Goal: Transaction & Acquisition: Complete application form

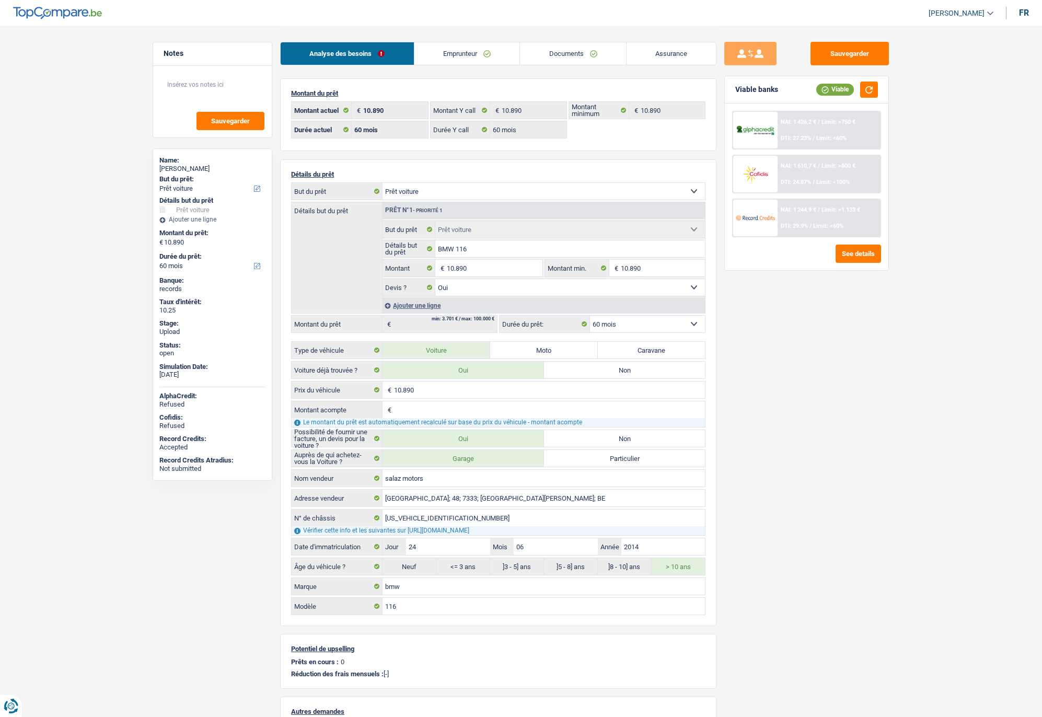
select select "car"
select select "60"
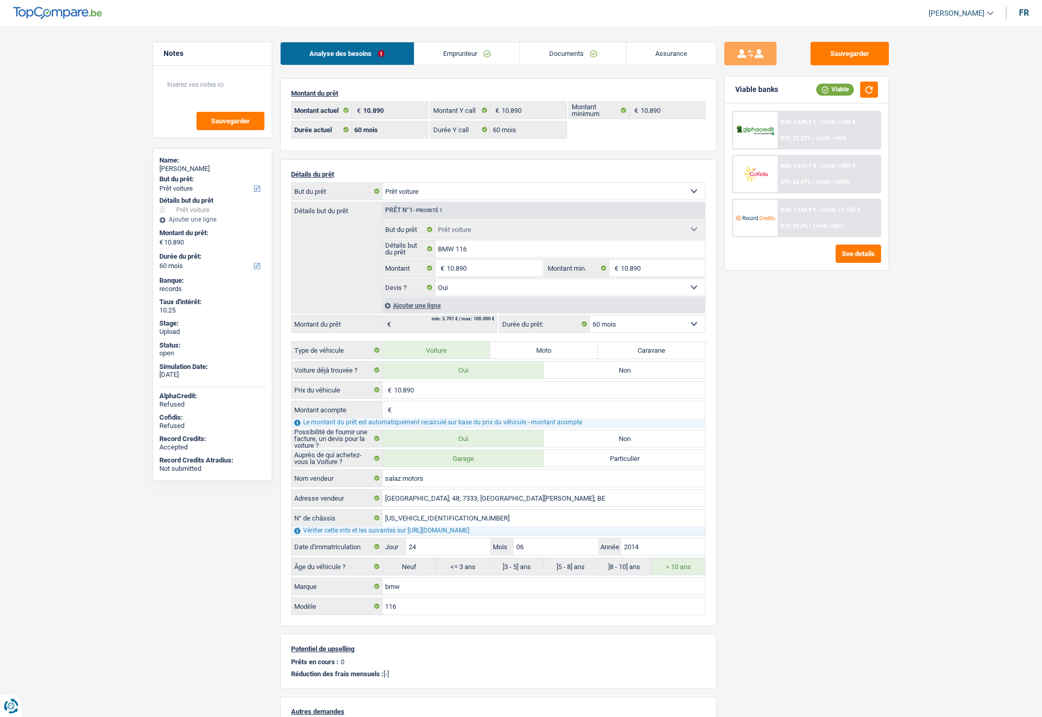
select select "car"
select select "yes"
select select "60"
drag, startPoint x: 0, startPoint y: 0, endPoint x: 549, endPoint y: 52, distance: 551.6
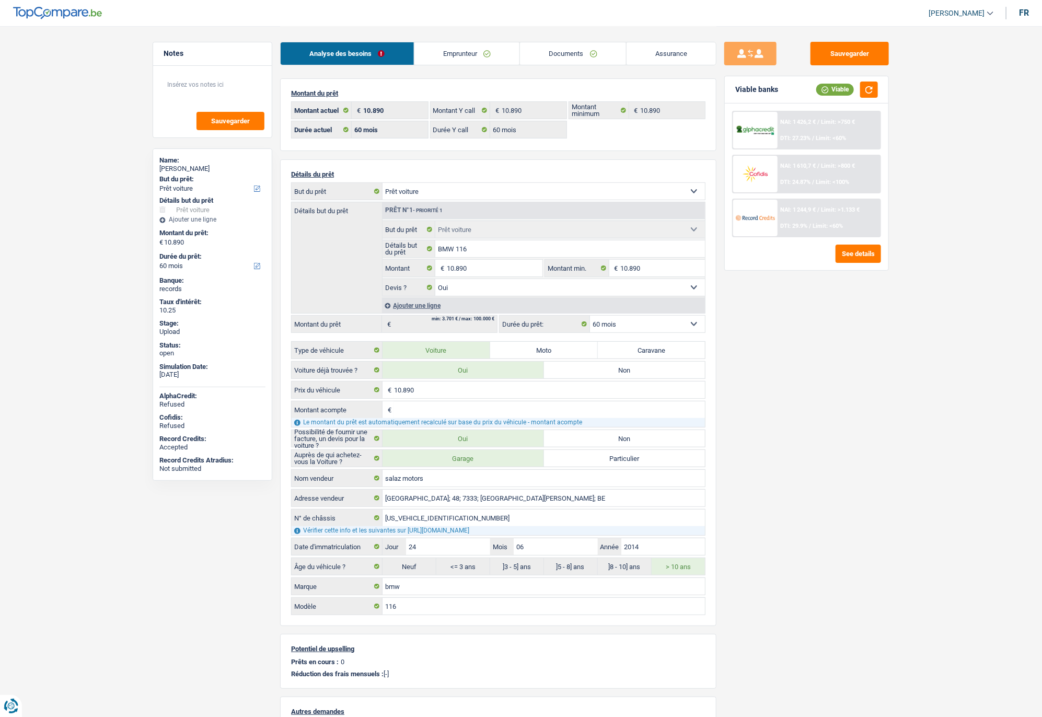
click at [549, 52] on link "Documents" at bounding box center [573, 53] width 106 height 22
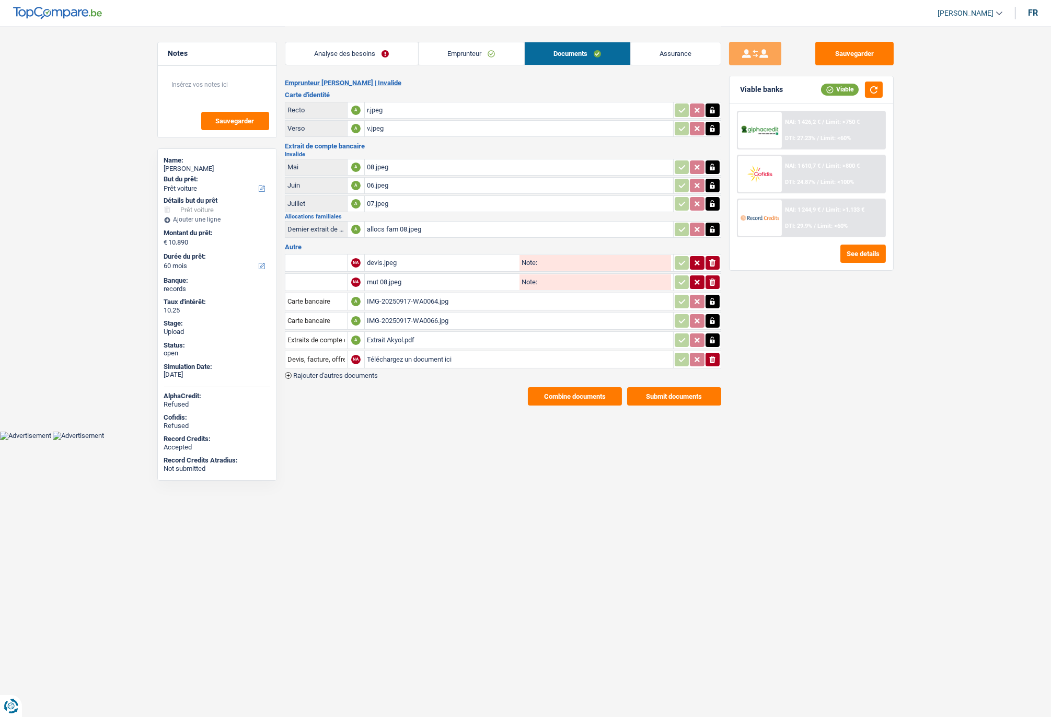
click at [384, 276] on div "mut 08.jpeg" at bounding box center [442, 282] width 150 height 16
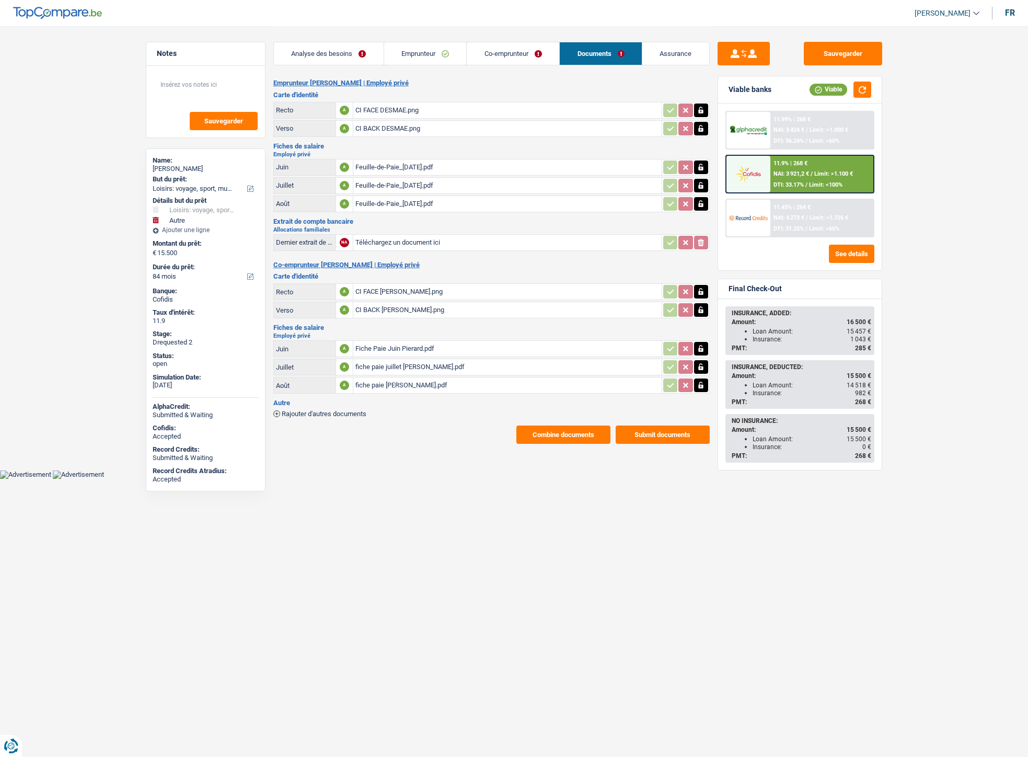
select select "hobbies"
select select "other"
select select "84"
click at [780, 178] on div "11.9% | 268 € NAI: 3 921,2 € / Limit: >1.100 € DTI: 33.17% / Limit: <100%" at bounding box center [821, 174] width 103 height 37
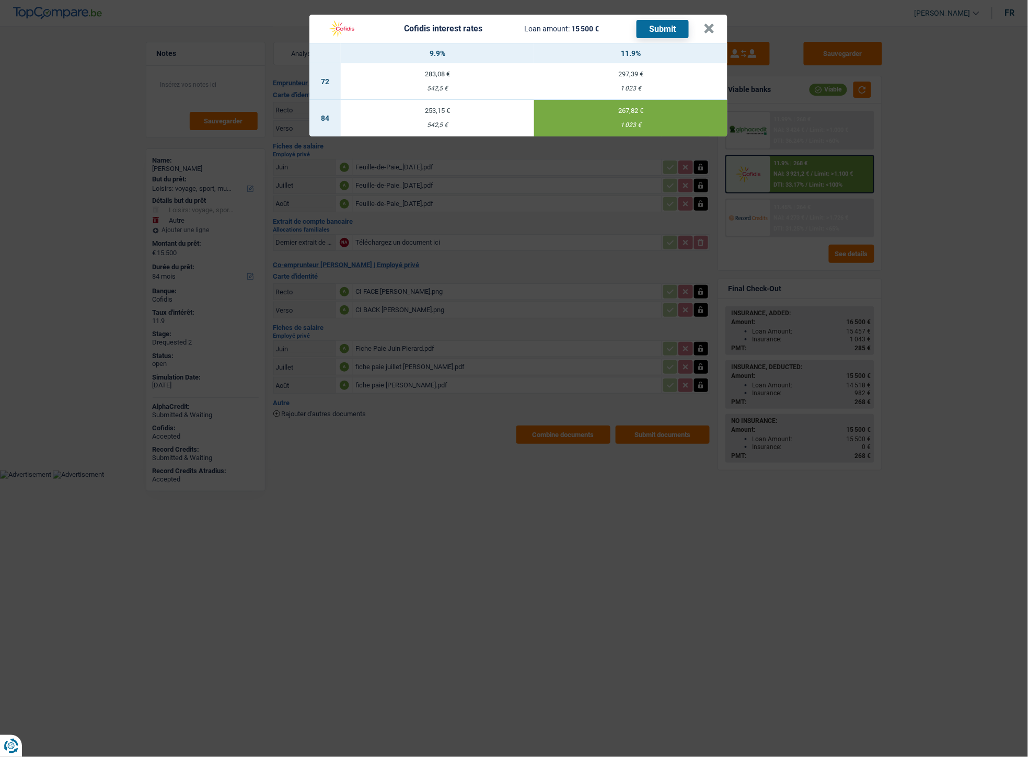
drag, startPoint x: 618, startPoint y: 123, endPoint x: 636, endPoint y: 122, distance: 18.8
click at [636, 122] on div "1 023 €" at bounding box center [630, 125] width 193 height 7
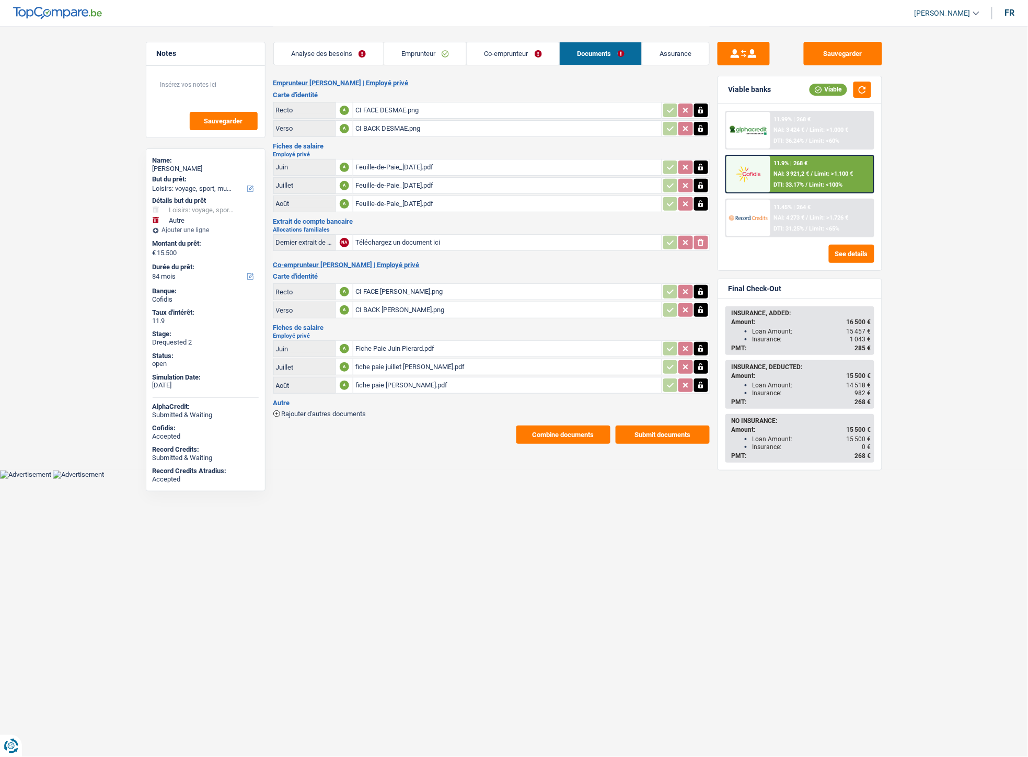
drag, startPoint x: 407, startPoint y: 49, endPoint x: 456, endPoint y: 48, distance: 49.1
click at [407, 49] on link "Emprunteur" at bounding box center [425, 53] width 83 height 22
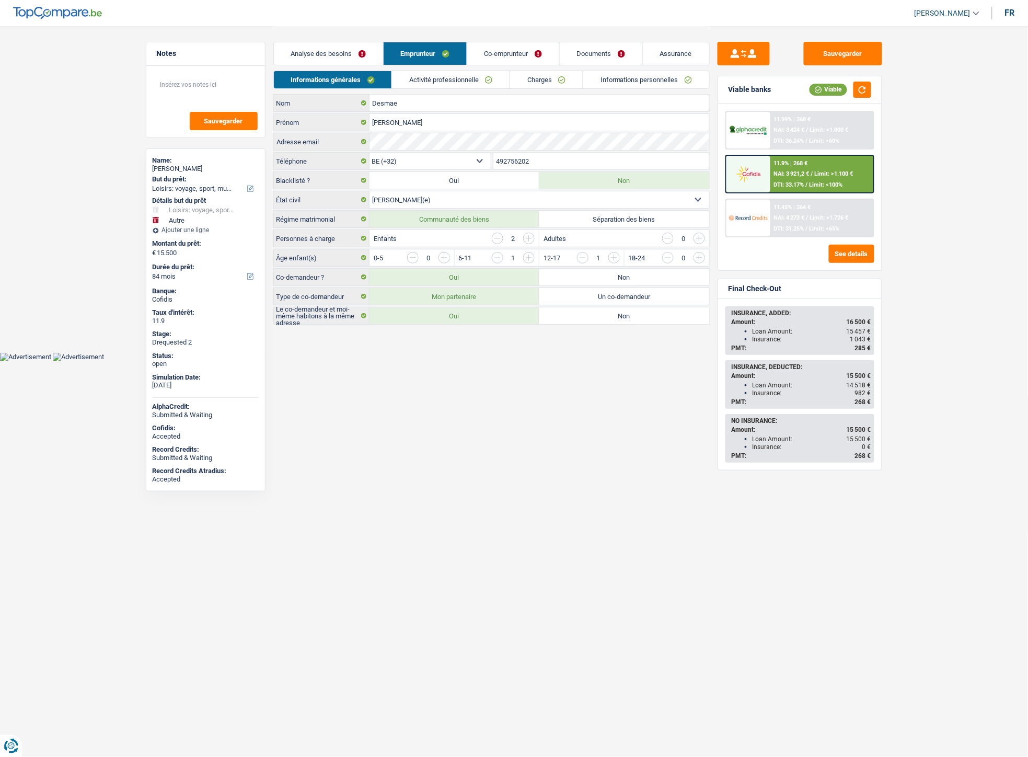
click at [495, 48] on link "Co-emprunteur" at bounding box center [513, 53] width 92 height 22
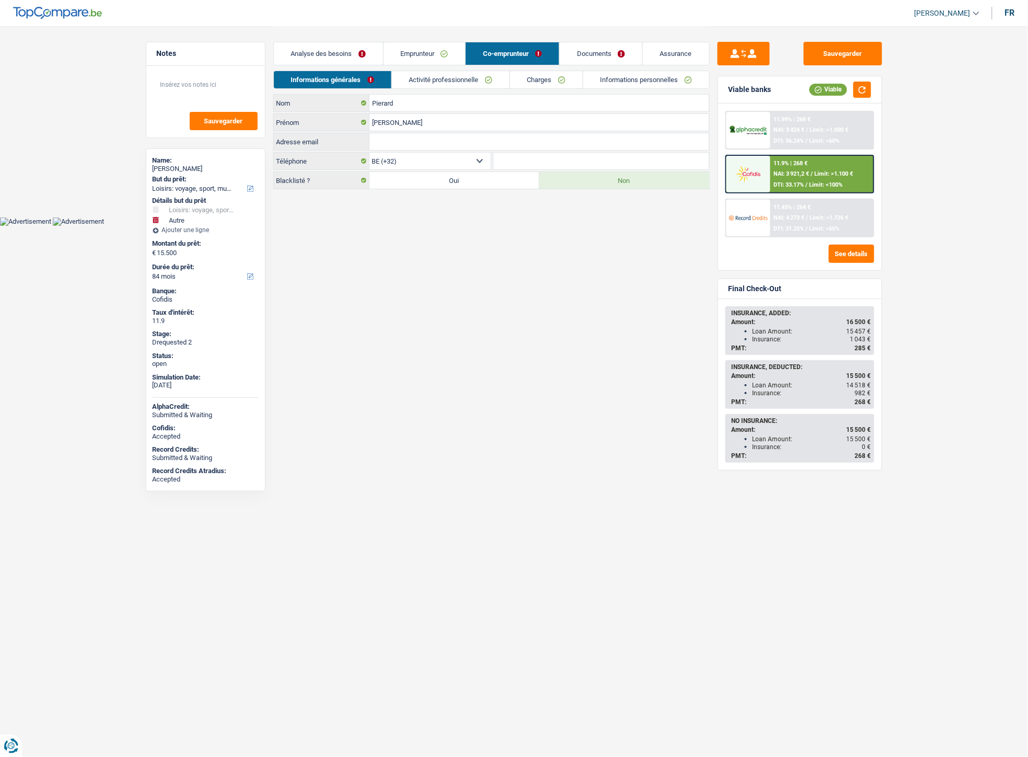
click at [427, 60] on link "Emprunteur" at bounding box center [425, 53] width 82 height 22
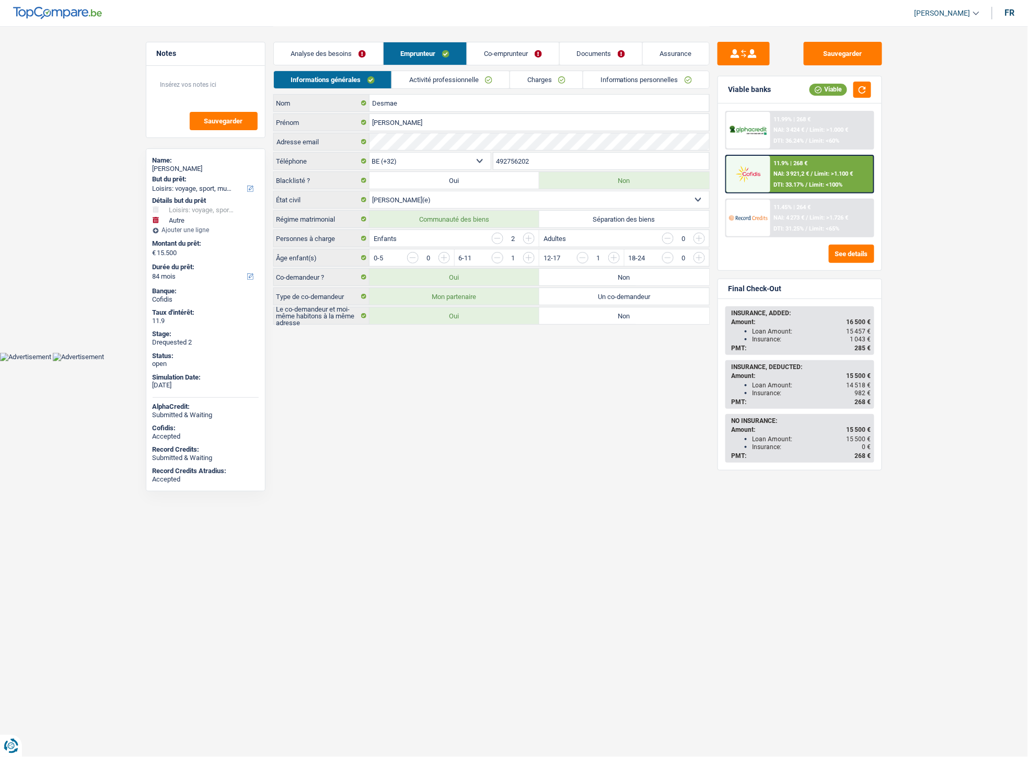
click at [645, 79] on link "Informations personnelles" at bounding box center [646, 79] width 126 height 17
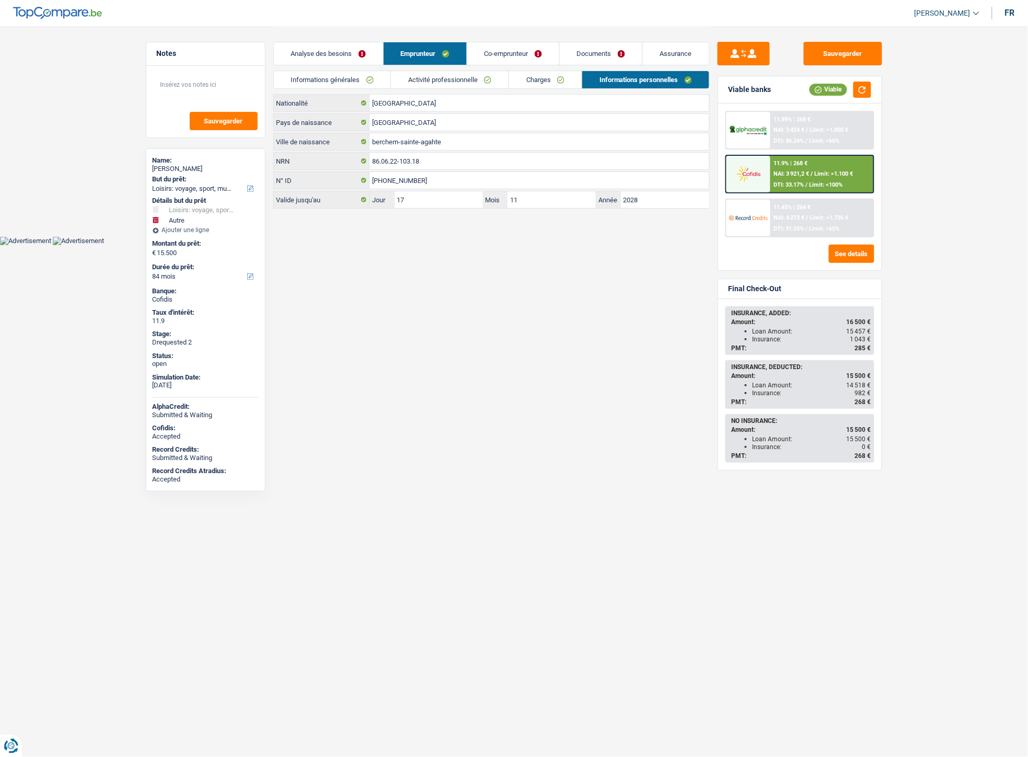
click at [670, 49] on link "Assurance" at bounding box center [676, 53] width 66 height 22
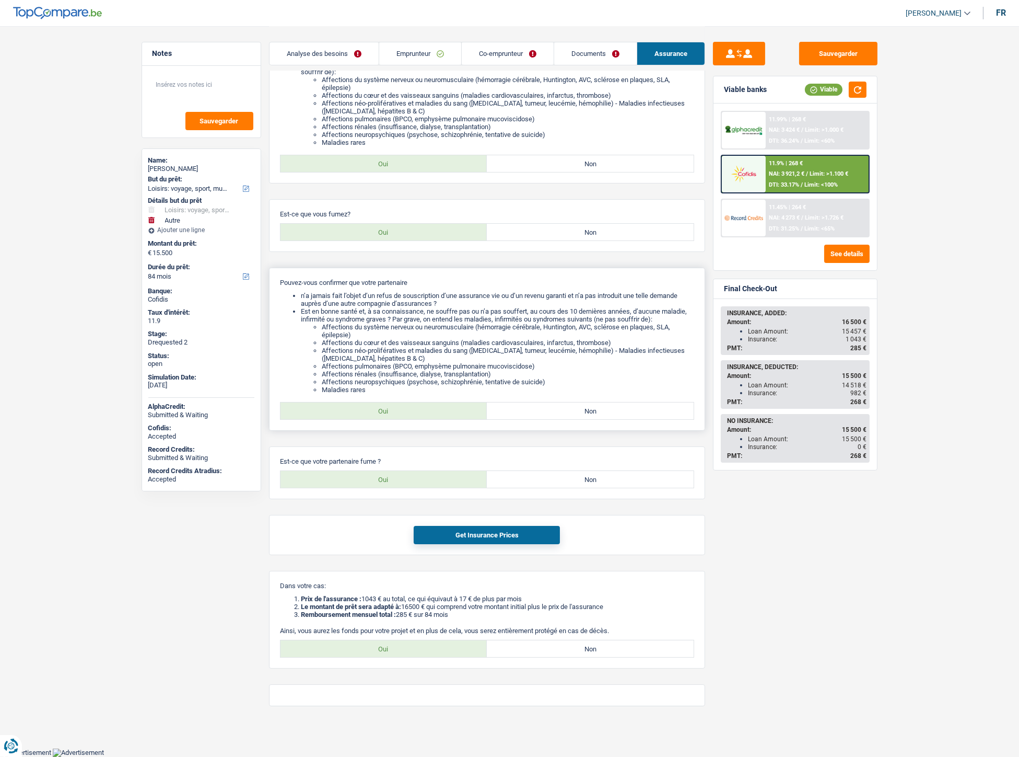
scroll to position [213, 0]
click at [566, 49] on link "Documents" at bounding box center [595, 53] width 83 height 22
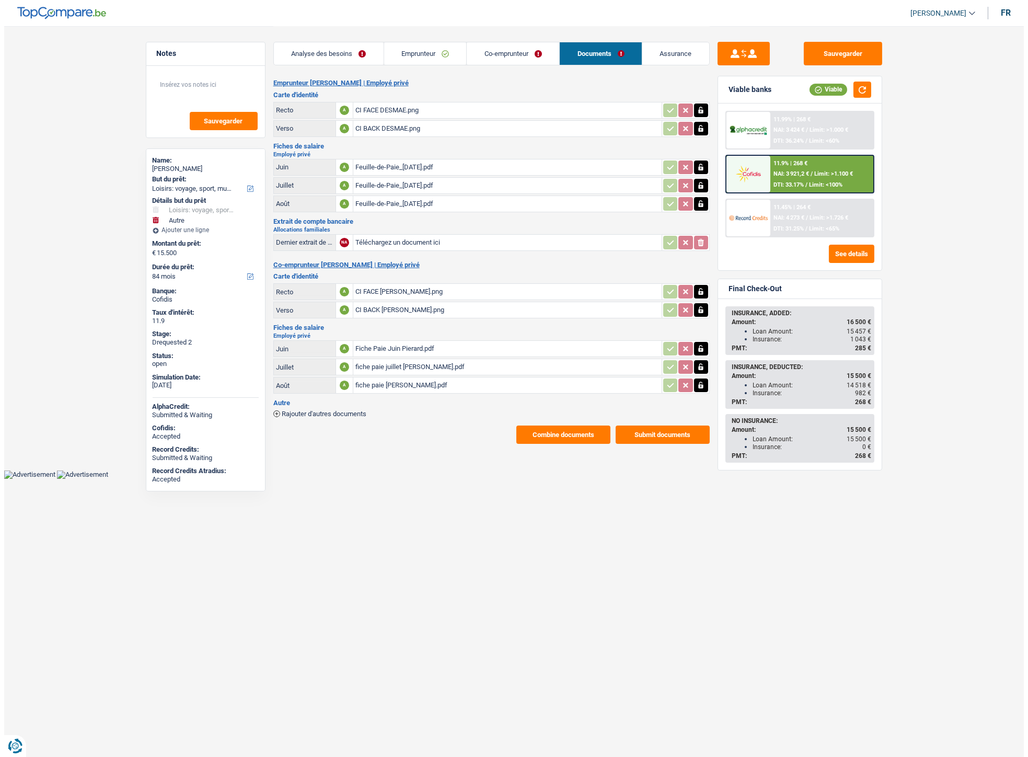
scroll to position [0, 0]
click at [531, 430] on button "Combine documents" at bounding box center [563, 434] width 94 height 18
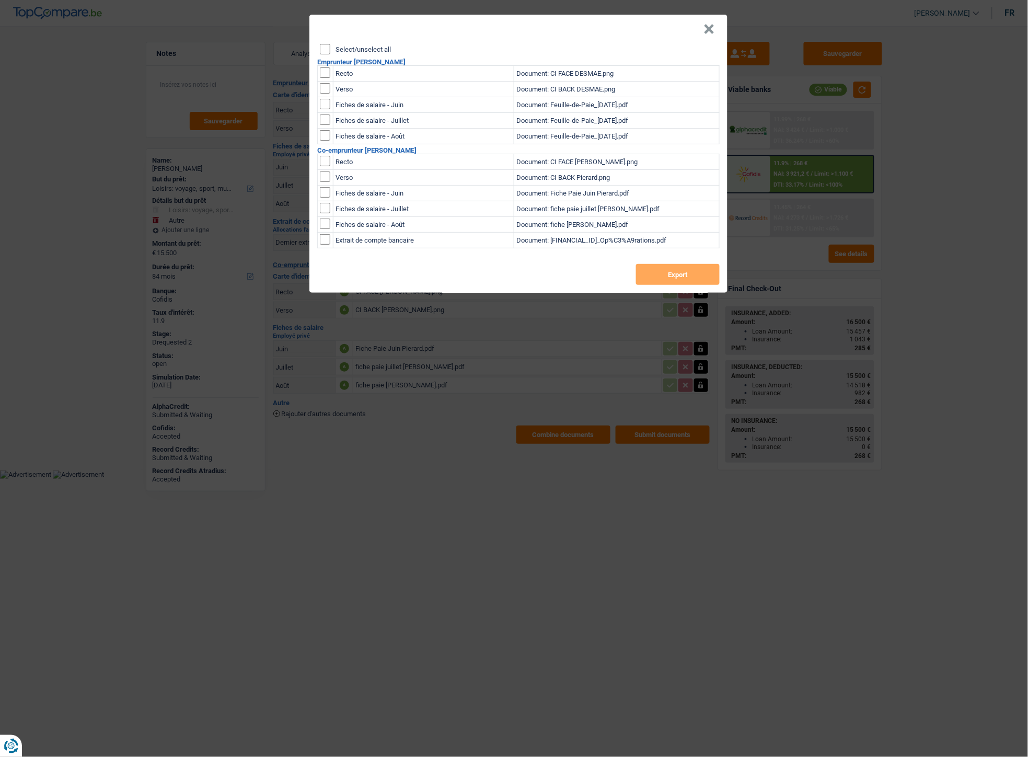
click at [325, 74] on input "checkbox" at bounding box center [325, 72] width 10 height 10
checkbox input "true"
click at [321, 89] on input "checkbox" at bounding box center [325, 88] width 10 height 10
checkbox input "true"
click at [661, 272] on button "Export" at bounding box center [678, 274] width 84 height 21
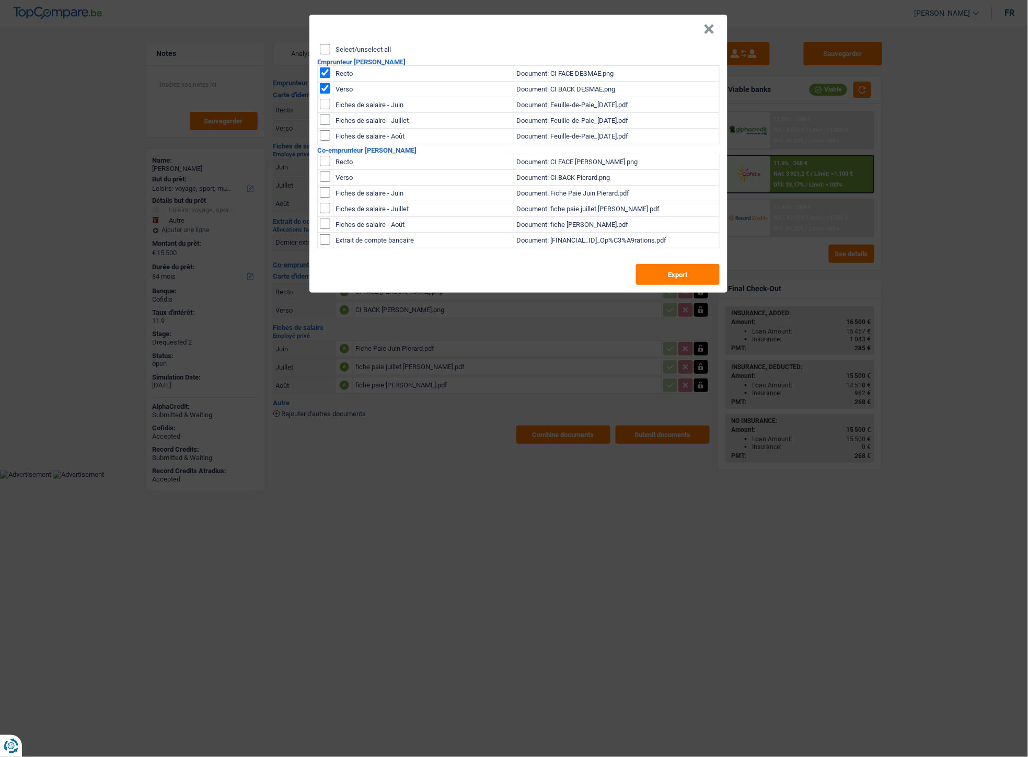
drag, startPoint x: 323, startPoint y: 71, endPoint x: 322, endPoint y: 82, distance: 10.5
click at [324, 71] on input "checkbox" at bounding box center [325, 72] width 10 height 10
checkbox input "false"
drag, startPoint x: 322, startPoint y: 86, endPoint x: 330, endPoint y: 121, distance: 36.4
click at [322, 87] on input "checkbox" at bounding box center [325, 88] width 10 height 10
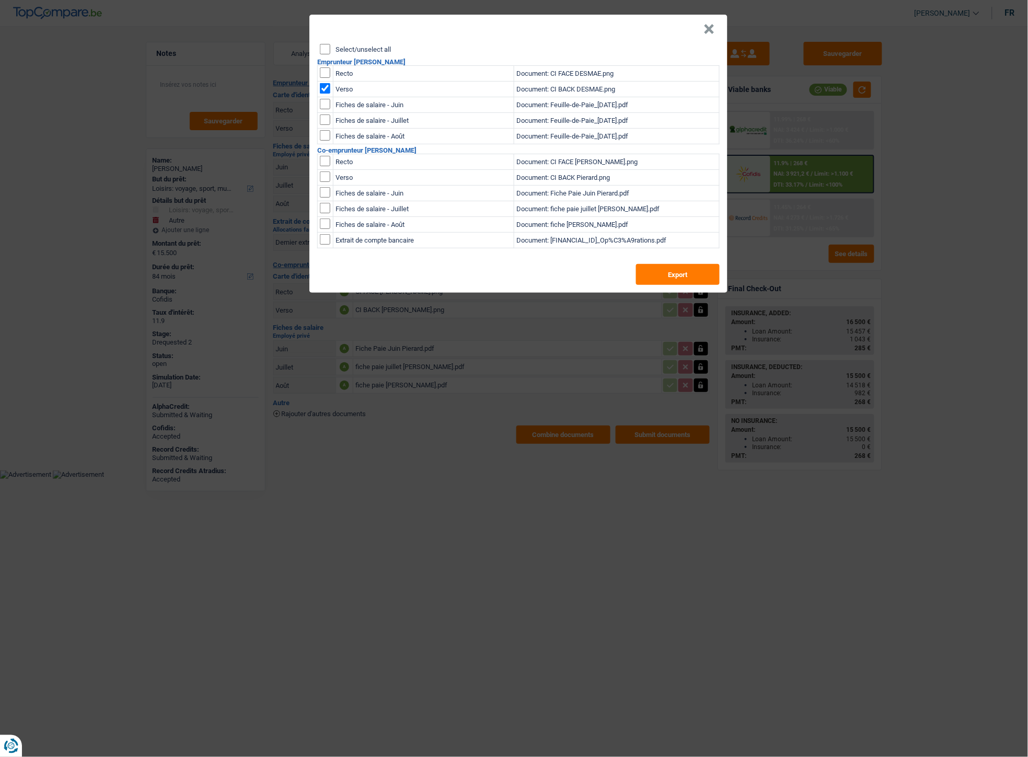
checkbox input "false"
drag, startPoint x: 324, startPoint y: 159, endPoint x: 322, endPoint y: 176, distance: 17.4
click at [324, 159] on input "checkbox" at bounding box center [325, 161] width 10 height 10
checkbox input "true"
click at [322, 177] on input "checkbox" at bounding box center [325, 176] width 10 height 10
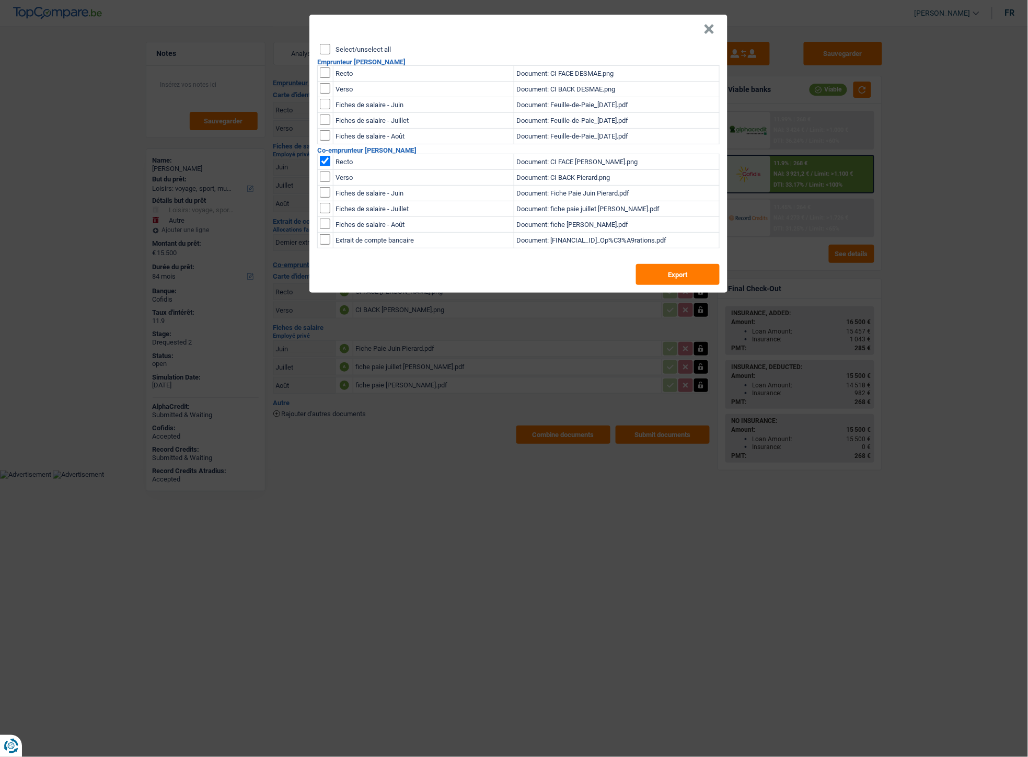
checkbox input "true"
click at [699, 289] on div "Select/unselect all Emprunteur Marc Desmae Recto Document: CI FACE DESMAE.png V…" at bounding box center [518, 168] width 418 height 249
click at [691, 278] on button "Export" at bounding box center [678, 274] width 84 height 21
click at [712, 27] on button "×" at bounding box center [709, 29] width 11 height 10
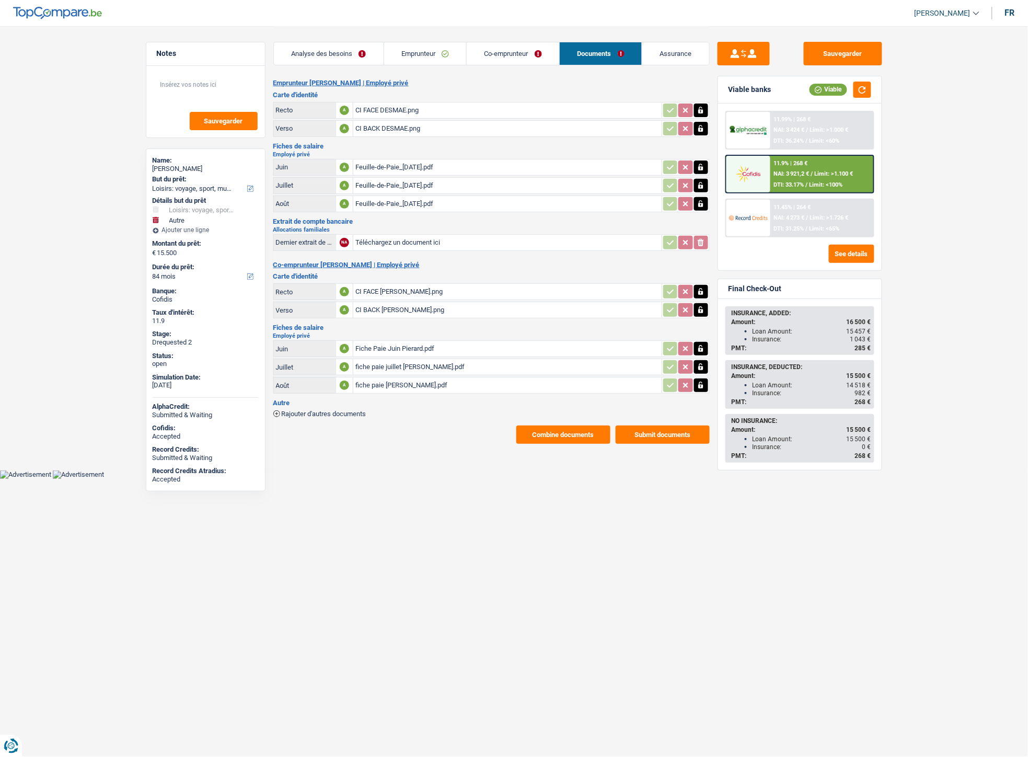
click at [423, 50] on link "Emprunteur" at bounding box center [425, 53] width 83 height 22
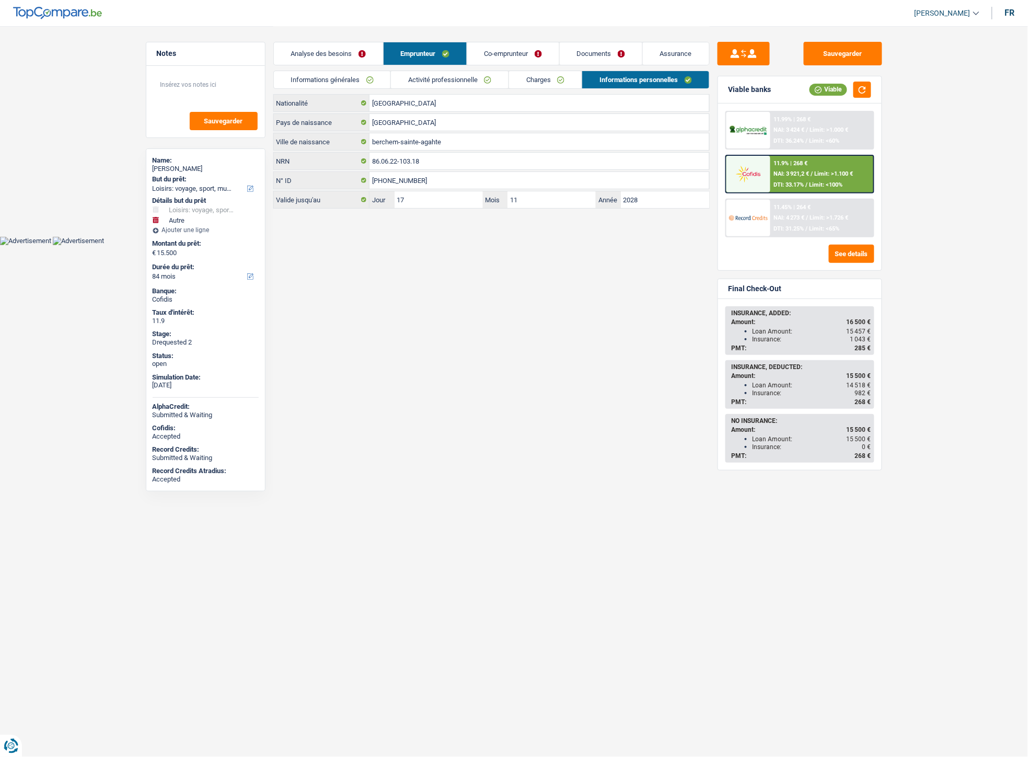
click at [324, 84] on link "Informations générales" at bounding box center [332, 79] width 117 height 17
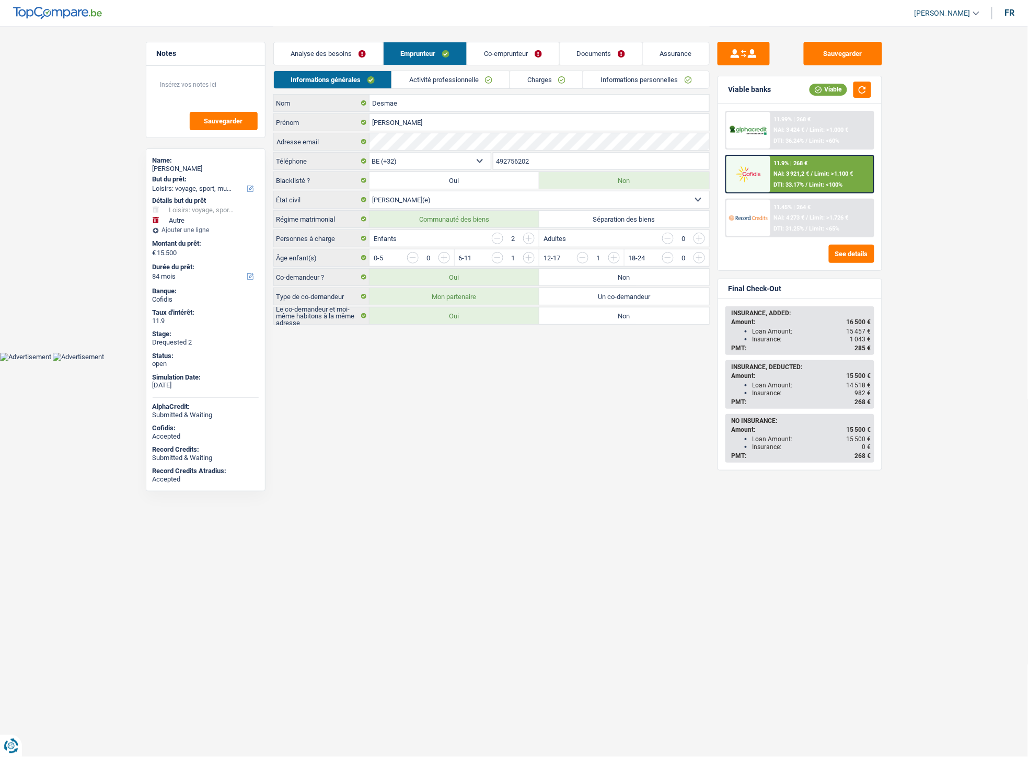
drag, startPoint x: 548, startPoint y: 160, endPoint x: 478, endPoint y: 153, distance: 70.3
click at [478, 153] on div "BE (+32) LU (+352) Sélectionner une option Téléphone 492756202 Téléphone" at bounding box center [491, 161] width 436 height 19
click at [512, 47] on link "Co-emprunteur" at bounding box center [513, 53] width 92 height 22
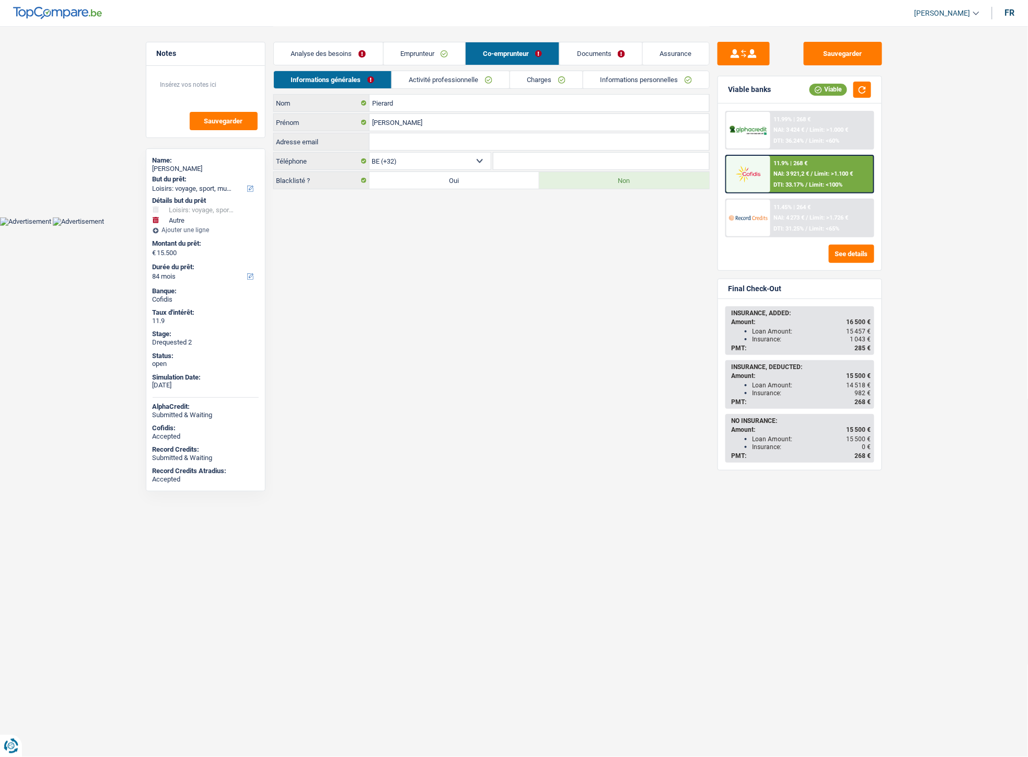
drag, startPoint x: 604, startPoint y: 51, endPoint x: 598, endPoint y: 51, distance: 5.8
click at [602, 51] on link "Documents" at bounding box center [601, 53] width 83 height 22
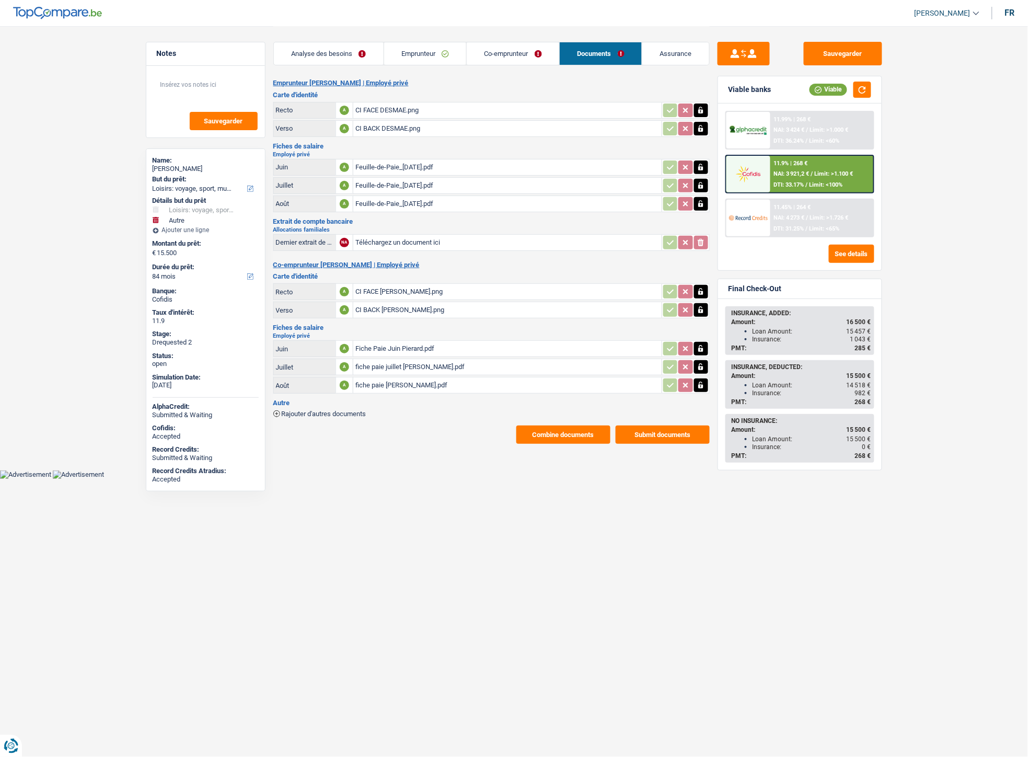
click at [416, 165] on div "Feuille-de-Paie_29-06-2025.pdf" at bounding box center [507, 167] width 304 height 16
click at [386, 180] on div "Feuille-de-Paie_29-07-2025.pdf" at bounding box center [507, 186] width 304 height 16
click at [410, 196] on div "Feuille-de-Paie_30-08-2025.pdf" at bounding box center [507, 204] width 304 height 16
click at [374, 343] on div "Fiche Paie Juin Pierard.pdf" at bounding box center [507, 349] width 304 height 16
click at [405, 359] on div "fiche paie juillet Pierard.pdf" at bounding box center [507, 367] width 304 height 16
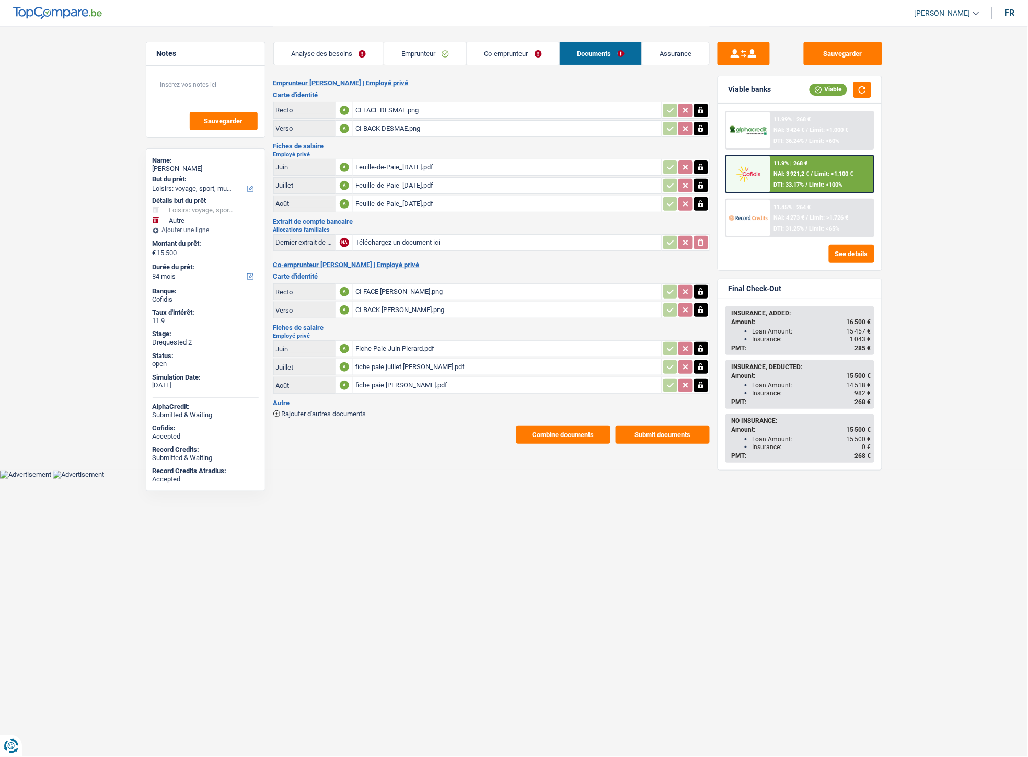
click at [393, 379] on div "fiche paie aout pierard.pdf" at bounding box center [507, 385] width 304 height 16
click at [410, 51] on link "Emprunteur" at bounding box center [425, 53] width 83 height 22
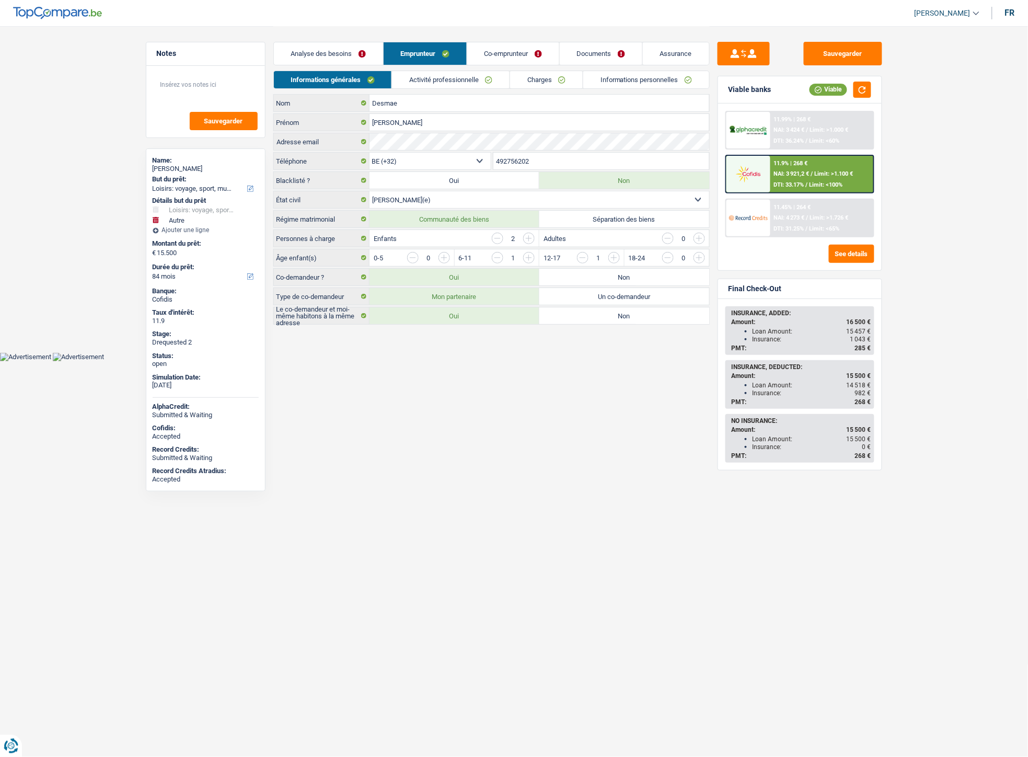
click at [516, 45] on link "Co-emprunteur" at bounding box center [513, 53] width 92 height 22
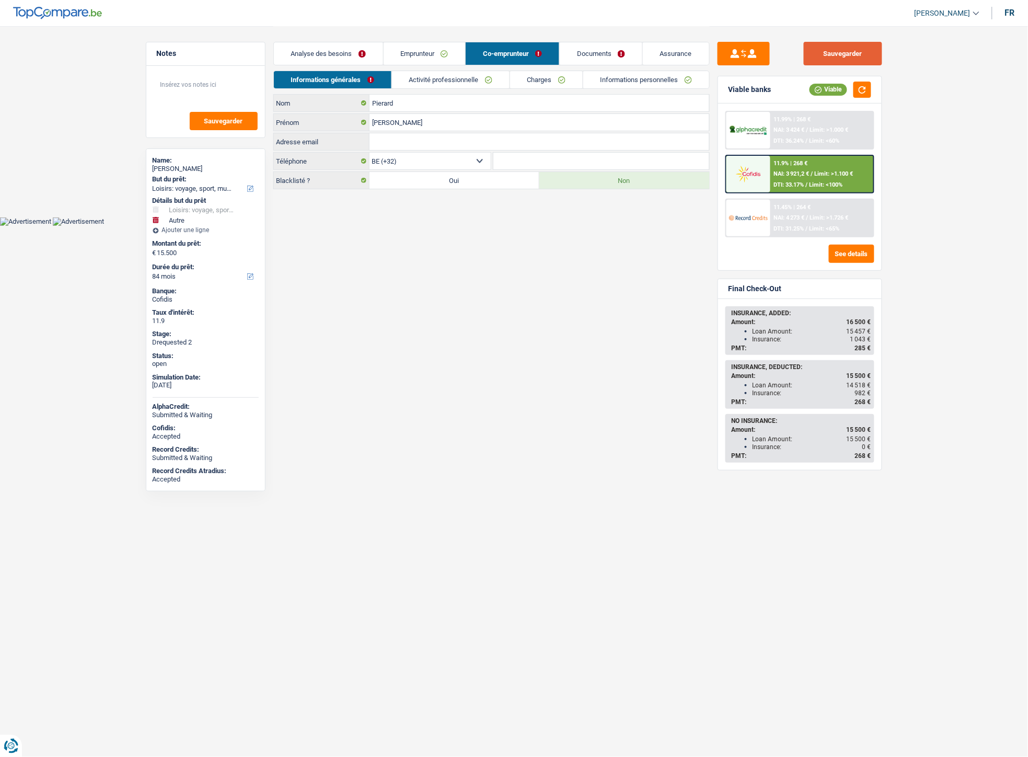
click at [842, 61] on button "Sauvegarder" at bounding box center [843, 54] width 78 height 24
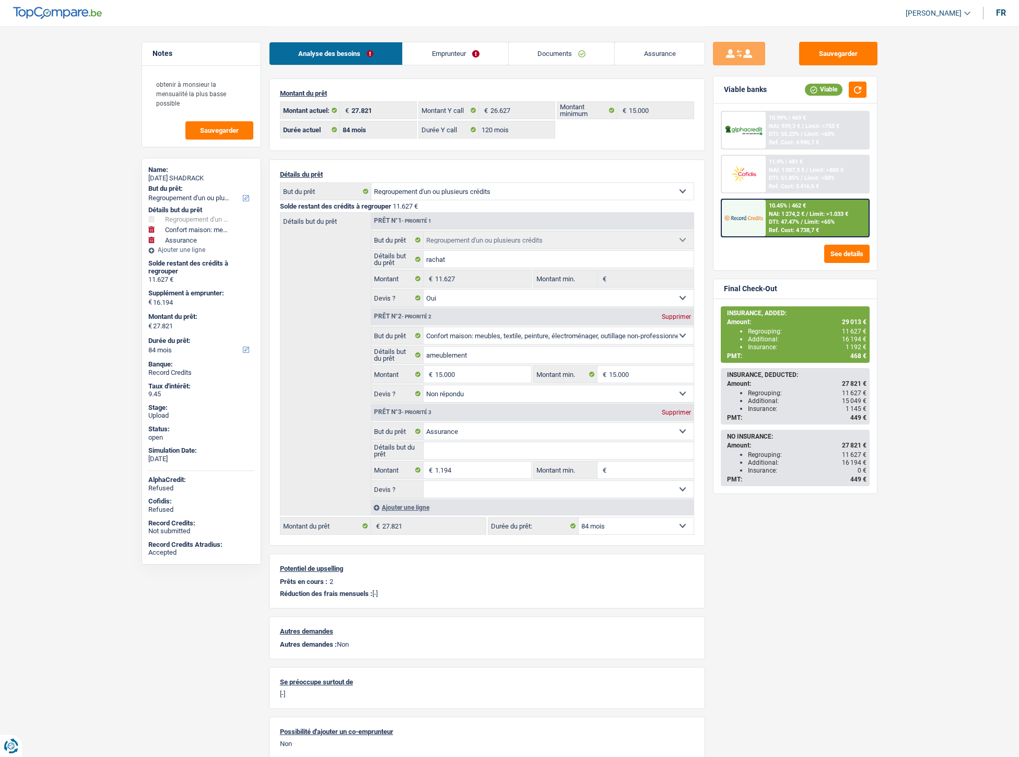
select select "refinancing"
select select "household"
select select "insurance"
select select "84"
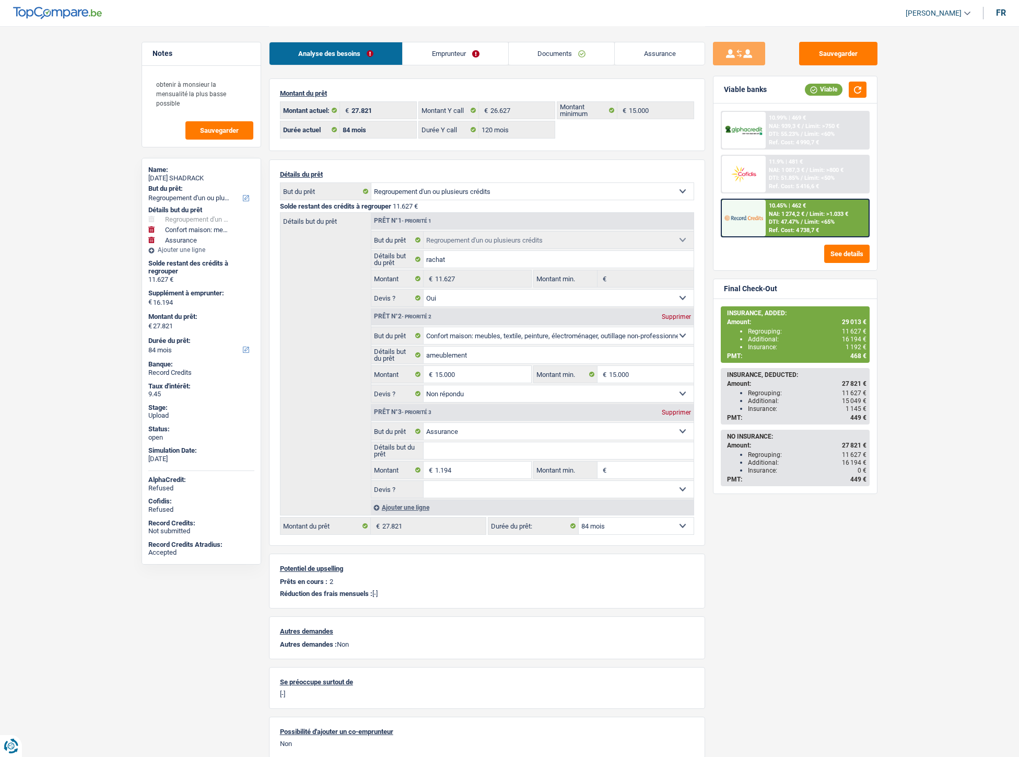
select select "84"
select select "120"
select select "refinancing"
select select "yes"
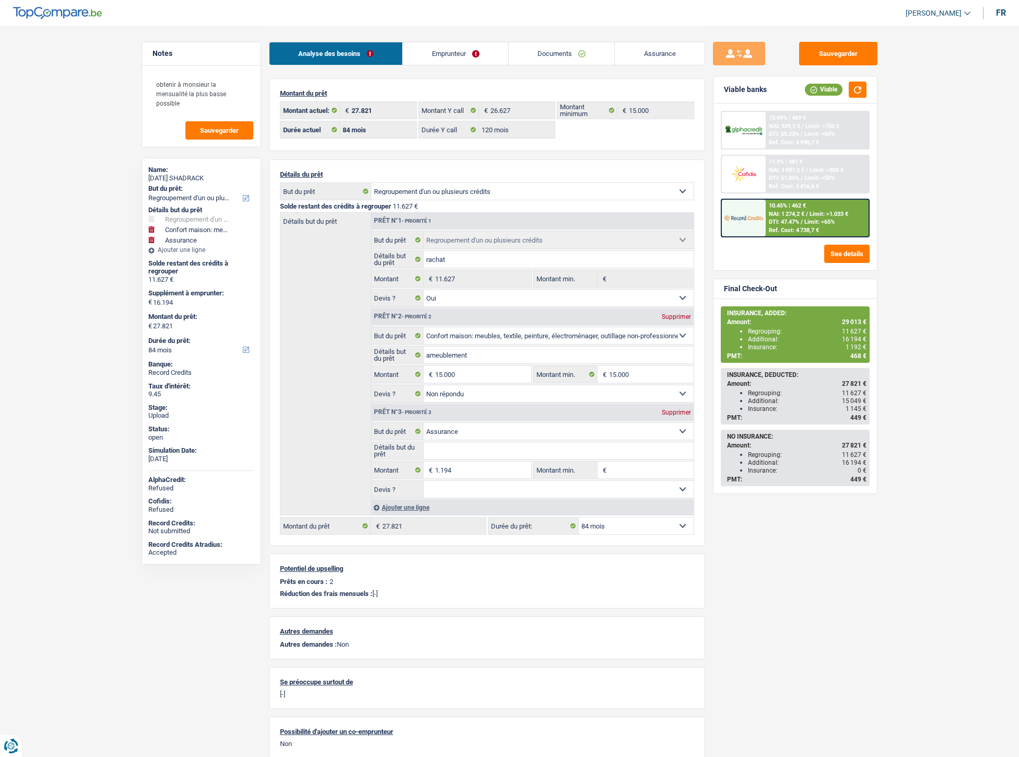
select select "household"
select select "not_answered"
select select "insurance"
select select "84"
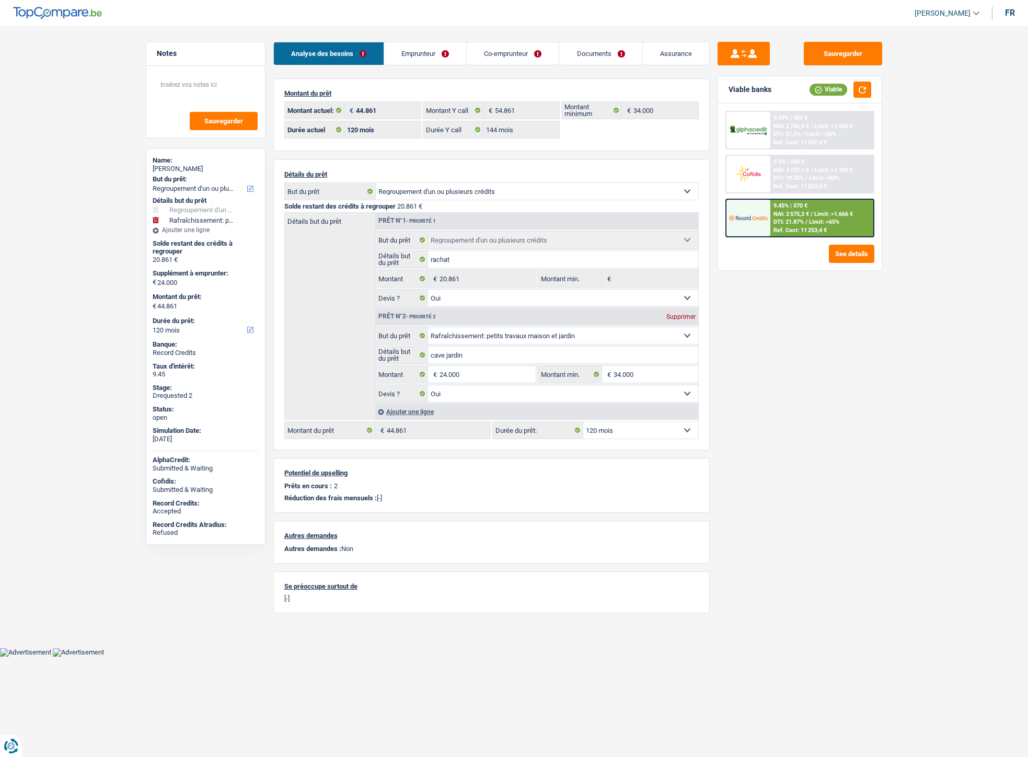
select select "refinancing"
select select "houseOrGarden"
select select "120"
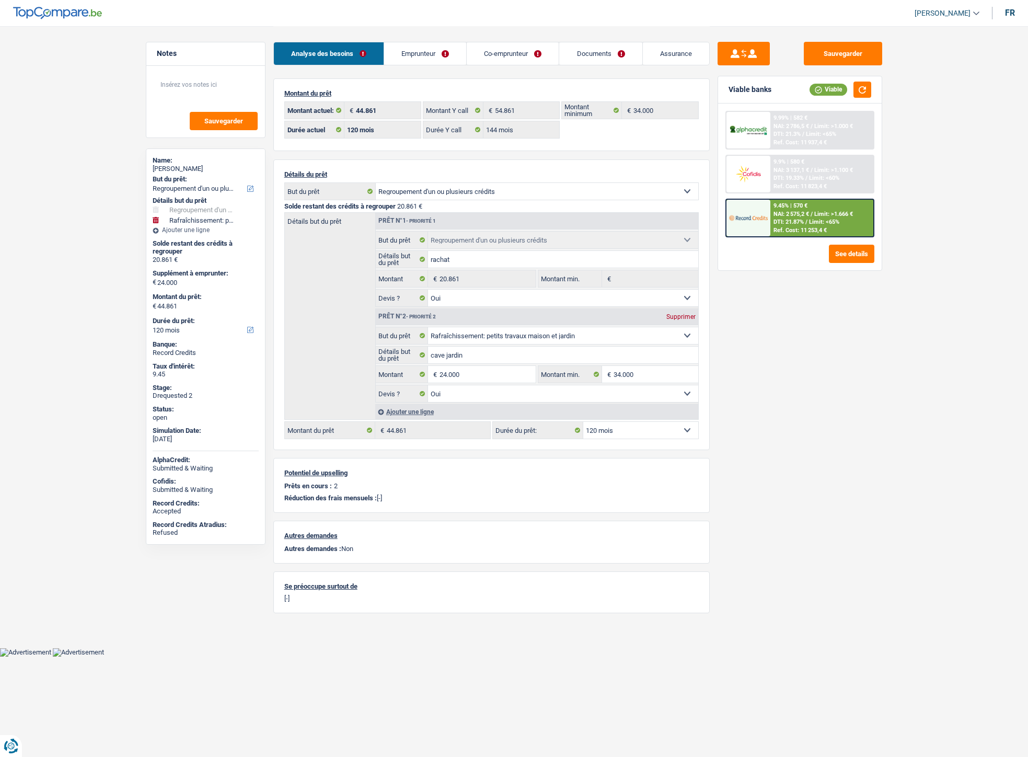
select select "144"
select select "refinancing"
select select "yes"
select select "houseOrGarden"
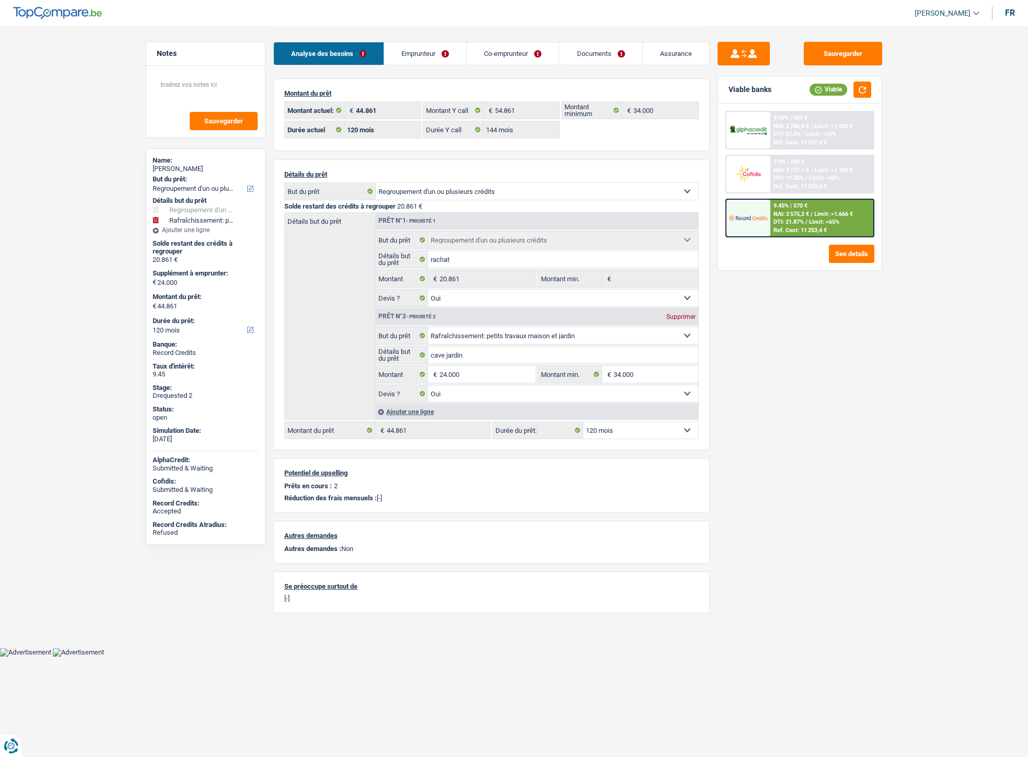
select select "yes"
select select "120"
click at [591, 61] on link "Documents" at bounding box center [600, 53] width 83 height 22
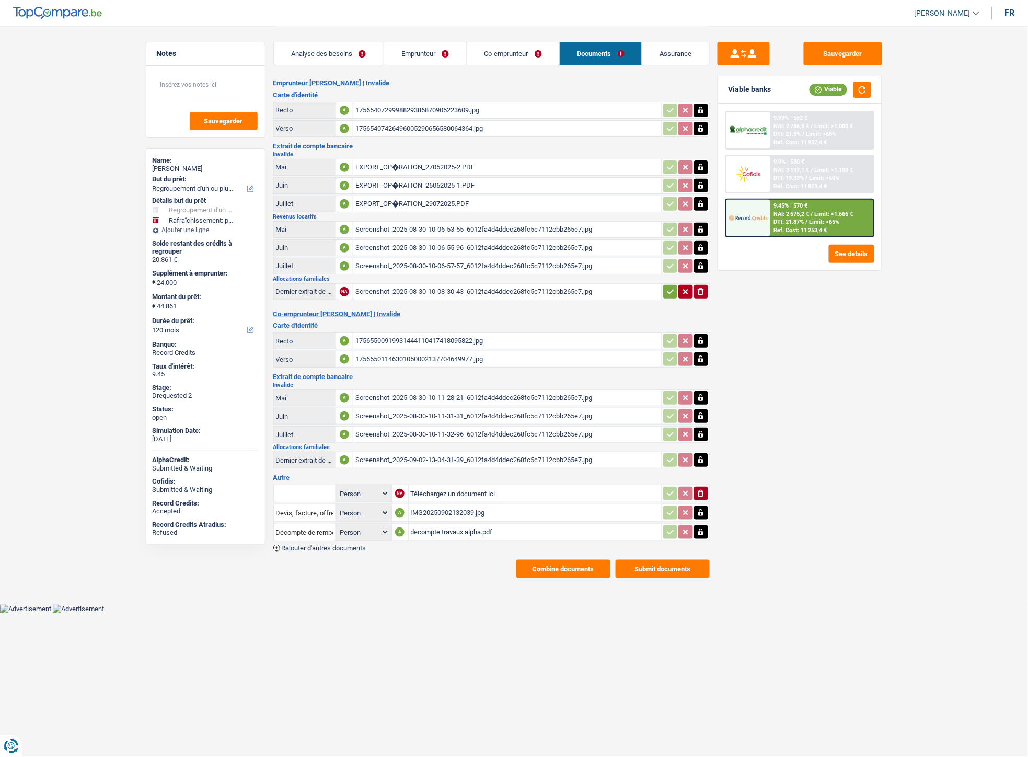
click at [331, 544] on div "Emprunteur Antonio Congedi | Invalide Carte d'identité Recto A 1756540729998829…" at bounding box center [491, 328] width 436 height 499
click at [329, 544] on span "Rajouter d'autres documents" at bounding box center [324, 547] width 85 height 7
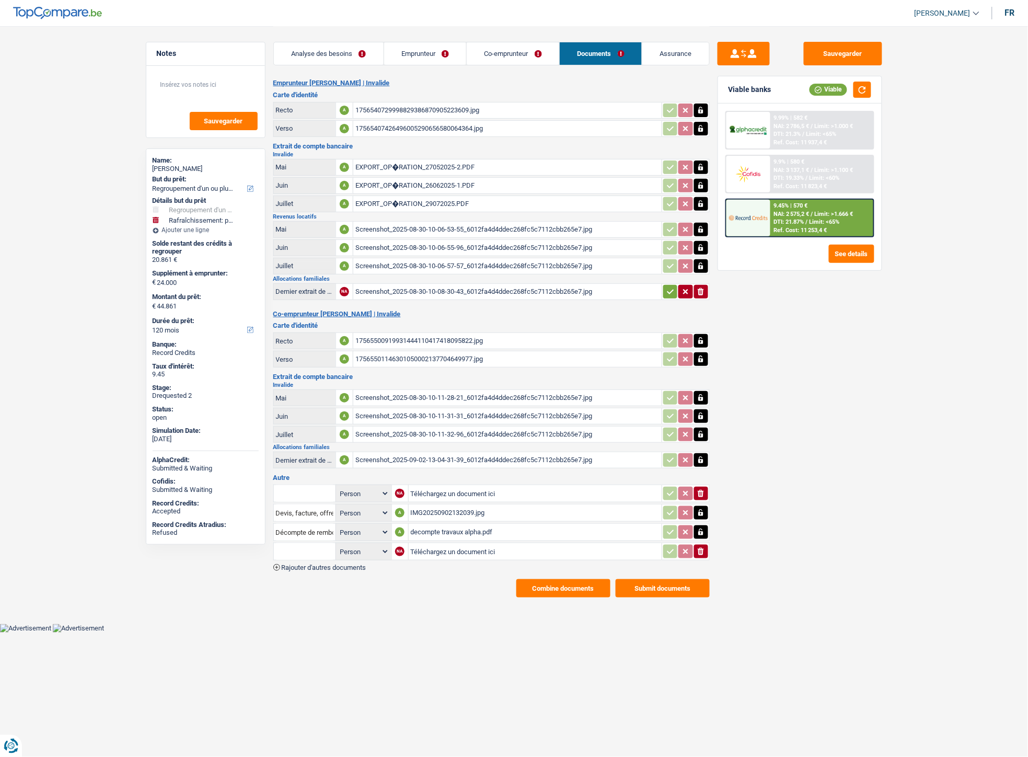
click at [436, 544] on input "Téléchargez un document ici" at bounding box center [535, 551] width 249 height 16
type input "C:\fakepath\devis travaux.pdf"
click at [310, 550] on input "text" at bounding box center [304, 551] width 57 height 17
click at [321, 565] on li "Devis, facture, offre, bon de commande" at bounding box center [342, 571] width 127 height 13
type input "Devis, facture, offre, bon de commande"
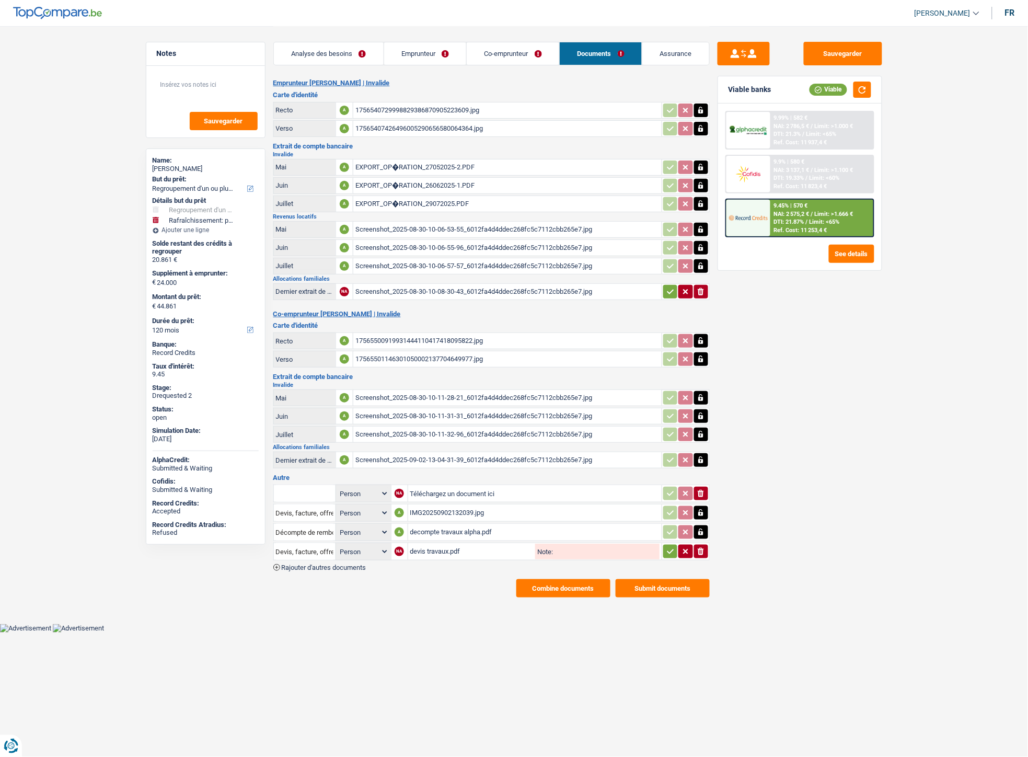
click at [437, 505] on div "IMG20250902132039.jpg" at bounding box center [534, 513] width 249 height 16
click at [834, 42] on button "Sauvegarder" at bounding box center [843, 54] width 78 height 24
click at [430, 505] on div "IMG20250902132039.jpg" at bounding box center [534, 513] width 249 height 16
click at [428, 524] on div "decompte travaux alpha.pdf" at bounding box center [534, 532] width 249 height 16
click at [439, 543] on div "devis travaux.pdf" at bounding box center [471, 551] width 123 height 16
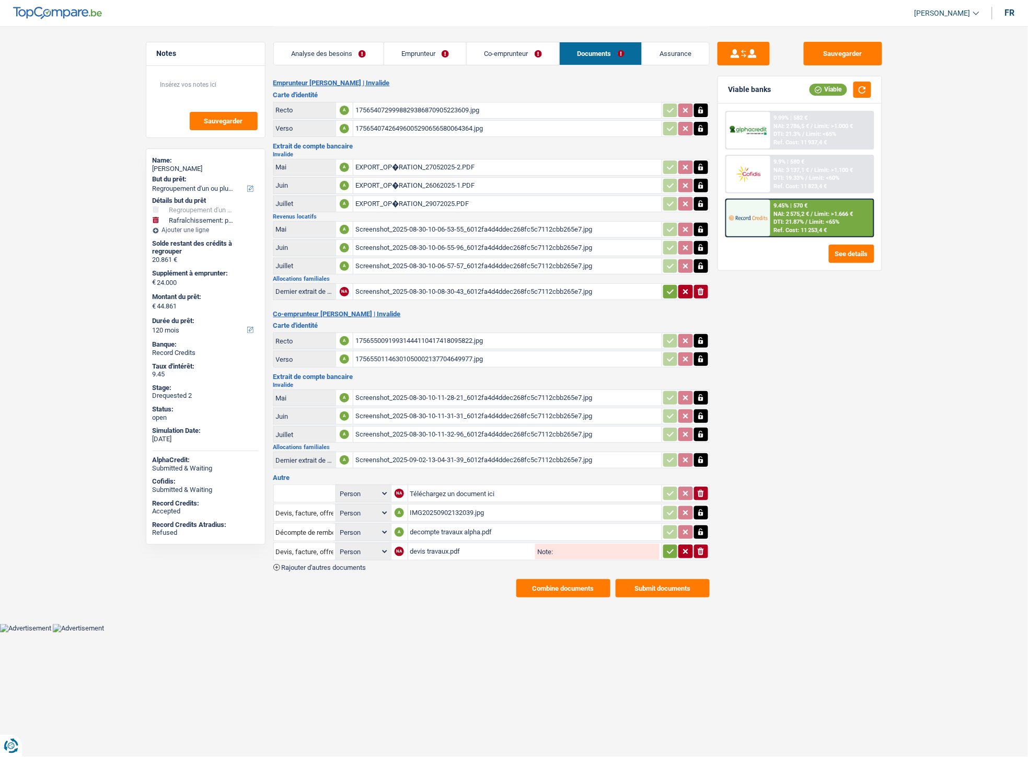
click at [424, 162] on div "EXPORT_OP�RATION_27052025-2.PDF" at bounding box center [507, 167] width 304 height 16
click at [421, 182] on div "EXPORT_OP�RATION_26062025-1.PDF" at bounding box center [507, 186] width 304 height 16
click at [422, 202] on div "EXPORT_OP�RATION_29072025.PDF" at bounding box center [507, 204] width 304 height 16
click at [383, 223] on div "Screenshot_2025-08-30-10-06-53-55_6012fa4d4ddec268fc5c7112cbb265e7.jpg" at bounding box center [507, 230] width 304 height 16
click at [412, 242] on div "Screenshot_2025-08-30-10-06-55-96_6012fa4d4ddec268fc5c7112cbb265e7.jpg" at bounding box center [507, 248] width 304 height 16
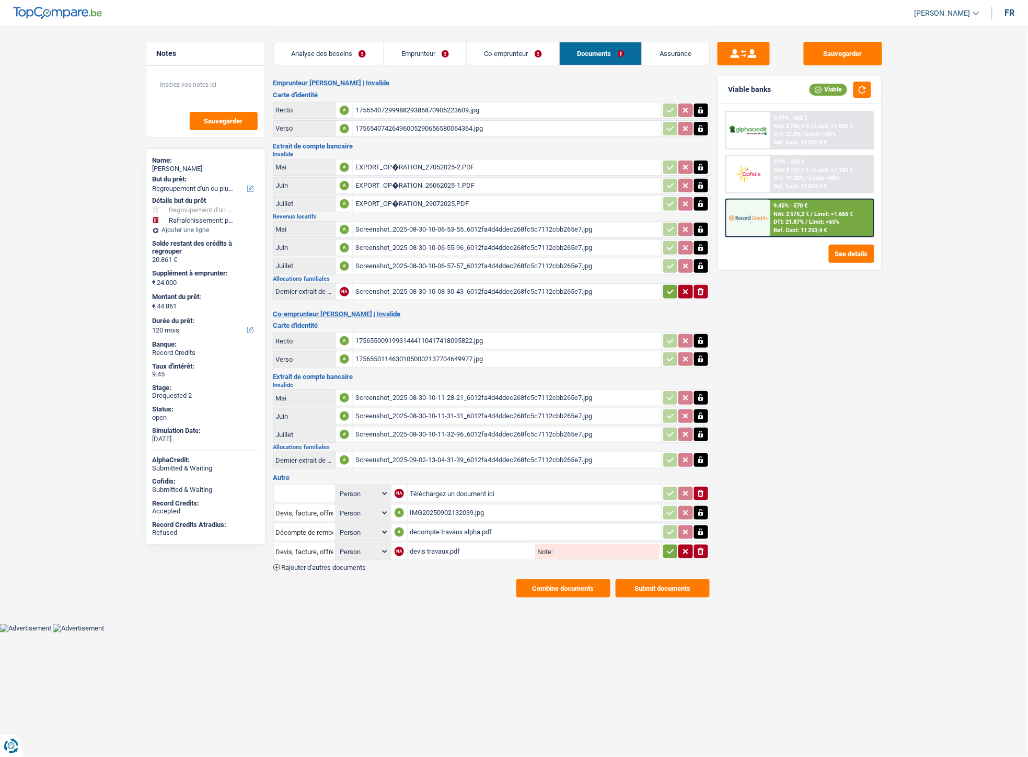
click at [398, 263] on div "Screenshot_2025-08-30-10-06-57-57_6012fa4d4ddec268fc5c7112cbb265e7.jpg" at bounding box center [507, 266] width 304 height 16
click at [373, 392] on div "Screenshot_2025-08-30-10-11-28-21_6012fa4d4ddec268fc5c7112cbb265e7.jpg" at bounding box center [507, 398] width 304 height 16
click at [414, 284] on div "Screenshot_2025-08-30-10-08-30-43_6012fa4d4ddec268fc5c7112cbb265e7.jpg" at bounding box center [507, 292] width 304 height 16
click at [394, 226] on div "Screenshot_2025-08-30-10-06-53-55_6012fa4d4ddec268fc5c7112cbb265e7.jpg" at bounding box center [507, 230] width 304 height 16
click at [500, 51] on link "Co-emprunteur" at bounding box center [513, 53] width 92 height 22
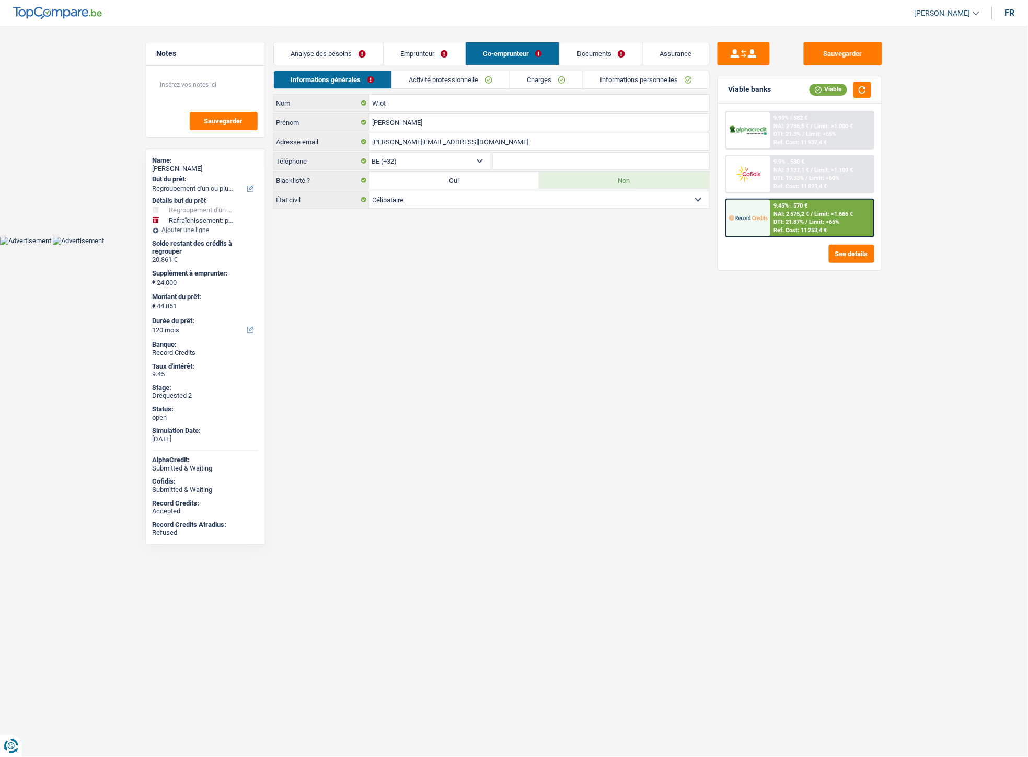
click at [430, 80] on link "Activité professionnelle" at bounding box center [451, 79] width 118 height 17
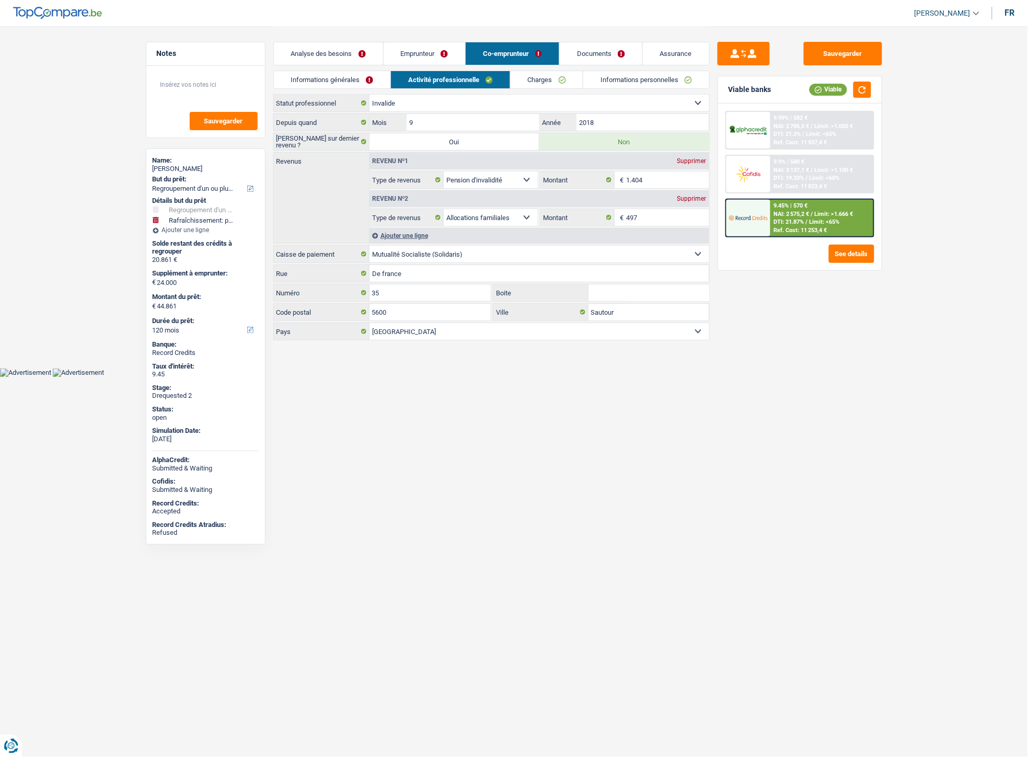
click at [539, 79] on link "Charges" at bounding box center [546, 79] width 73 height 17
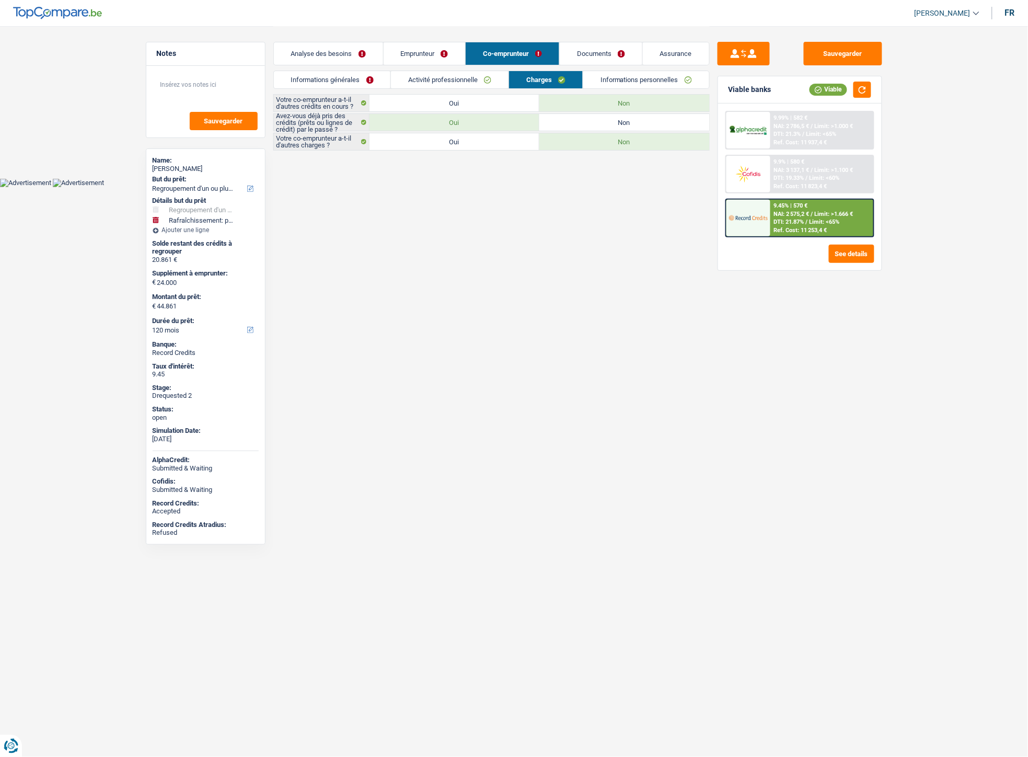
click at [328, 80] on link "Informations générales" at bounding box center [332, 79] width 117 height 17
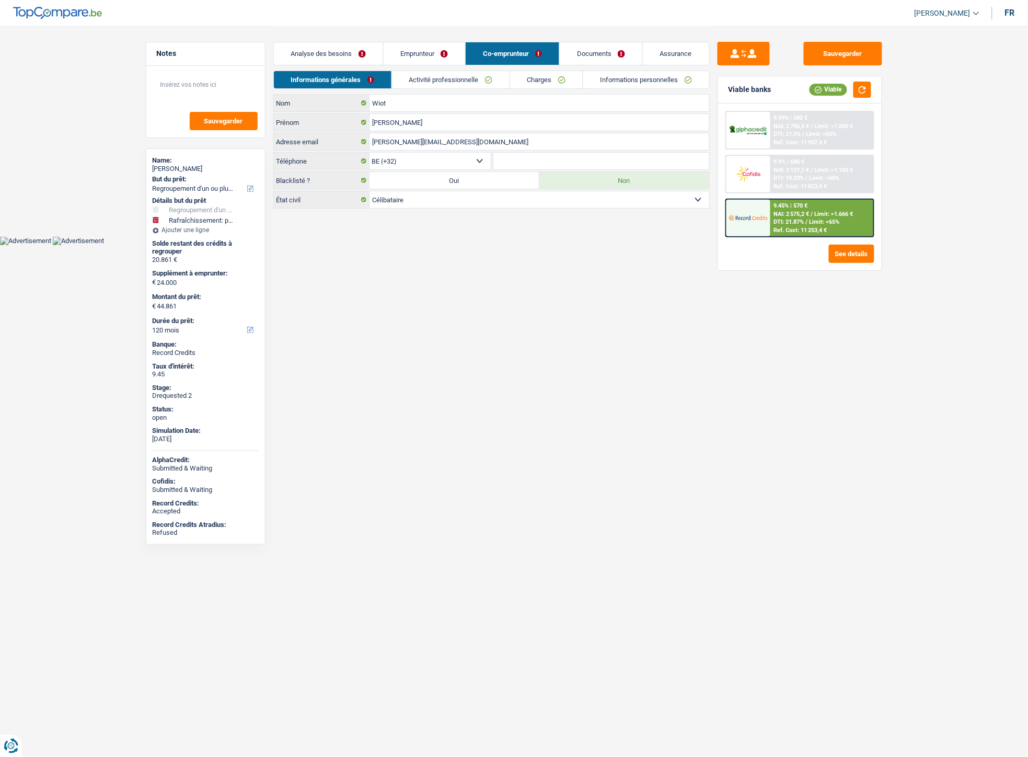
click at [428, 50] on link "Emprunteur" at bounding box center [425, 53] width 82 height 22
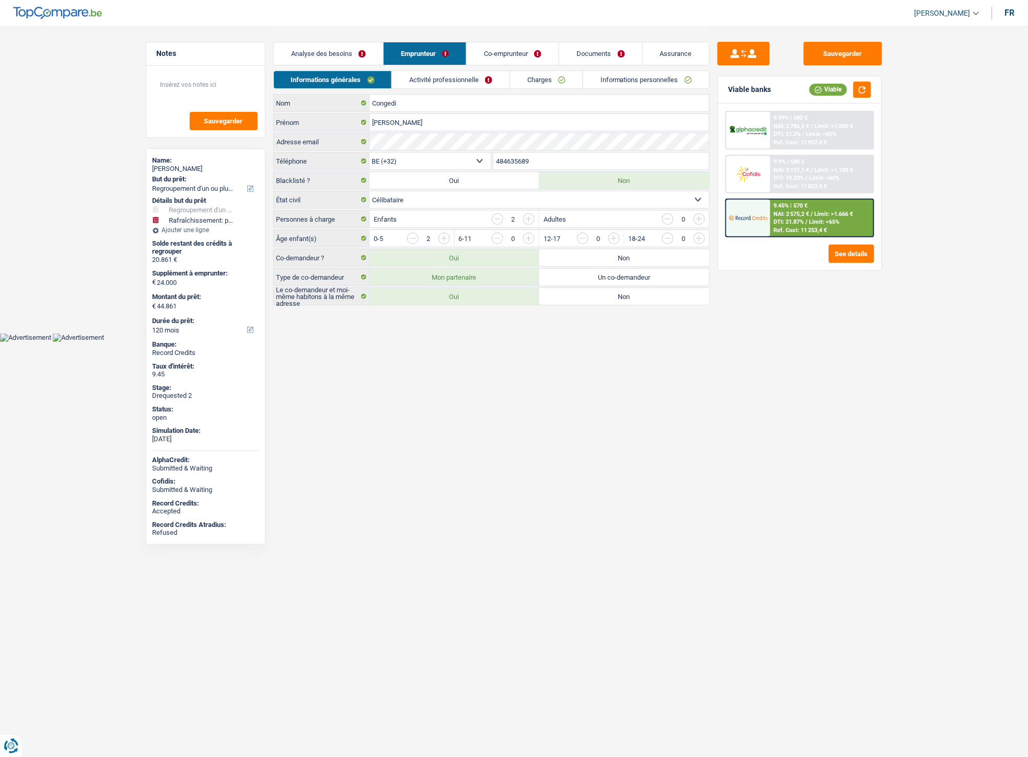
click at [438, 78] on link "Activité professionnelle" at bounding box center [451, 79] width 118 height 17
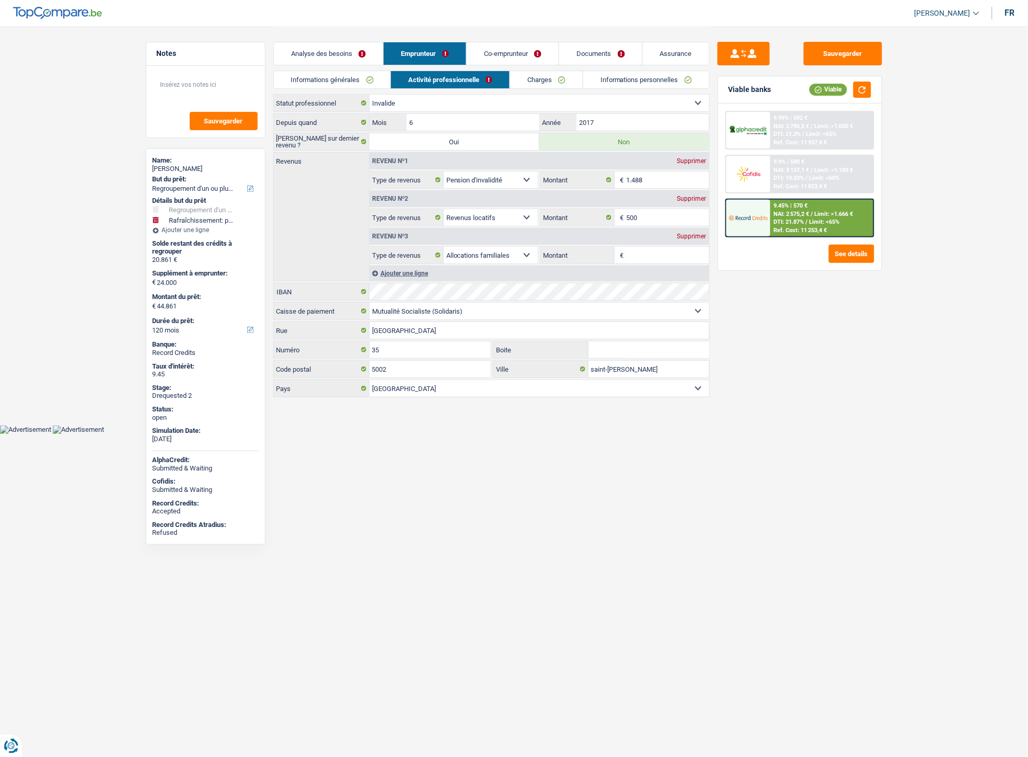
click at [531, 85] on link "Charges" at bounding box center [546, 79] width 73 height 17
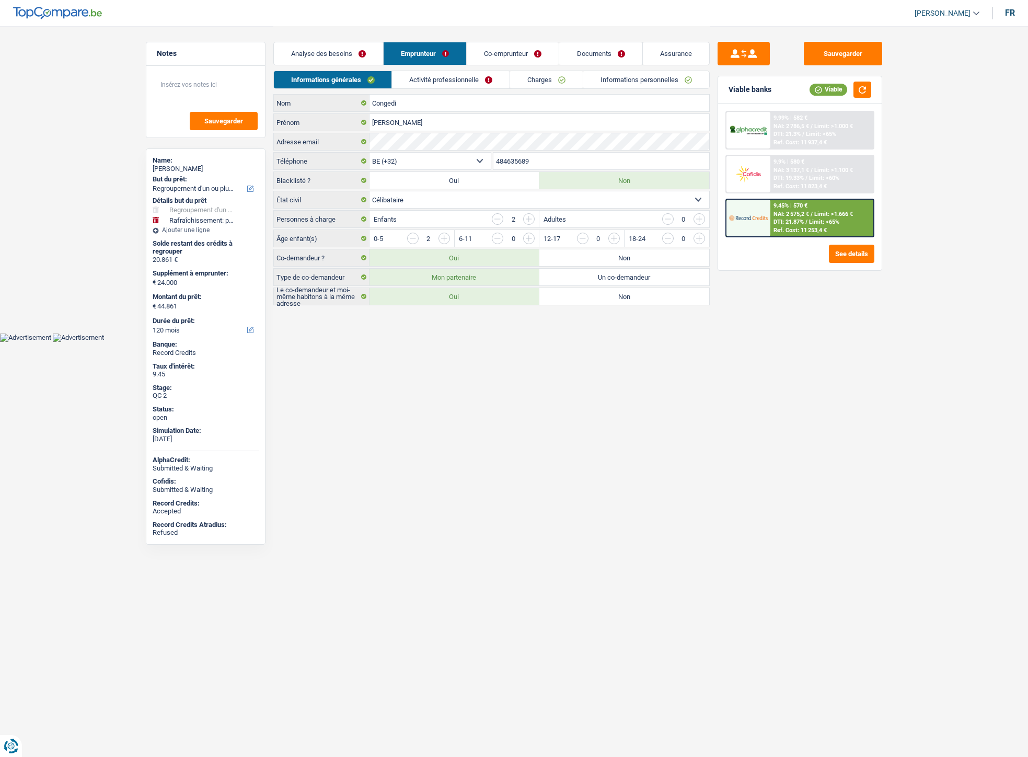
select select "refinancing"
select select "houseOrGarden"
select select "120"
select select "32"
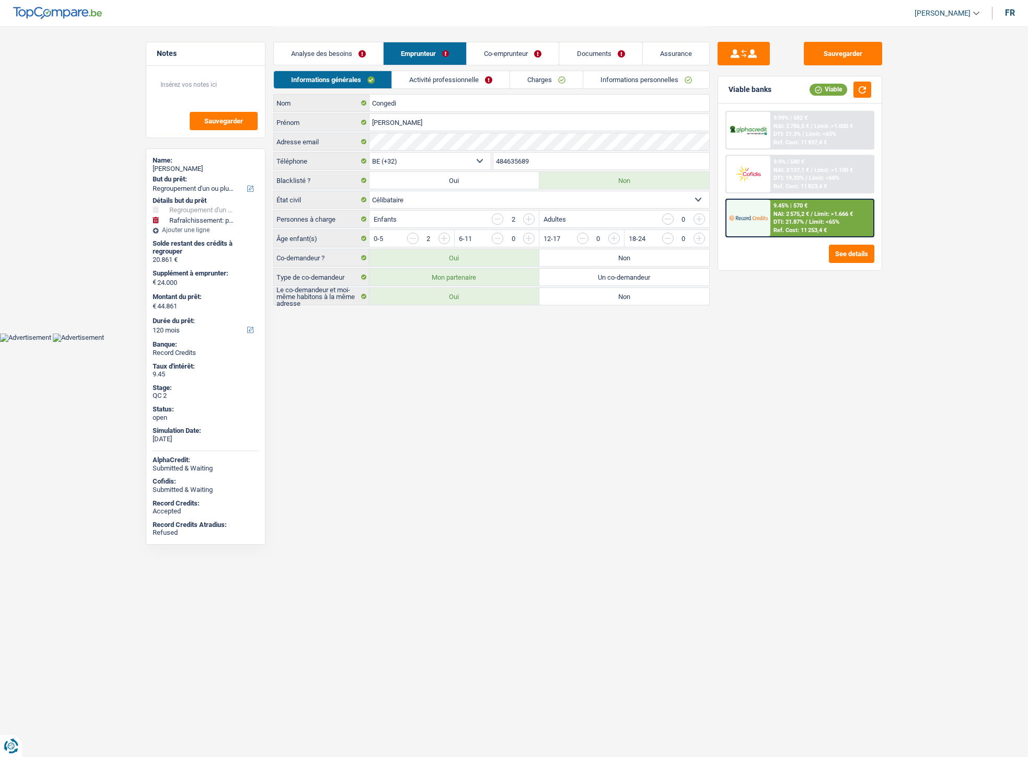
select select "single"
click at [919, 342] on html "Vous avez le contrôle de vos données Nous utilisons des cookies, tout comme nos…" at bounding box center [514, 171] width 1028 height 342
click at [729, 599] on div "Sauvegarder Viable banks Viable 9.99% | 582 € NAI: 2 786,5 € / Limit: >1.000 € …" at bounding box center [800, 391] width 180 height 698
drag, startPoint x: 587, startPoint y: 52, endPoint x: 590, endPoint y: 110, distance: 57.6
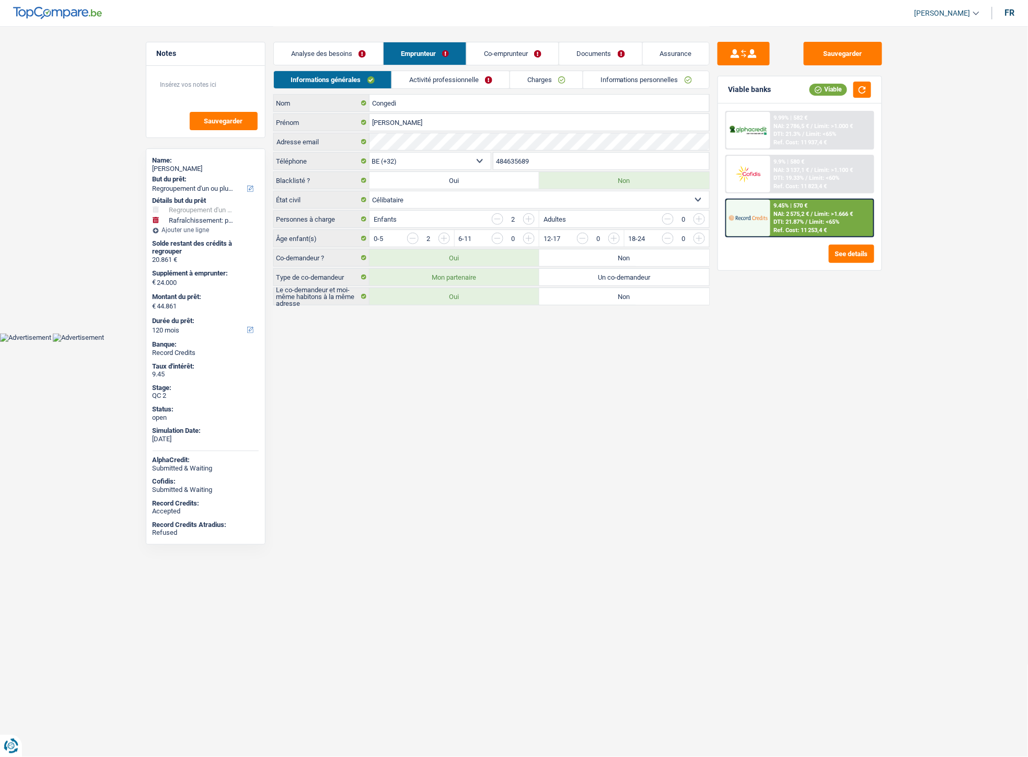
click at [587, 52] on link "Documents" at bounding box center [600, 53] width 83 height 22
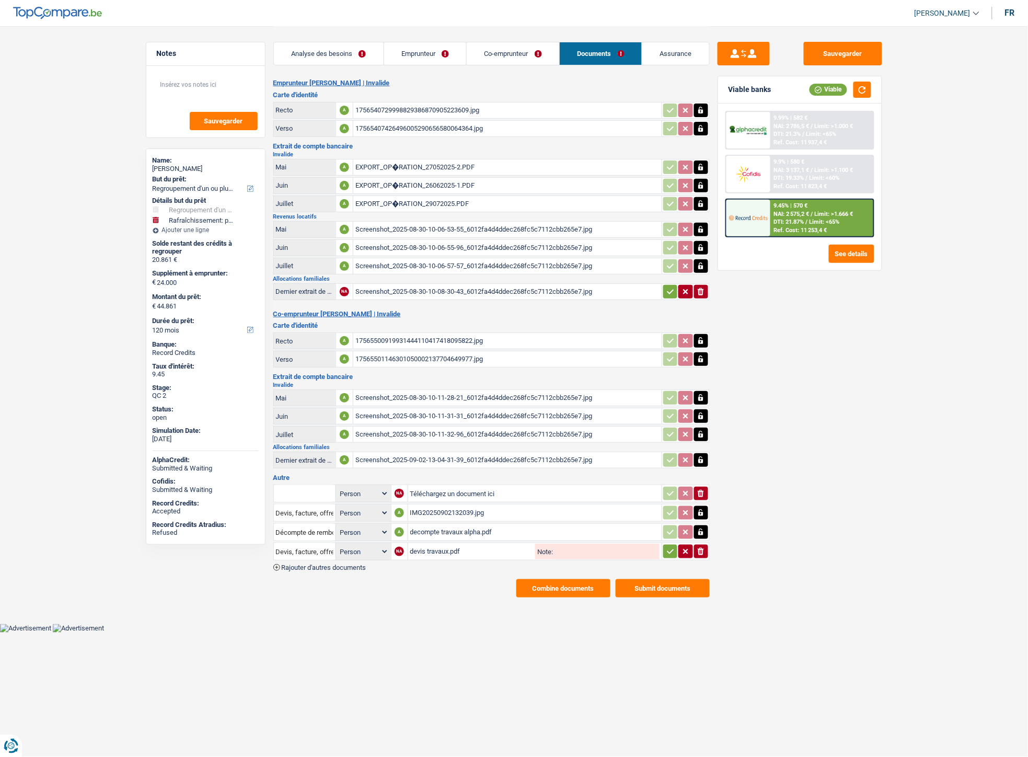
click at [440, 524] on div "decompte travaux alpha.pdf" at bounding box center [534, 532] width 249 height 16
click at [436, 544] on div "devis travaux.pdf" at bounding box center [471, 551] width 123 height 16
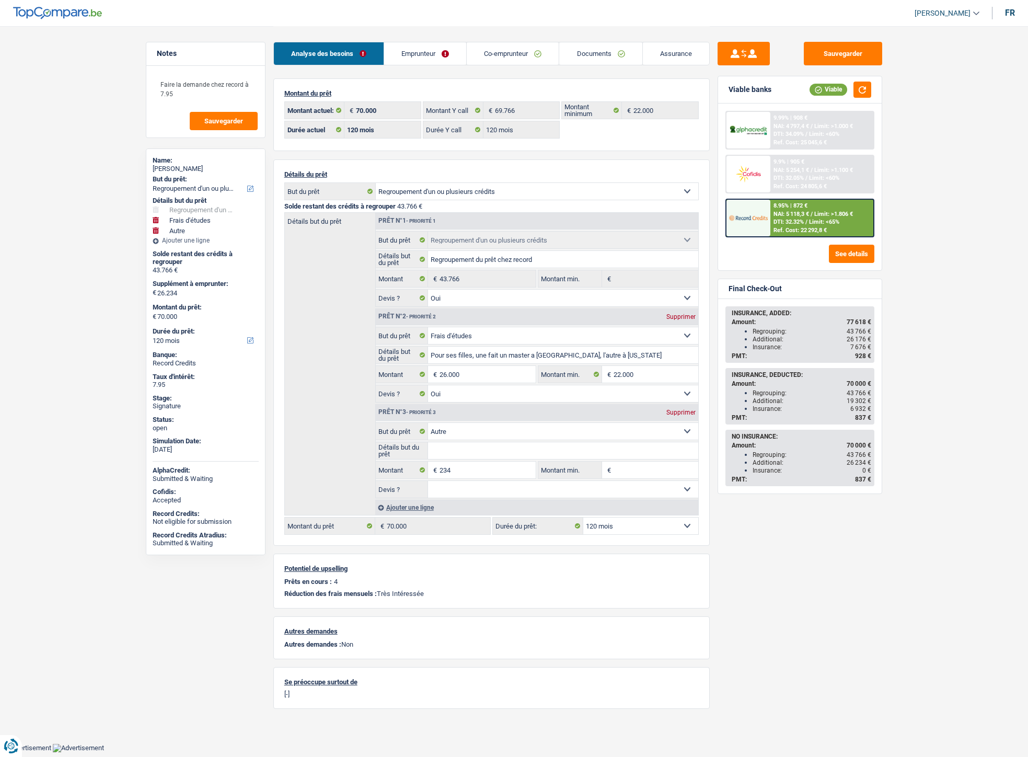
select select "refinancing"
select select "study"
select select "other"
select select "120"
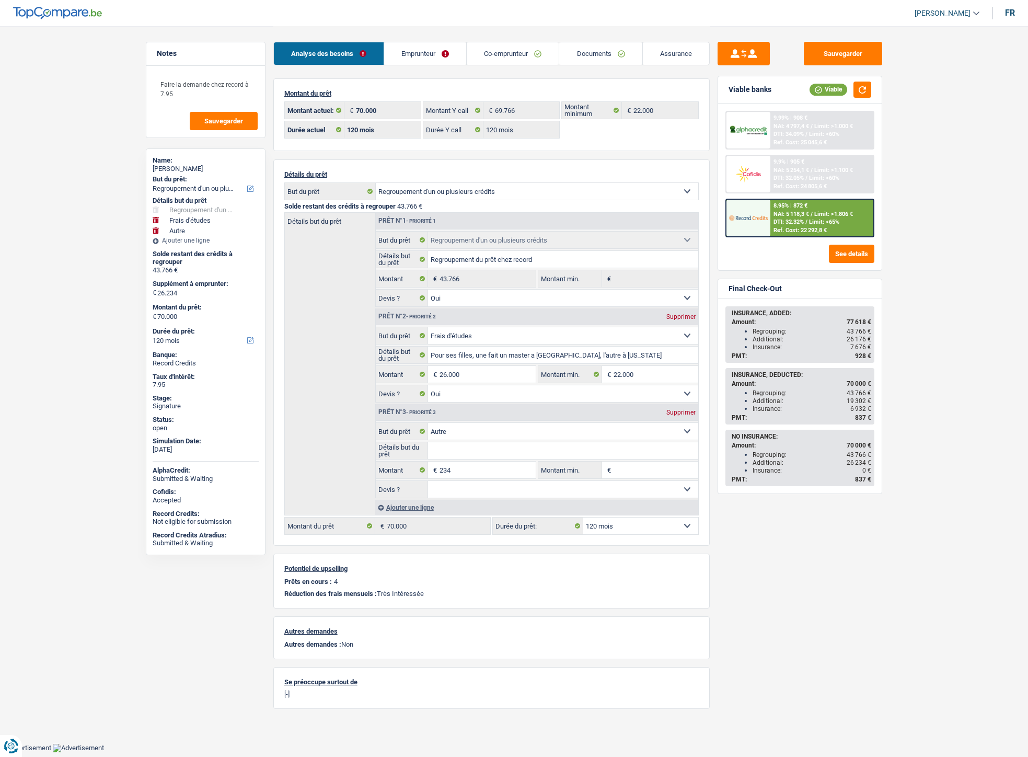
select select "120"
select select "refinancing"
select select "yes"
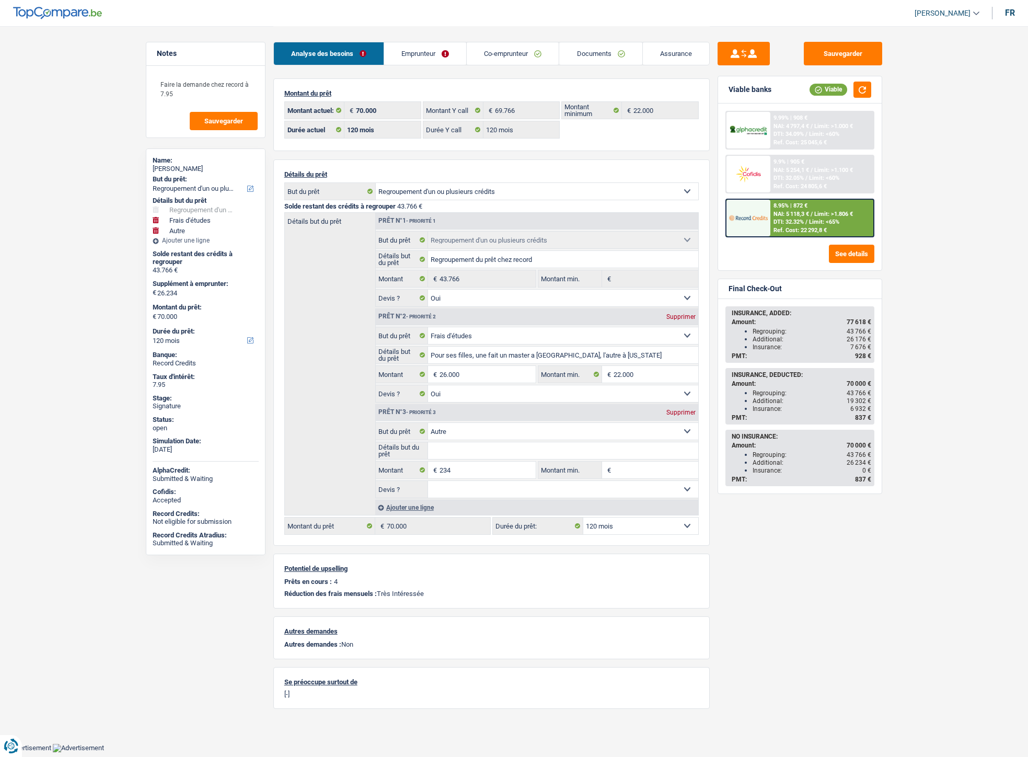
select select "study"
select select "yes"
select select "other"
select select "120"
click at [579, 55] on link "Documents" at bounding box center [600, 53] width 83 height 22
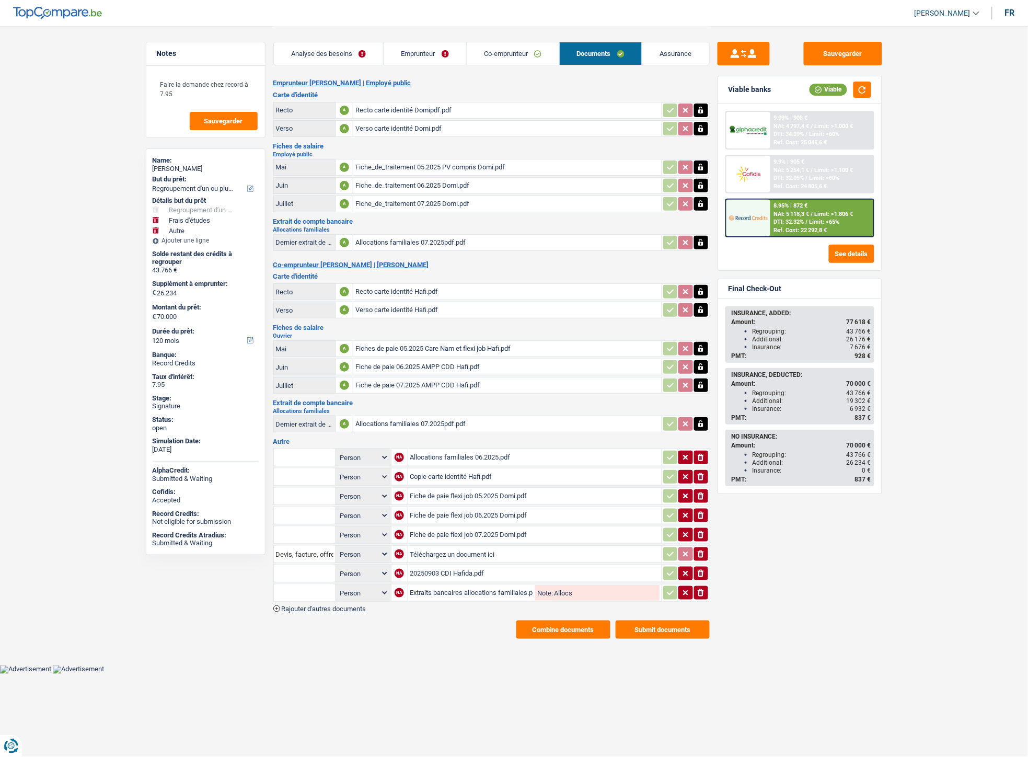
click at [326, 605] on span "Rajouter d'autres documents" at bounding box center [324, 608] width 85 height 7
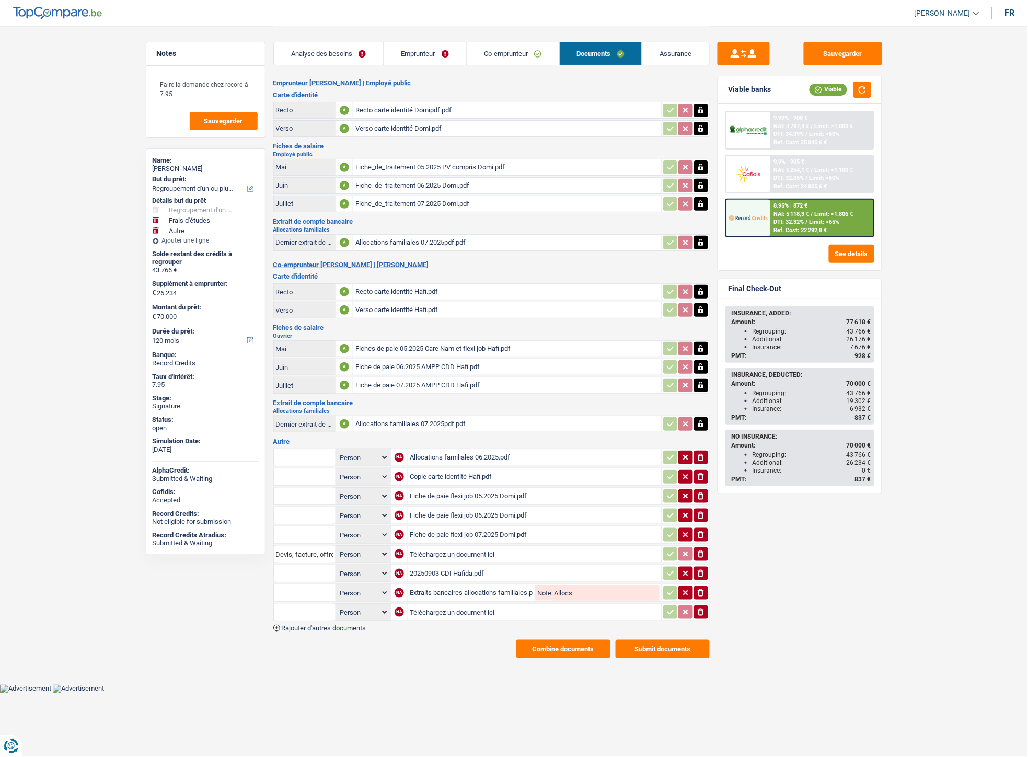
click at [435, 604] on input "Téléchargez un document ici" at bounding box center [534, 612] width 249 height 16
type input "C:\fakepath\Décompte remboursement Record.pdf"
click at [315, 610] on input "text" at bounding box center [304, 612] width 57 height 17
click at [327, 626] on li "Décompte de remboursement anticipé" at bounding box center [349, 632] width 140 height 13
type input "Décompte de remboursement anticipé"
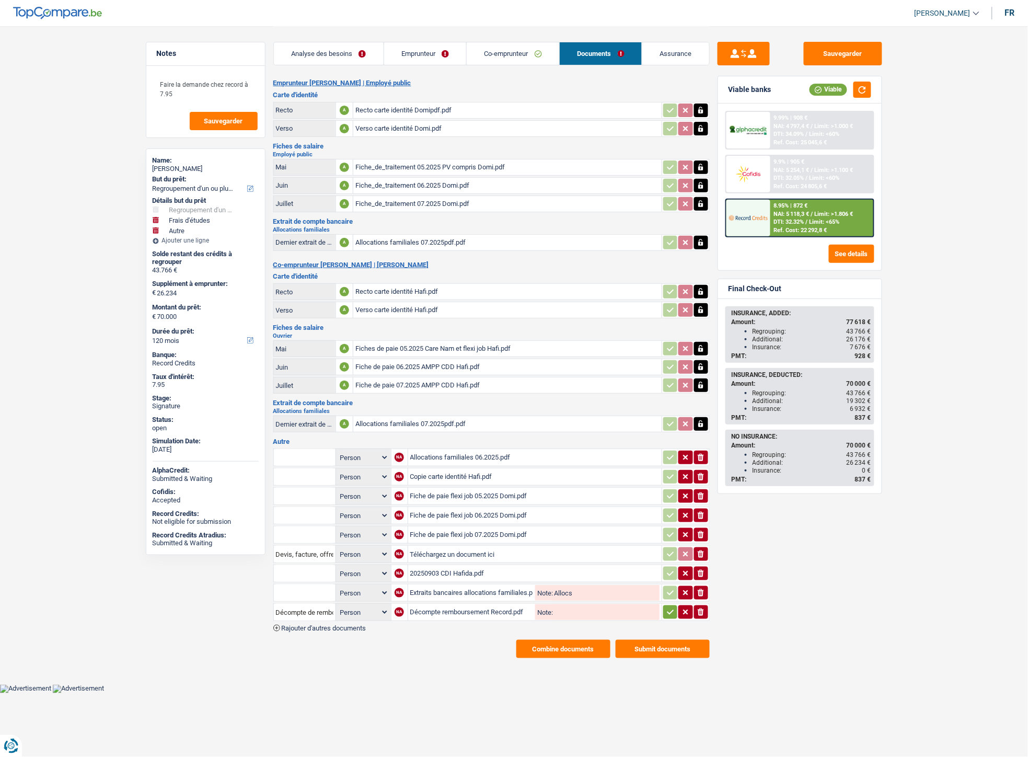
click at [667, 610] on icon "button" at bounding box center [670, 612] width 7 height 5
click at [823, 46] on button "Sauvegarder" at bounding box center [843, 54] width 78 height 24
click at [830, 53] on button "Sauvegarder" at bounding box center [843, 54] width 78 height 24
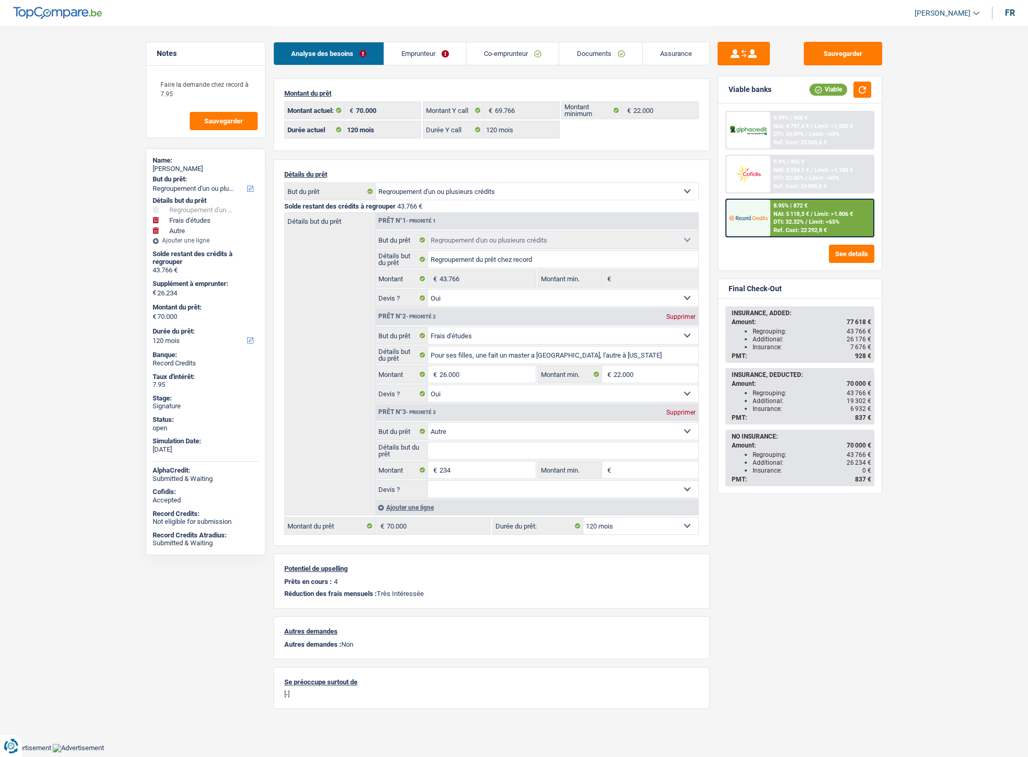
select select "refinancing"
select select "study"
select select "other"
select select "120"
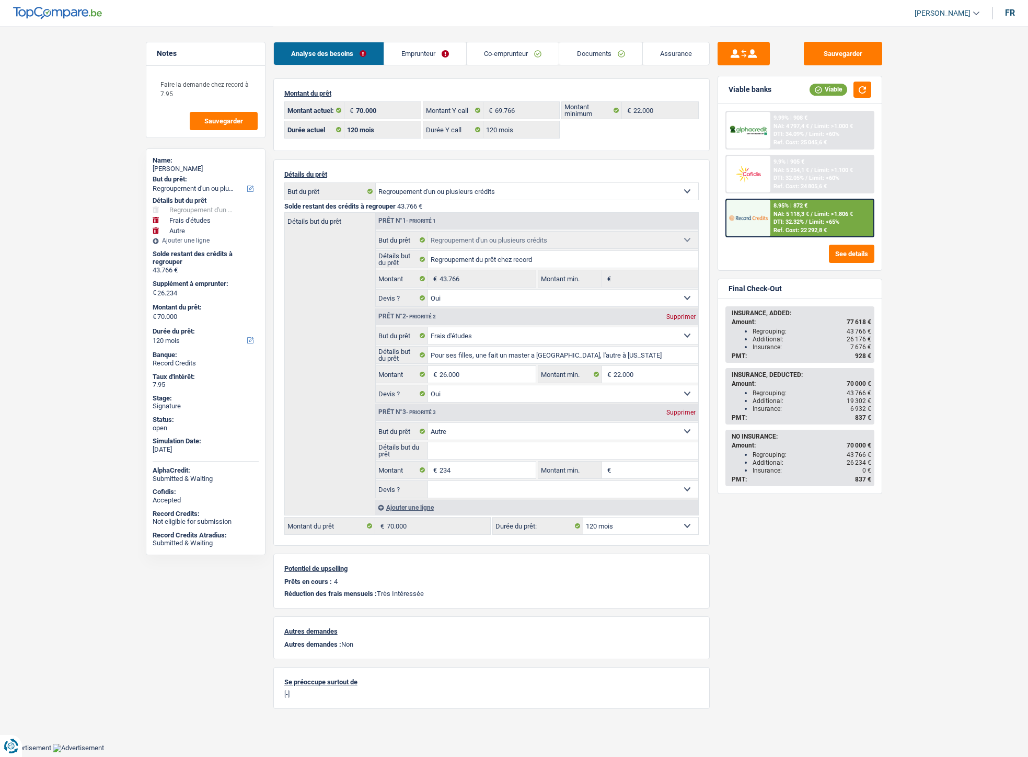
select select "120"
select select "refinancing"
select select "yes"
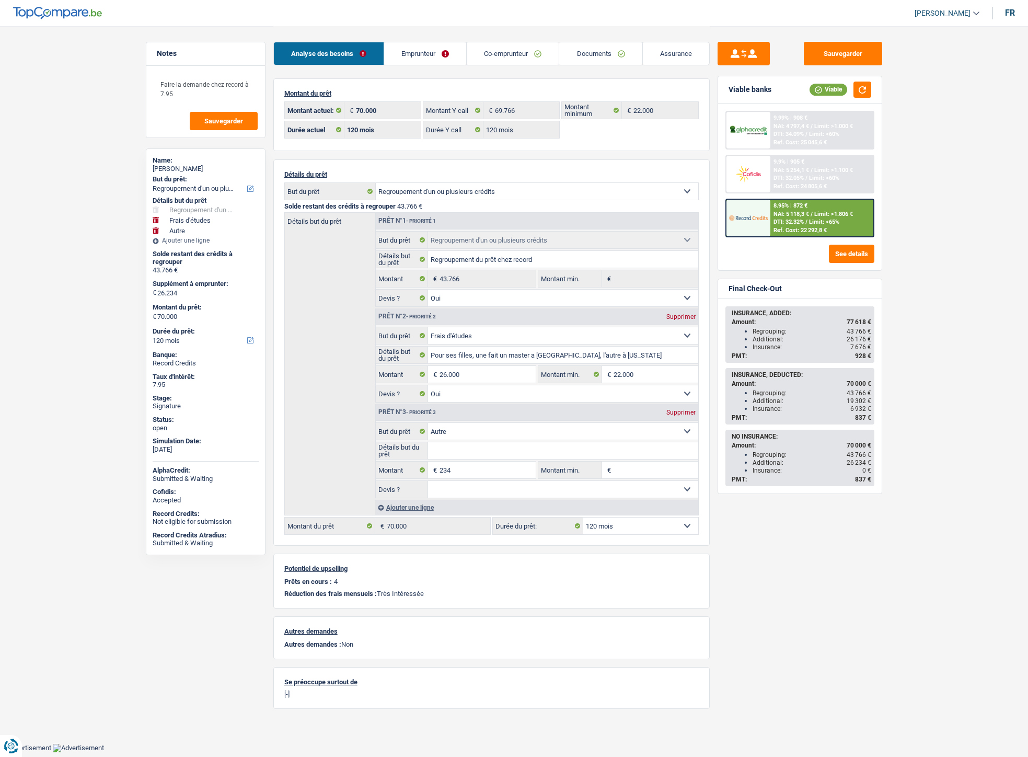
select select "study"
select select "yes"
select select "other"
select select "120"
select select "ownerWithMortgage"
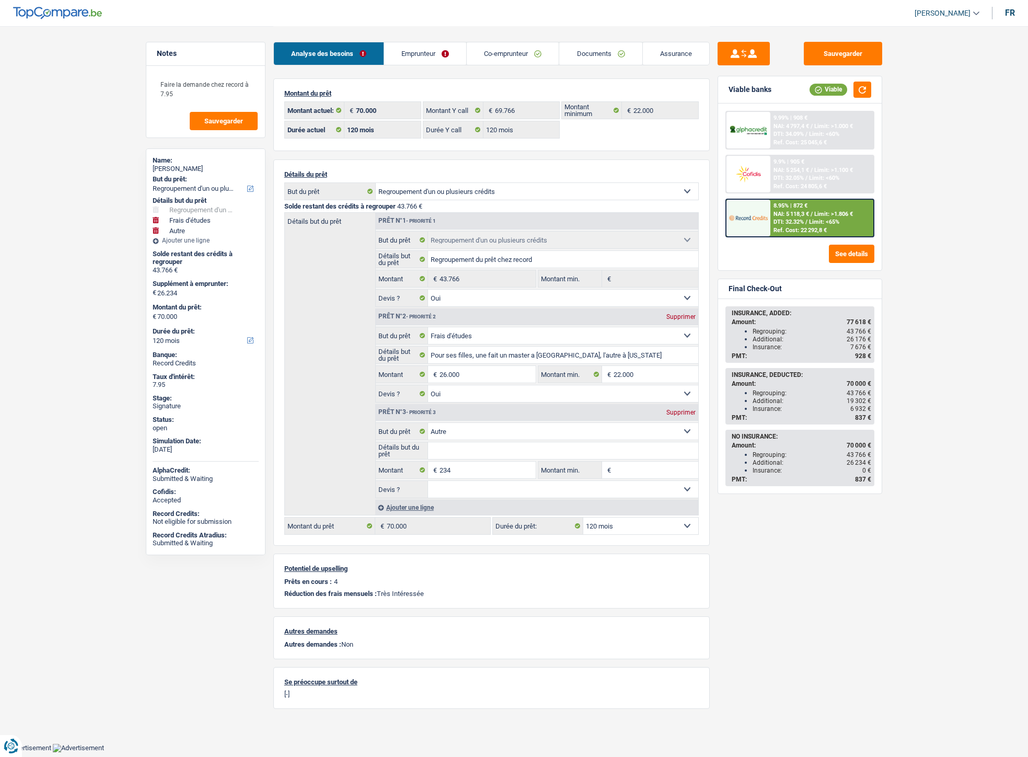
select select "BE"
select select "mortgage"
select select "144"
select select "mortgage"
select select "180"
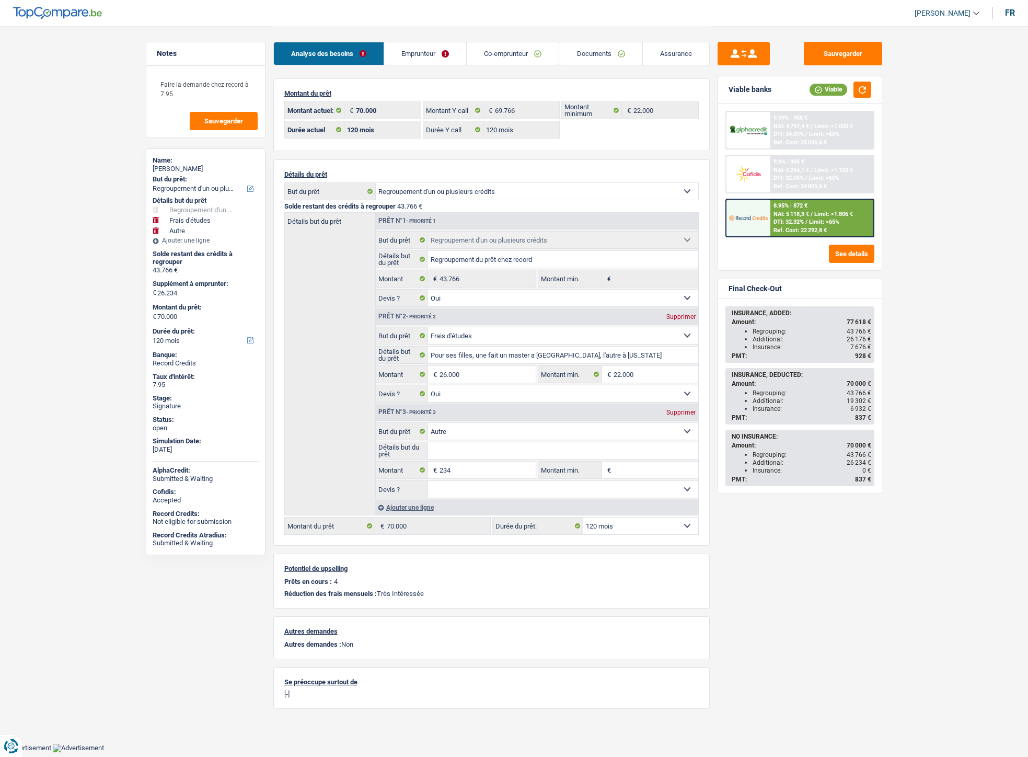
select select "carLoan"
select select "60"
select select "personalLoan"
select select "education"
select select "120"
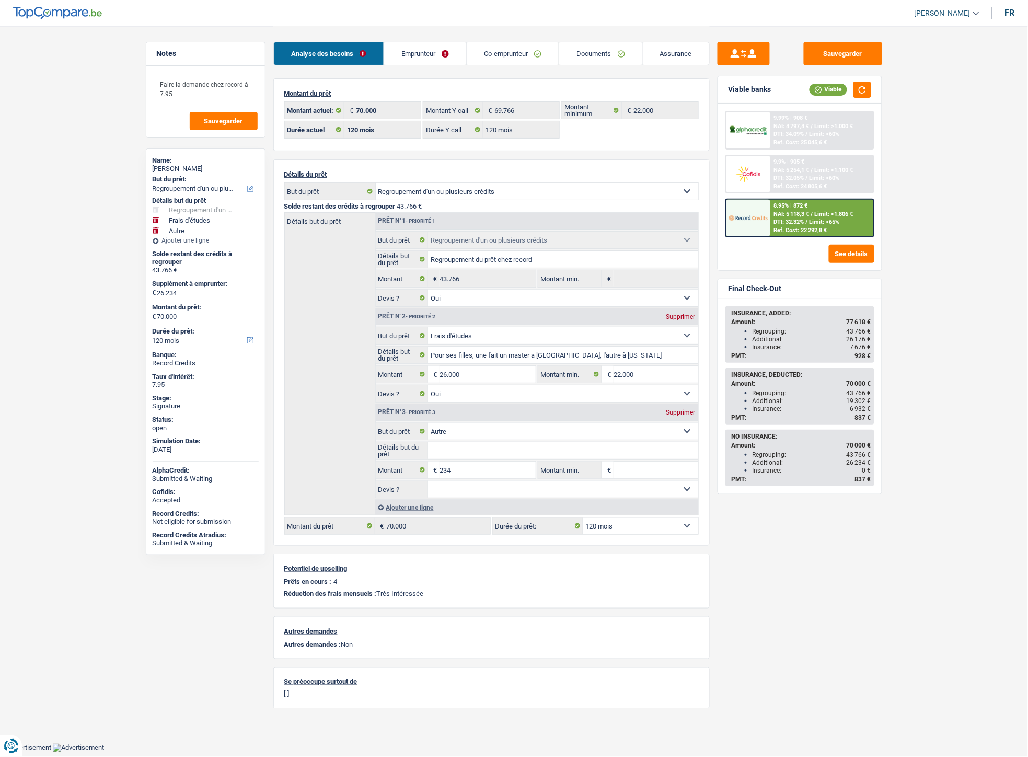
click at [432, 54] on link "Emprunteur" at bounding box center [425, 53] width 82 height 22
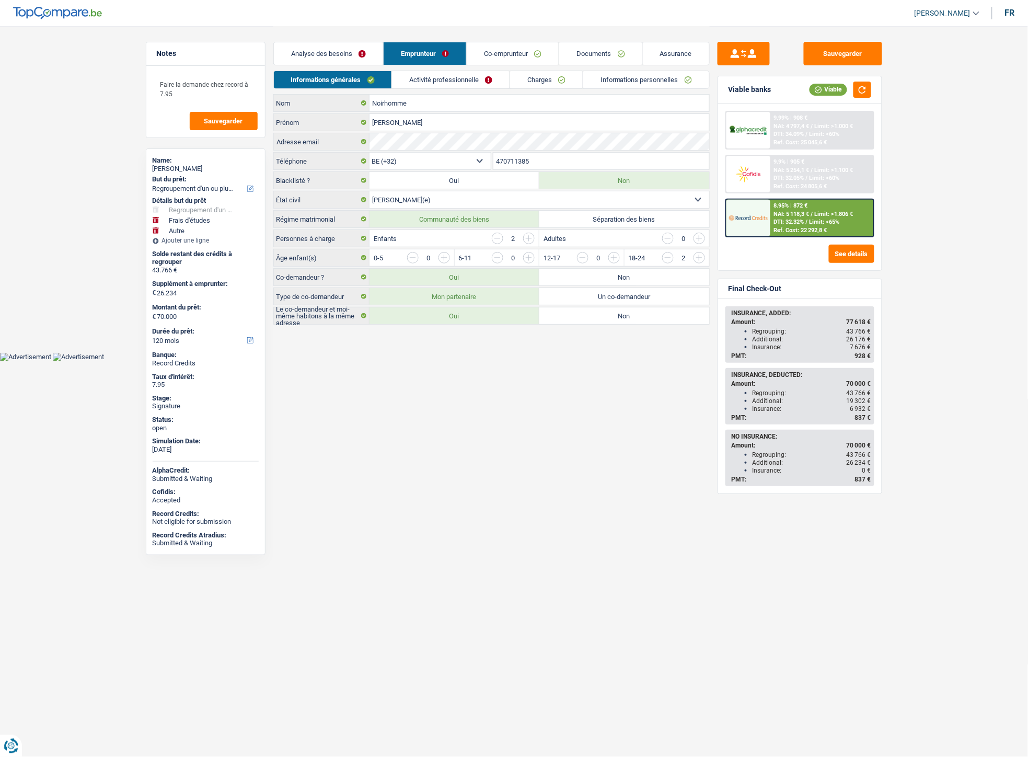
click at [538, 79] on link "Charges" at bounding box center [546, 79] width 73 height 17
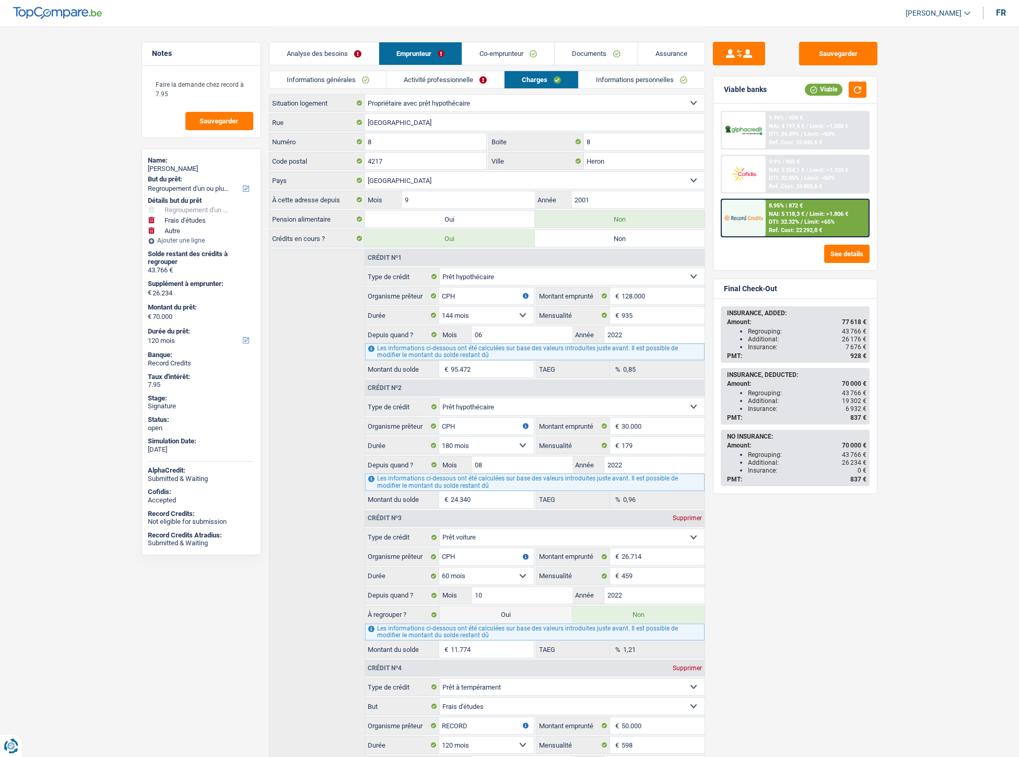
click at [482, 47] on link "Co-emprunteur" at bounding box center [508, 53] width 92 height 22
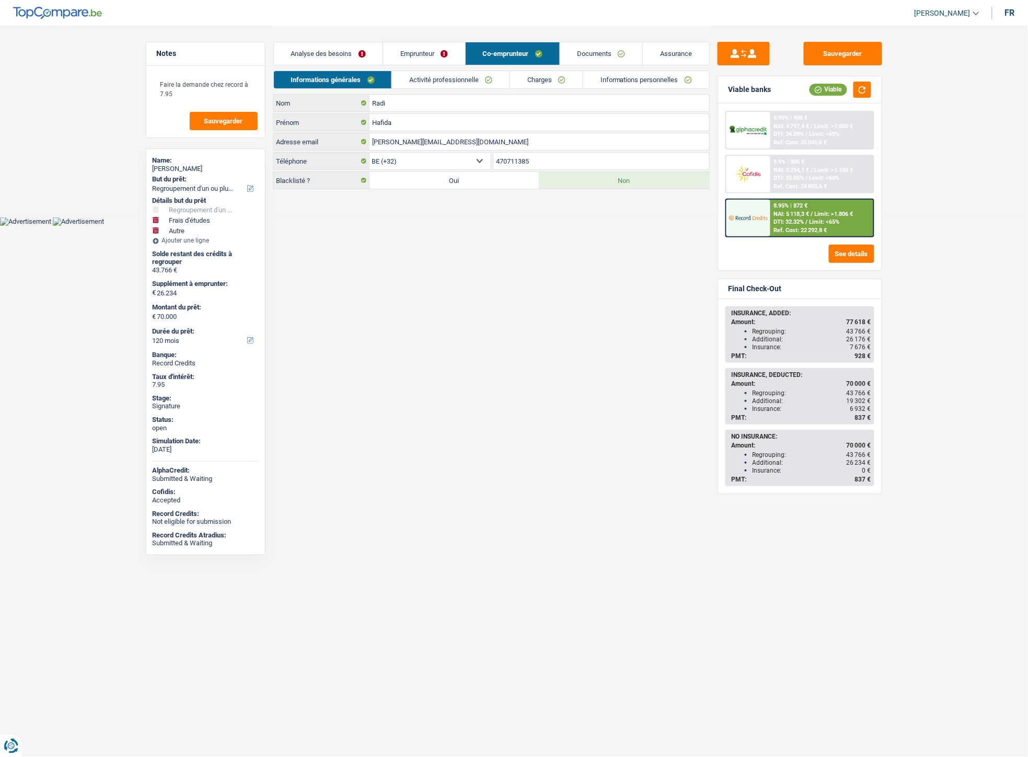
click at [531, 79] on link "Charges" at bounding box center [546, 79] width 73 height 17
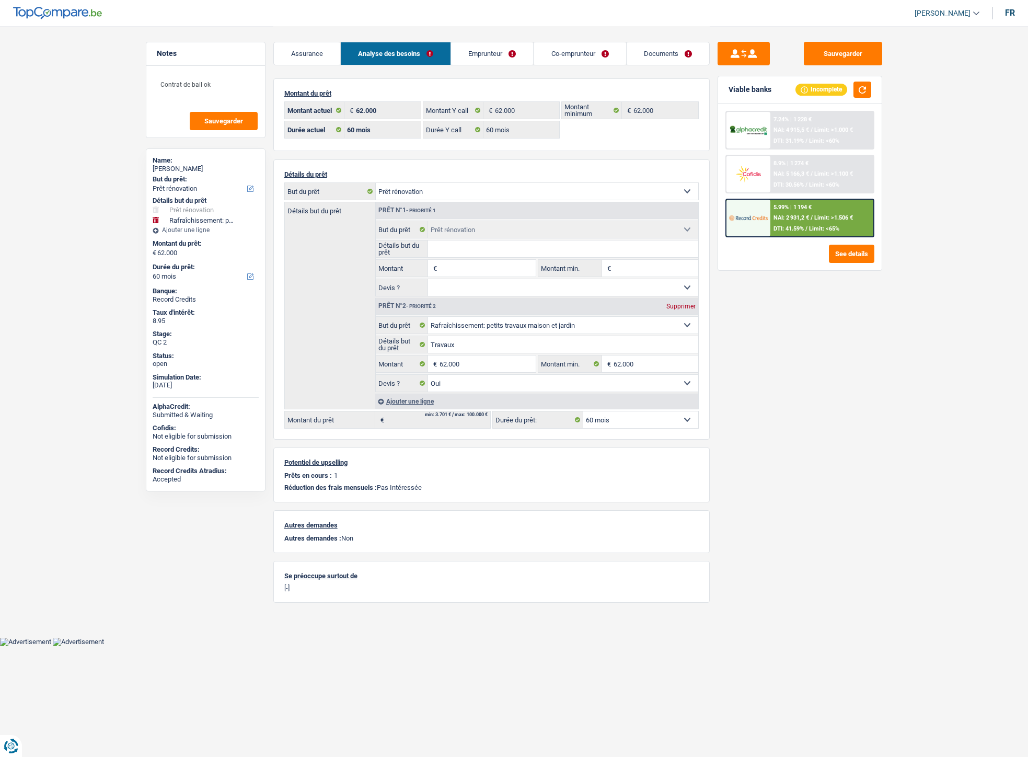
select select "renovation"
select select "houseOrGarden"
select select "60"
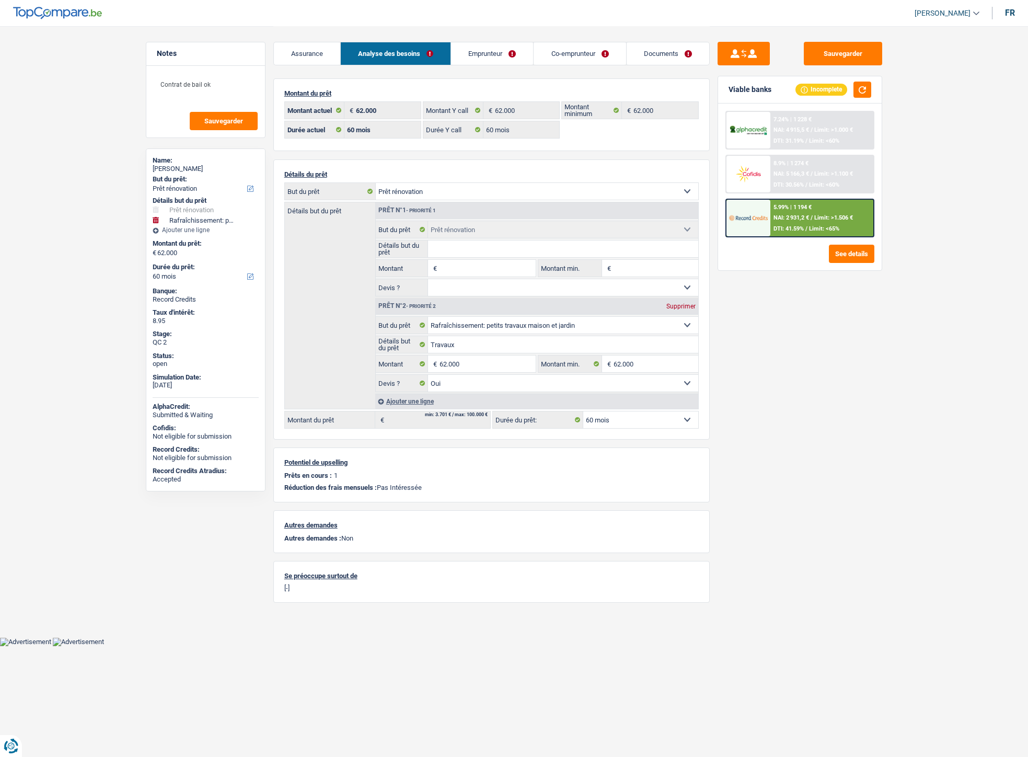
select select "60"
select select "renovation"
select select "houseOrGarden"
select select "yes"
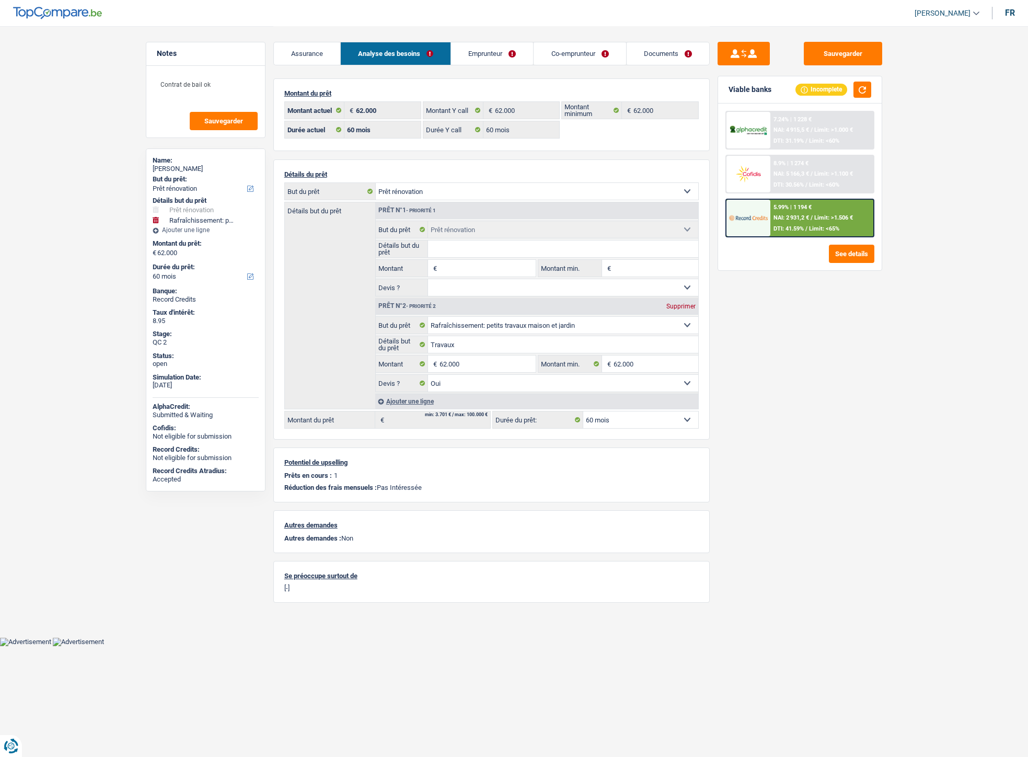
select select "60"
click at [418, 63] on link "Emprunteur" at bounding box center [425, 53] width 82 height 22
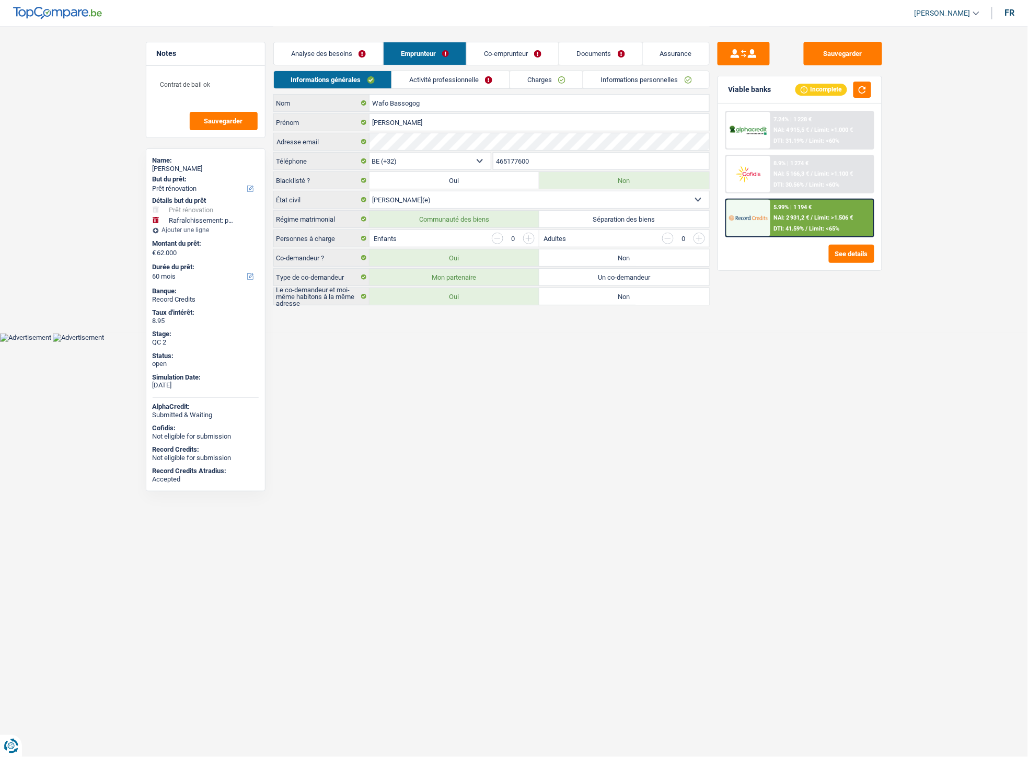
click at [505, 59] on link "Co-emprunteur" at bounding box center [513, 53] width 92 height 22
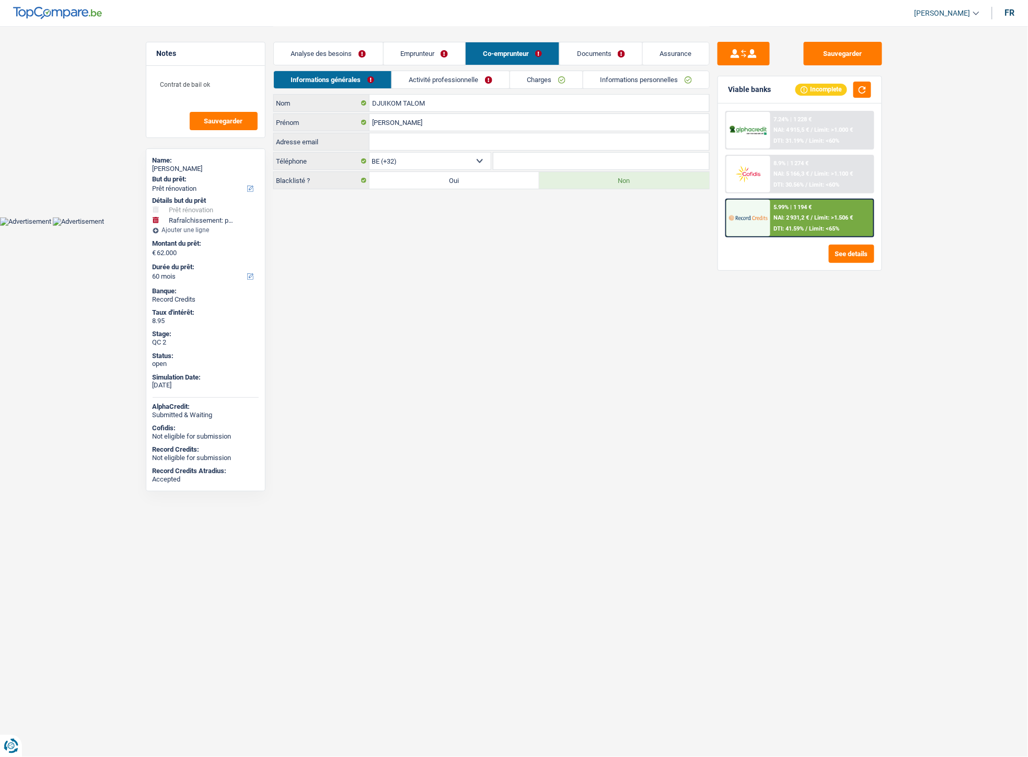
click at [321, 61] on link "Analyse des besoins" at bounding box center [328, 53] width 109 height 22
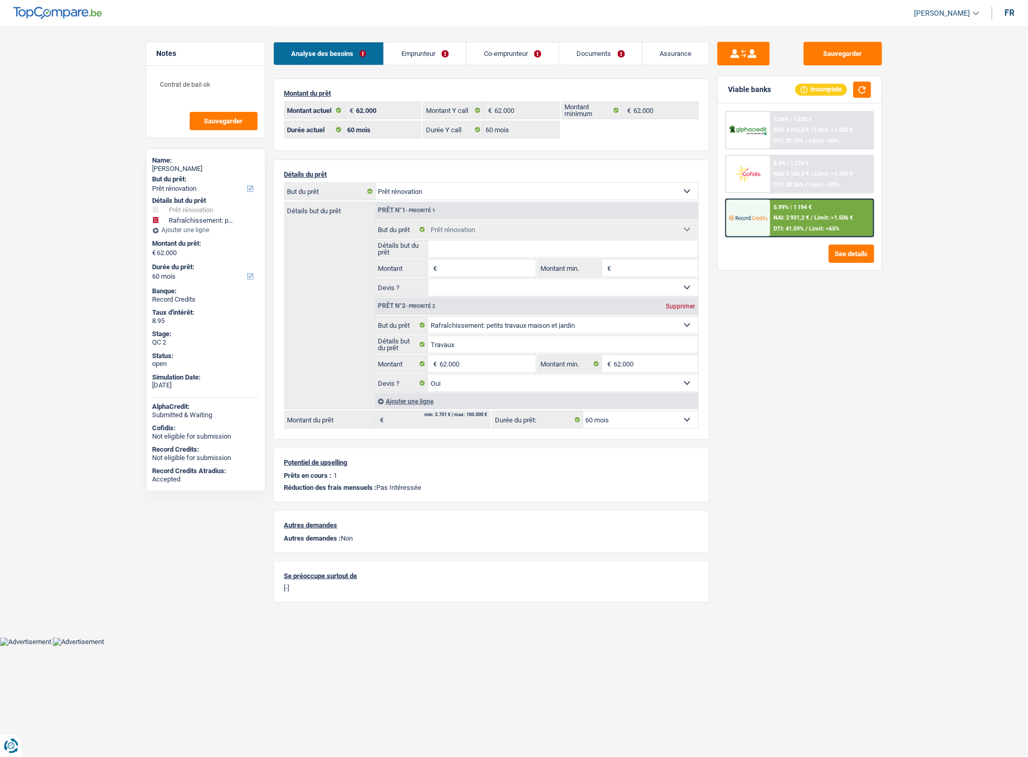
click at [590, 55] on link "Documents" at bounding box center [600, 53] width 83 height 22
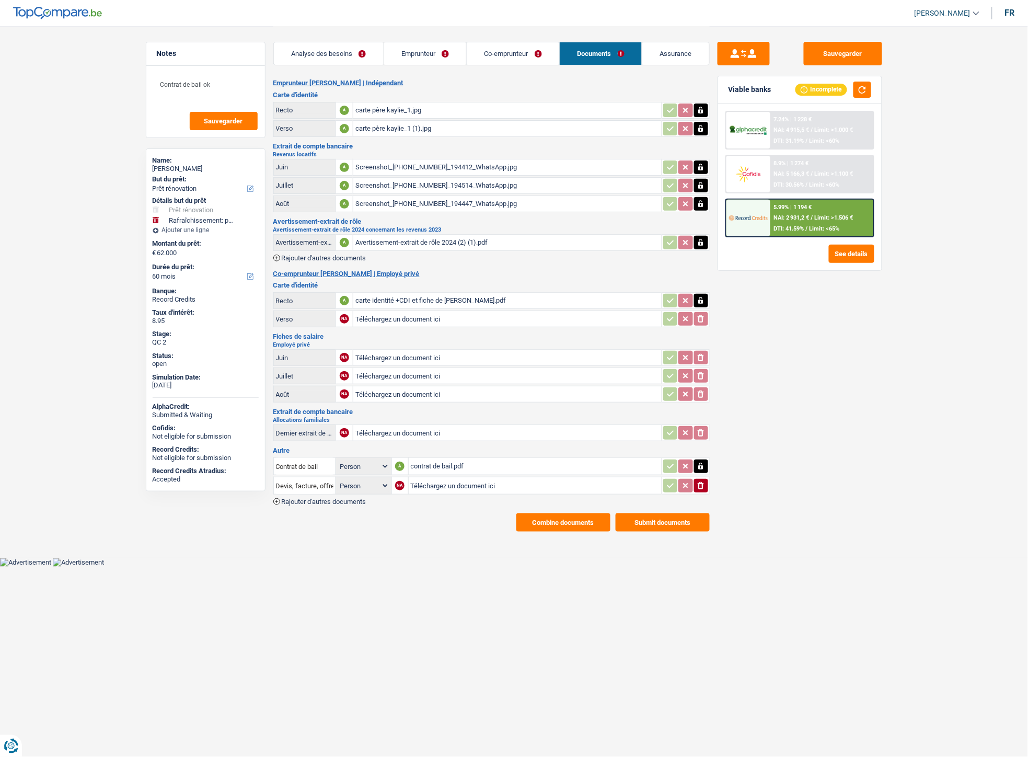
click at [500, 52] on link "Co-emprunteur" at bounding box center [513, 53] width 92 height 22
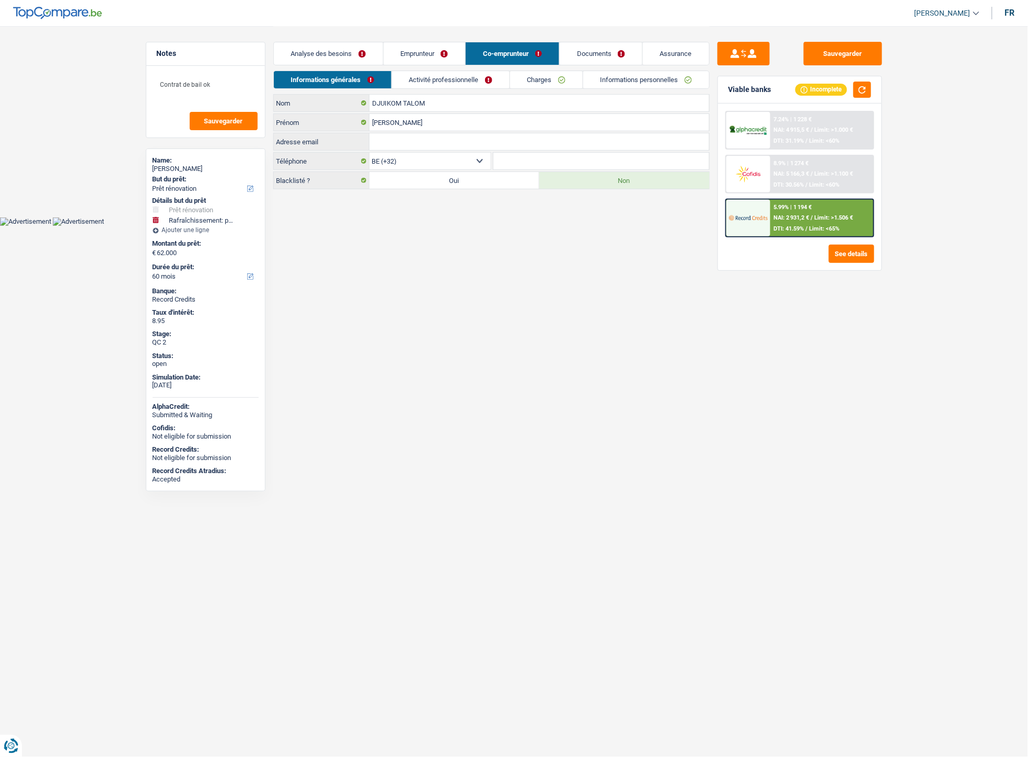
click at [439, 51] on link "Emprunteur" at bounding box center [425, 53] width 82 height 22
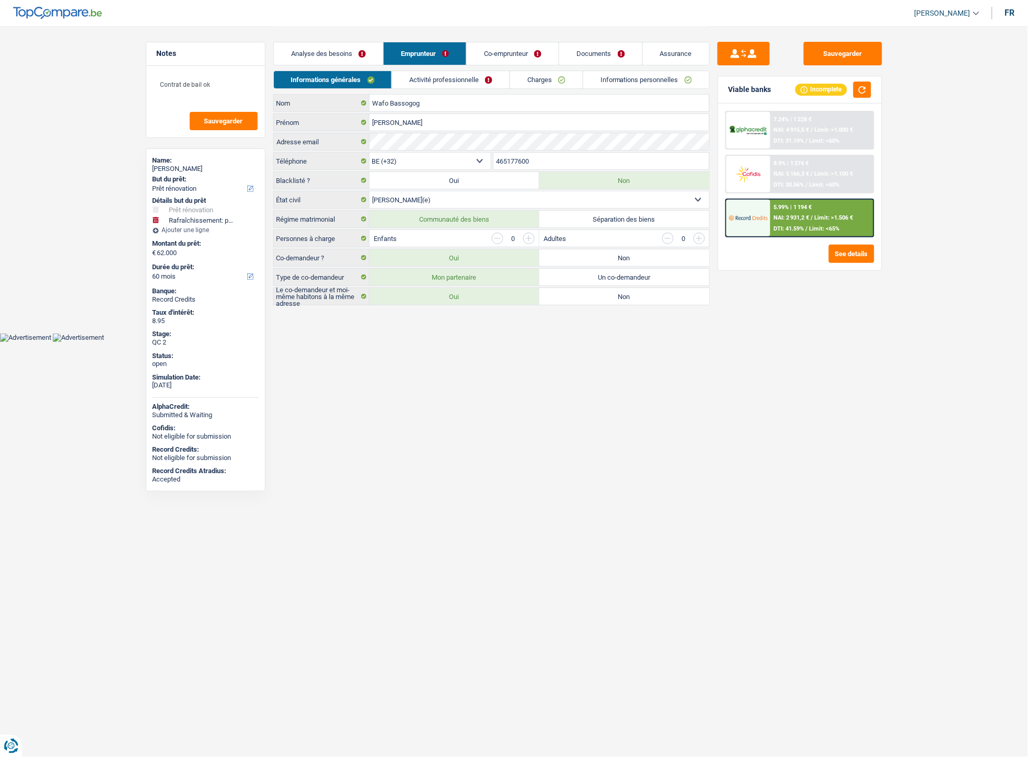
click at [421, 77] on link "Activité professionnelle" at bounding box center [451, 79] width 118 height 17
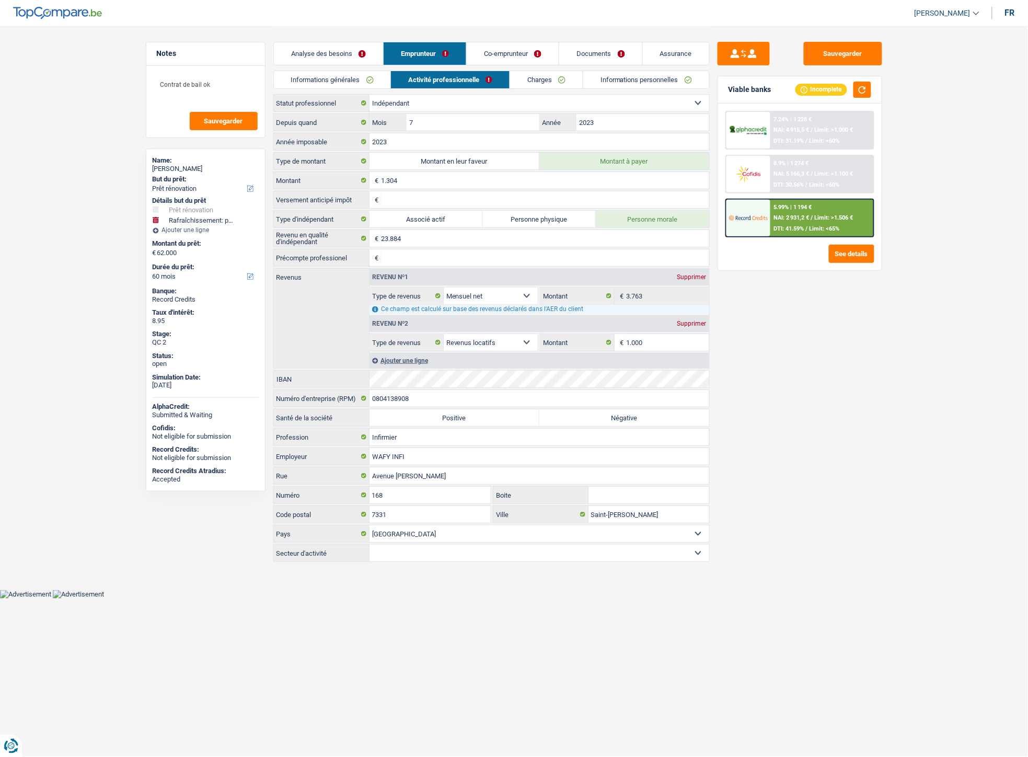
click at [331, 50] on link "Analyse des besoins" at bounding box center [328, 53] width 109 height 22
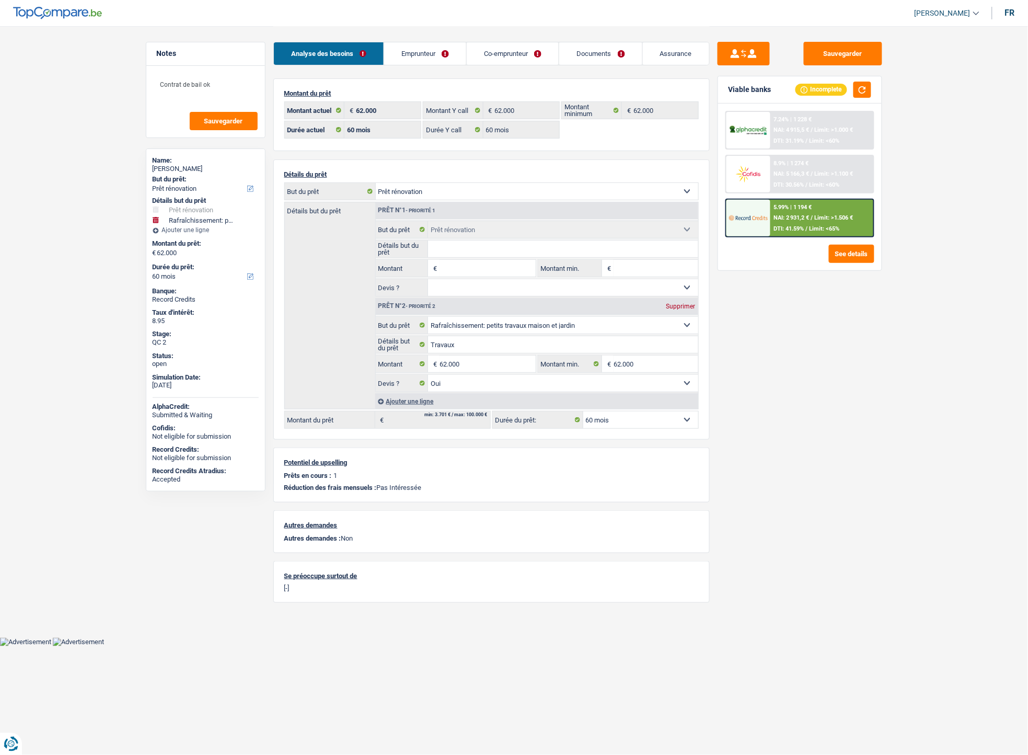
click at [585, 49] on link "Documents" at bounding box center [600, 53] width 83 height 22
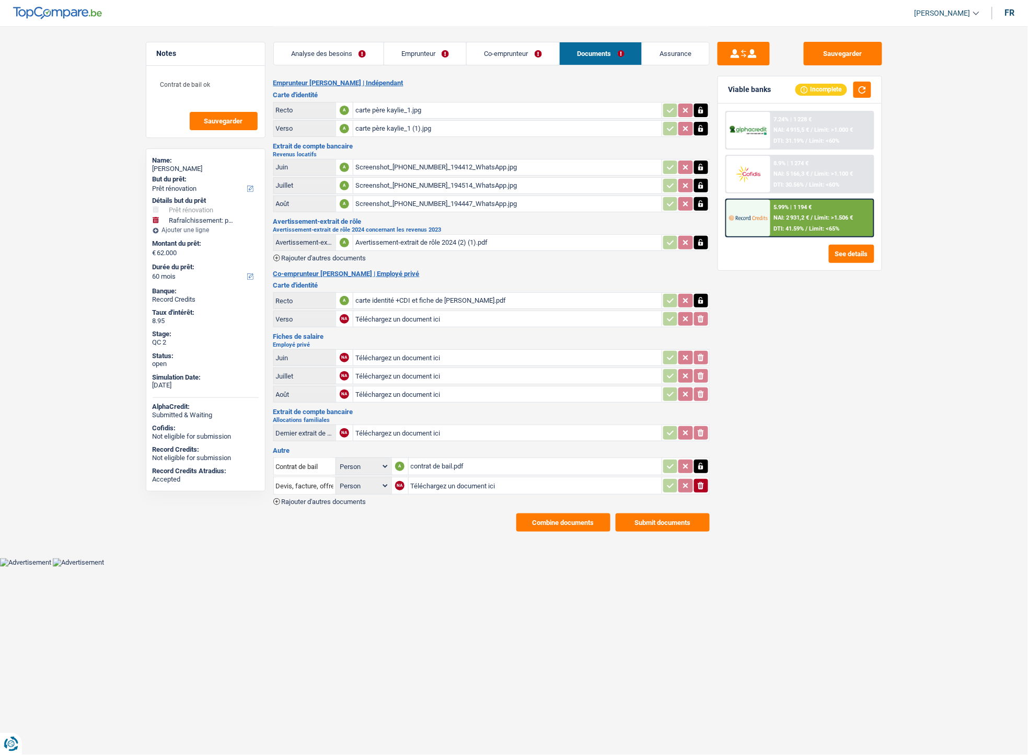
click at [304, 57] on link "Analyse des besoins" at bounding box center [329, 53] width 110 height 22
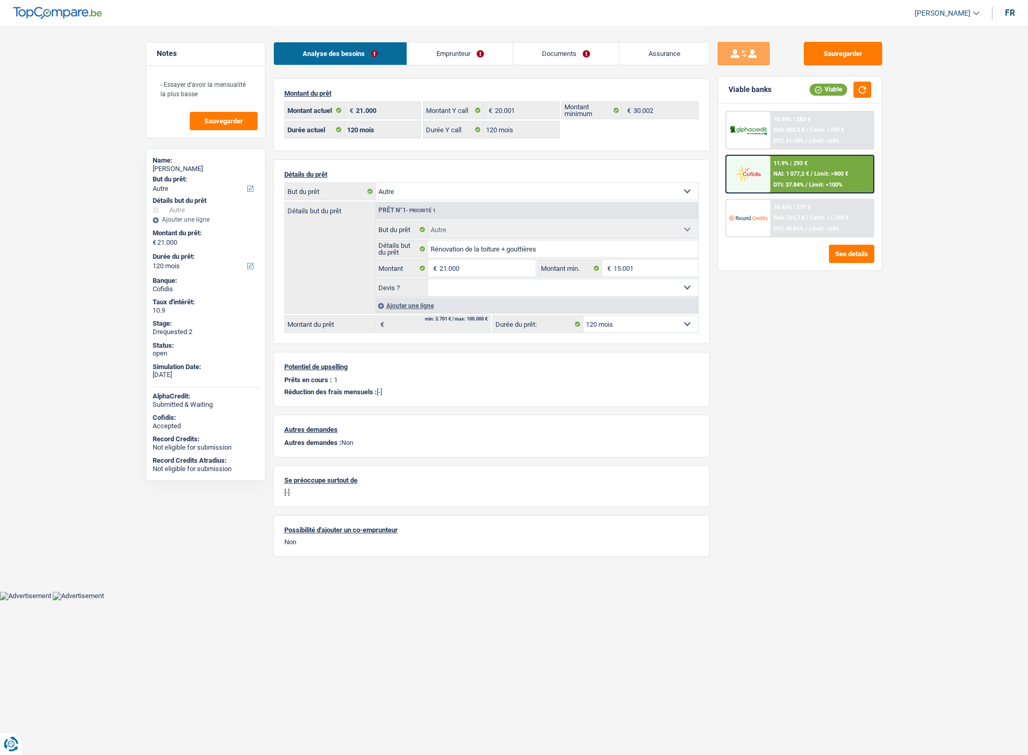
select select "other"
select select "120"
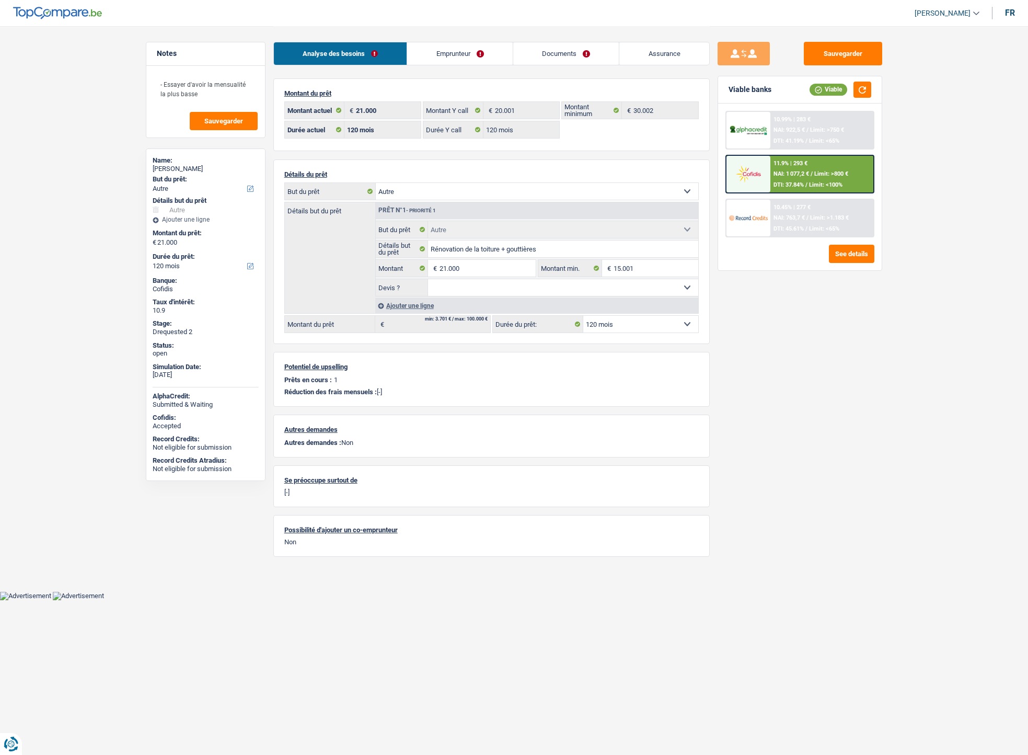
select select "other"
select select "120"
click at [793, 170] on span "NAI: 1 077,2 €" at bounding box center [791, 173] width 36 height 7
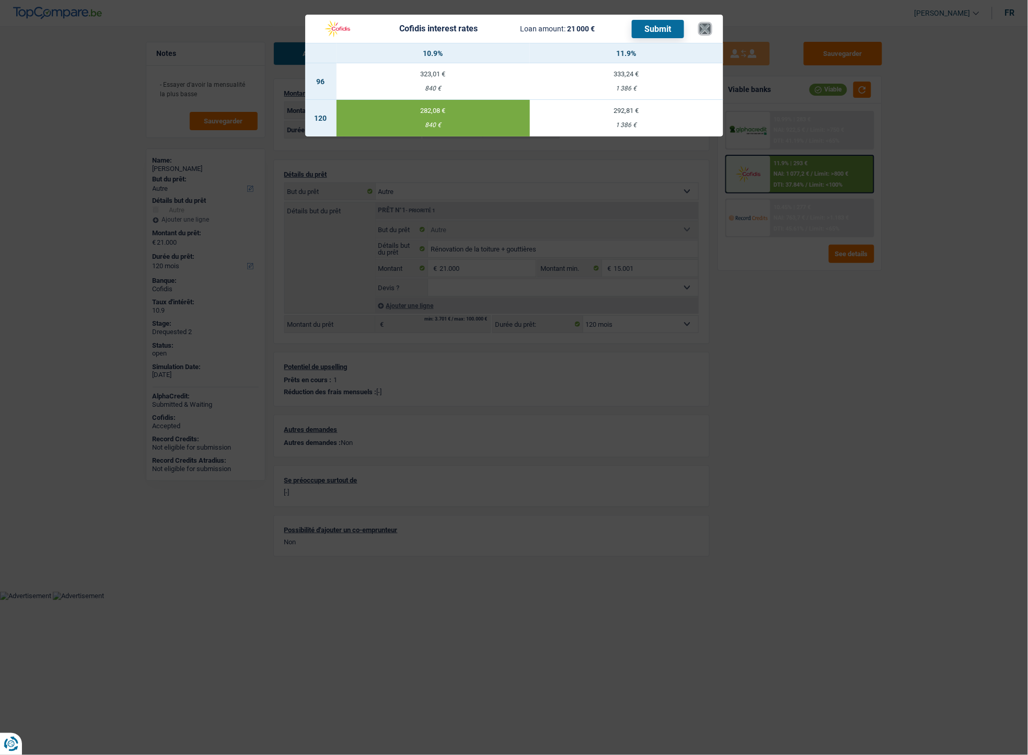
click at [702, 30] on button "×" at bounding box center [705, 29] width 11 height 10
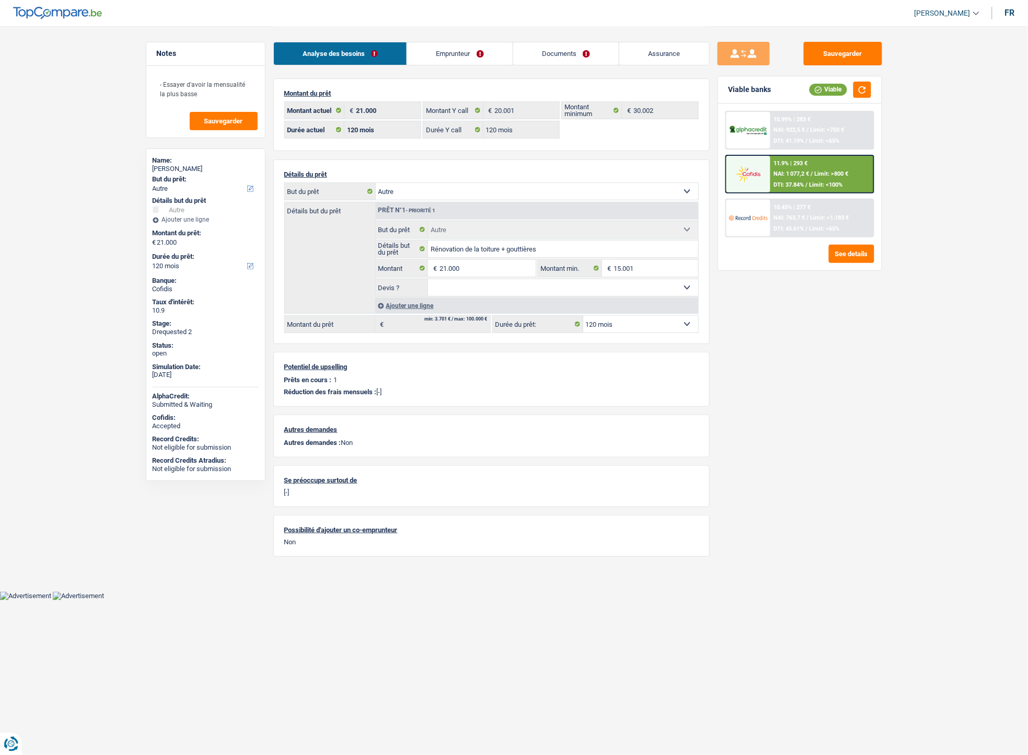
click at [797, 123] on div "10.99% | 283 € NAI: 922,5 € / Limit: >750 € DTI: 41.19% / Limit: <65%" at bounding box center [821, 130] width 103 height 37
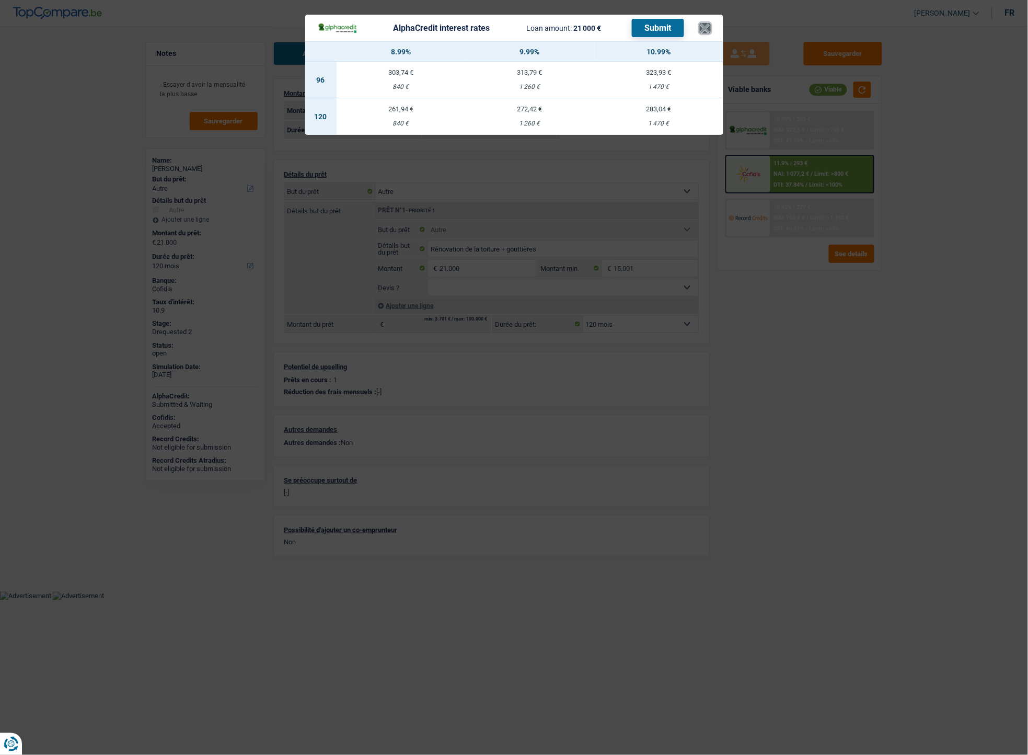
click at [710, 29] on button "×" at bounding box center [705, 28] width 11 height 10
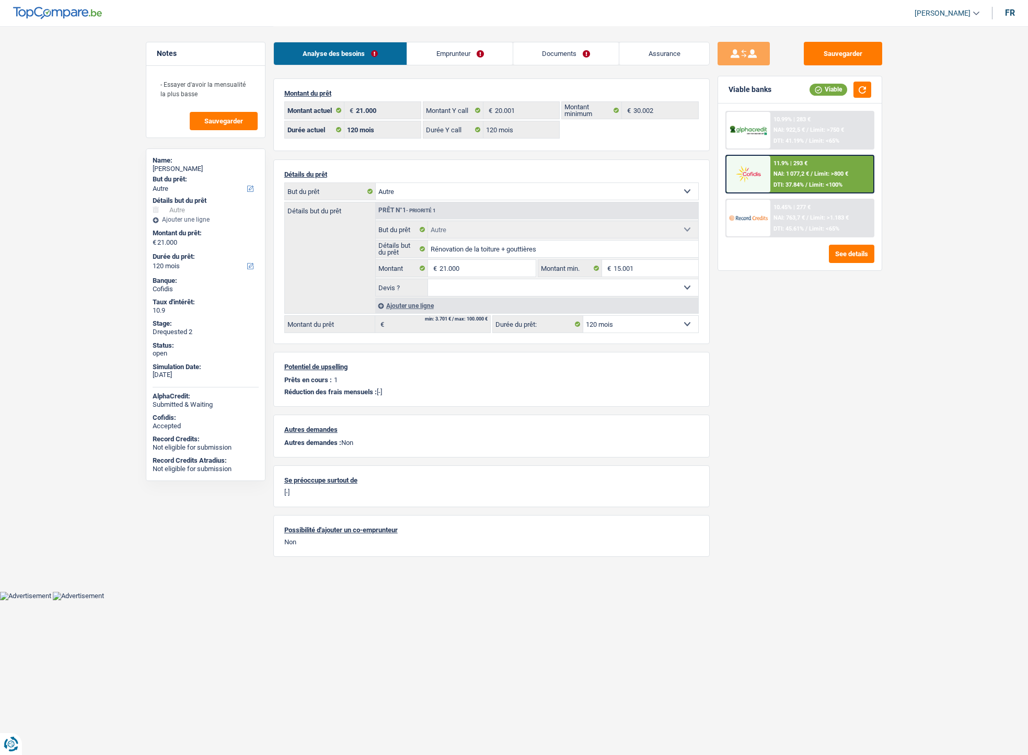
select select "other"
select select "120"
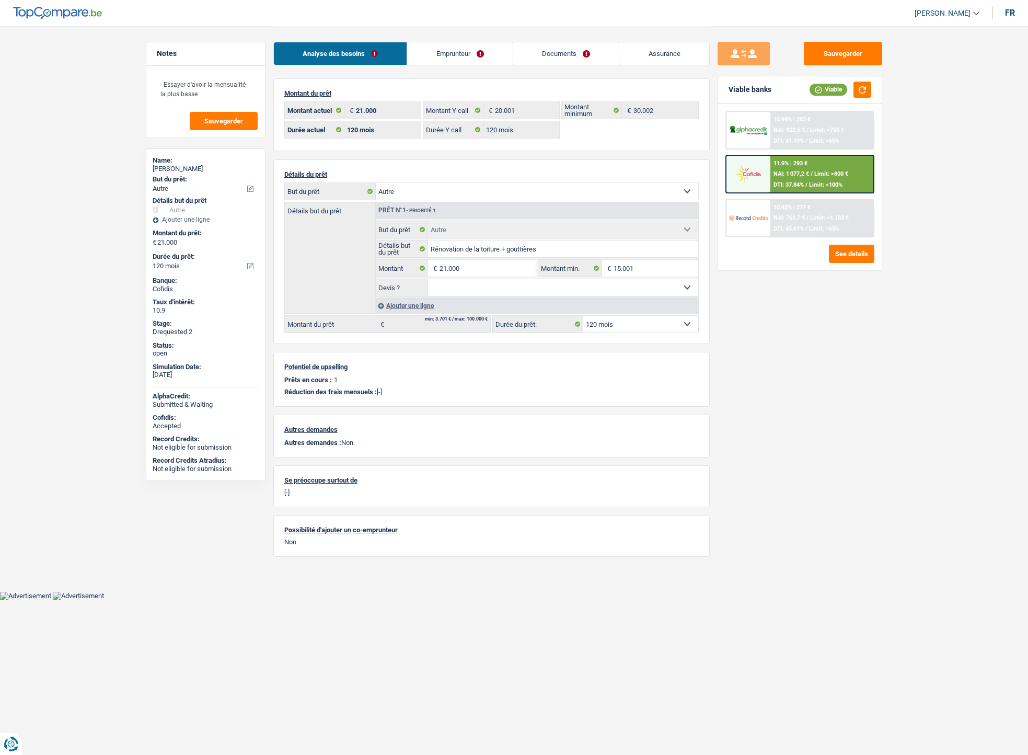
select select "other"
select select "120"
select select "invalid"
select select "familyAllowances"
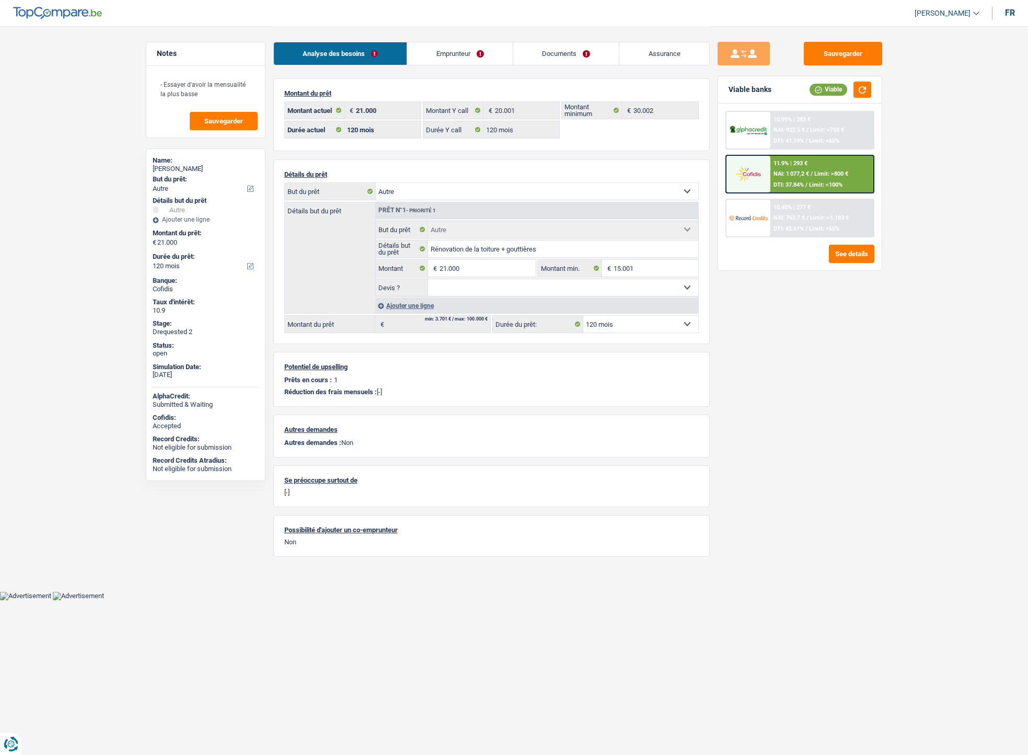
select select "mutualityIndemnity"
select select "disabilityPension"
select select "solidaris"
select select "BE"
click at [448, 60] on link "Emprunteur" at bounding box center [460, 53] width 106 height 22
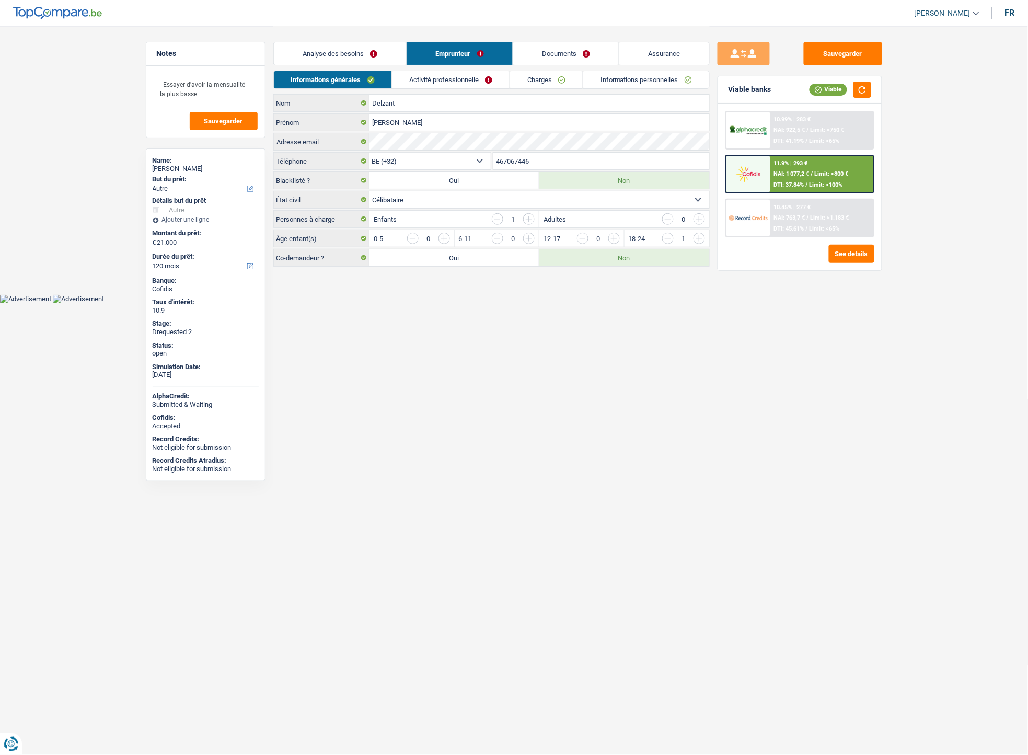
click at [442, 79] on link "Activité professionnelle" at bounding box center [451, 79] width 118 height 17
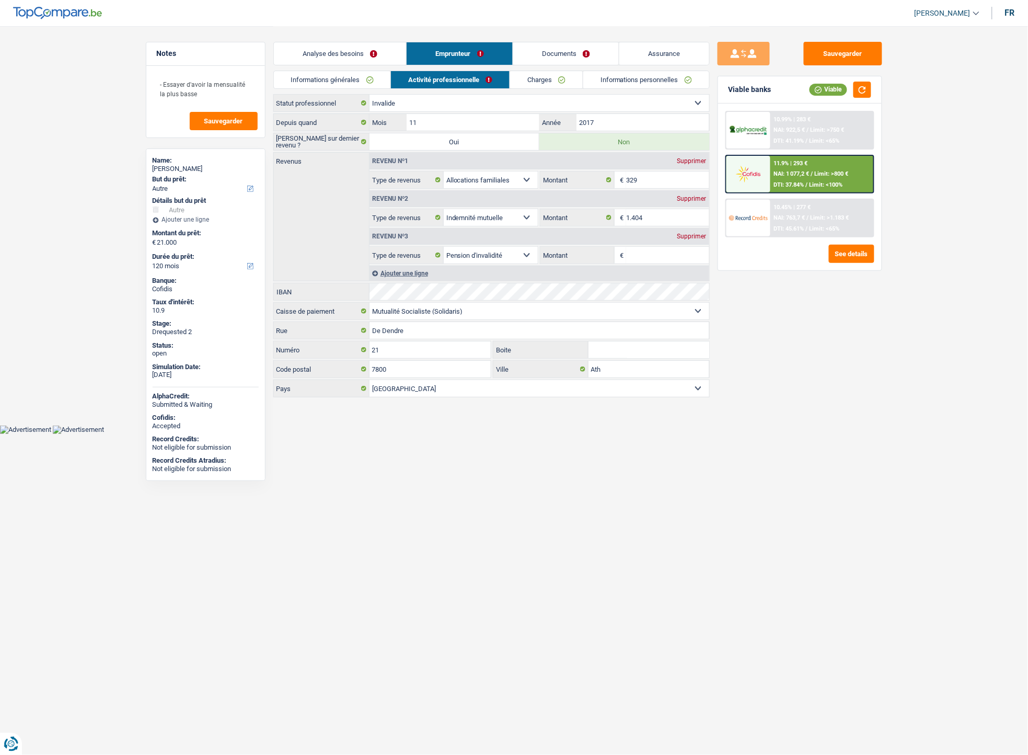
click at [538, 78] on link "Charges" at bounding box center [546, 79] width 73 height 17
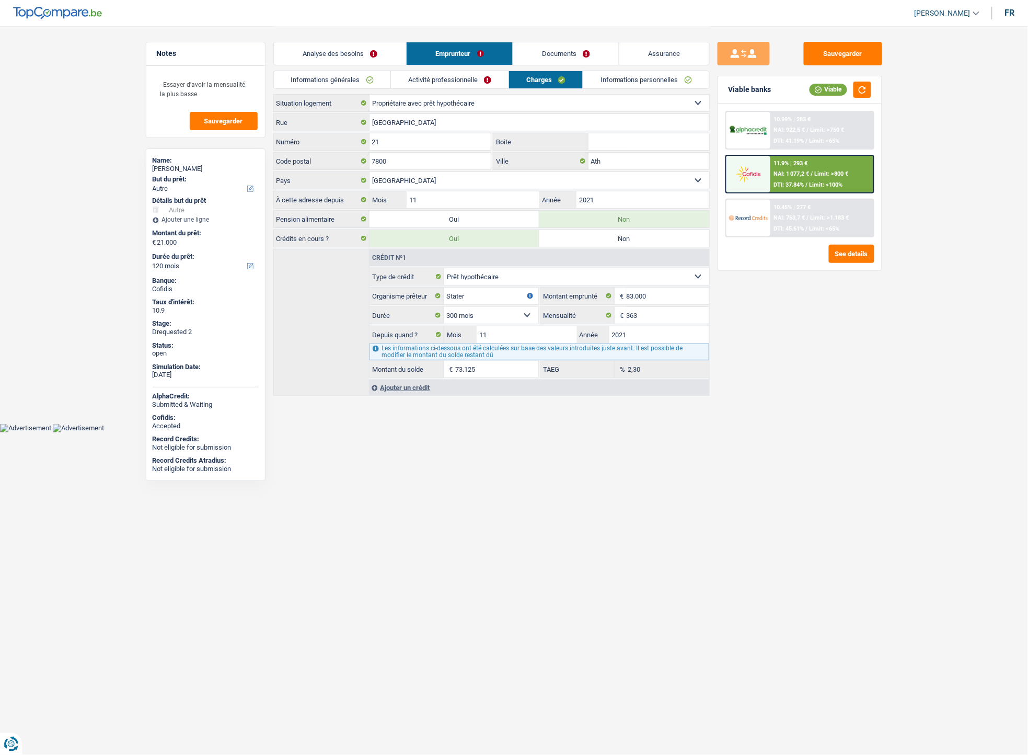
click at [337, 77] on link "Informations générales" at bounding box center [332, 79] width 117 height 17
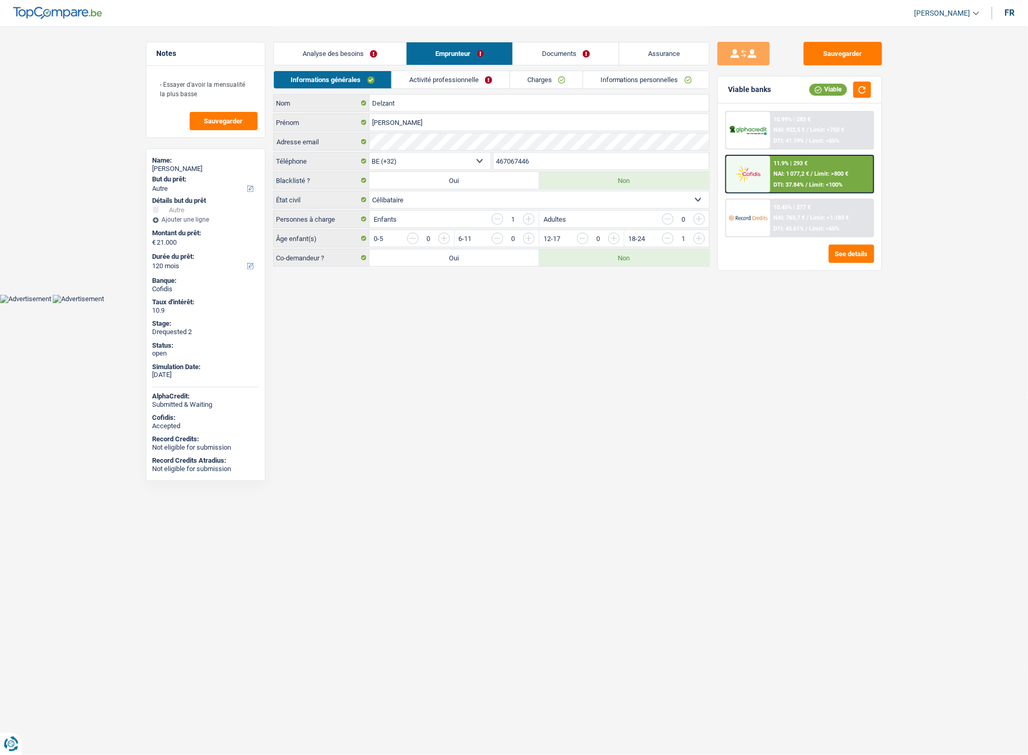
click at [415, 77] on link "Activité professionnelle" at bounding box center [451, 79] width 118 height 17
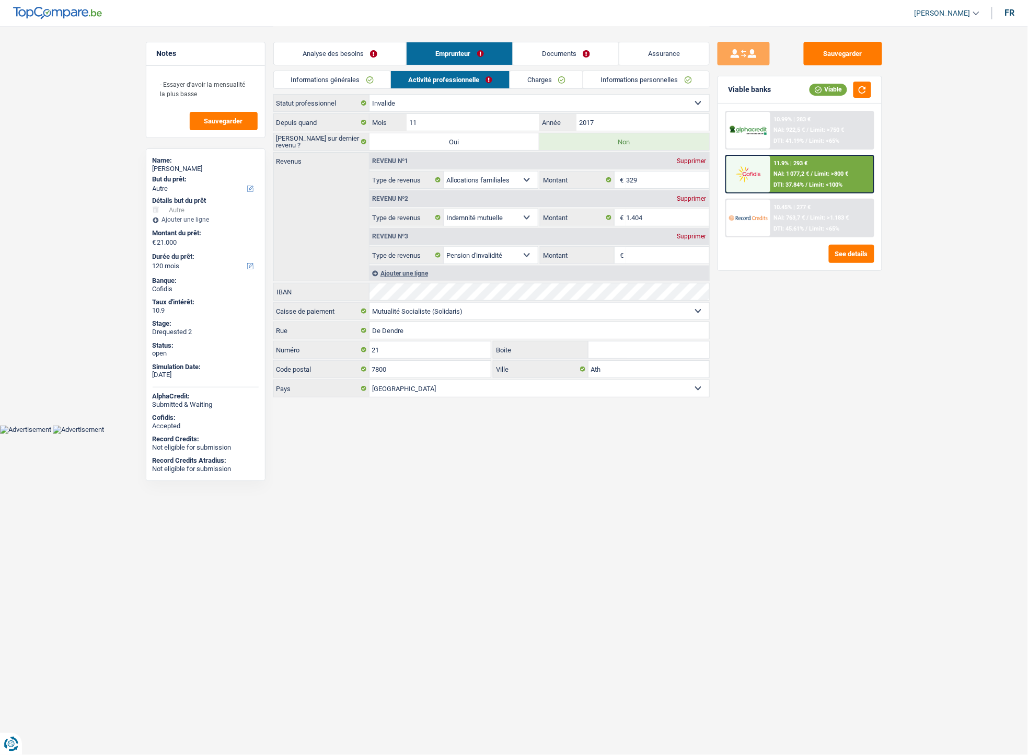
click at [349, 77] on link "Informations générales" at bounding box center [332, 79] width 117 height 17
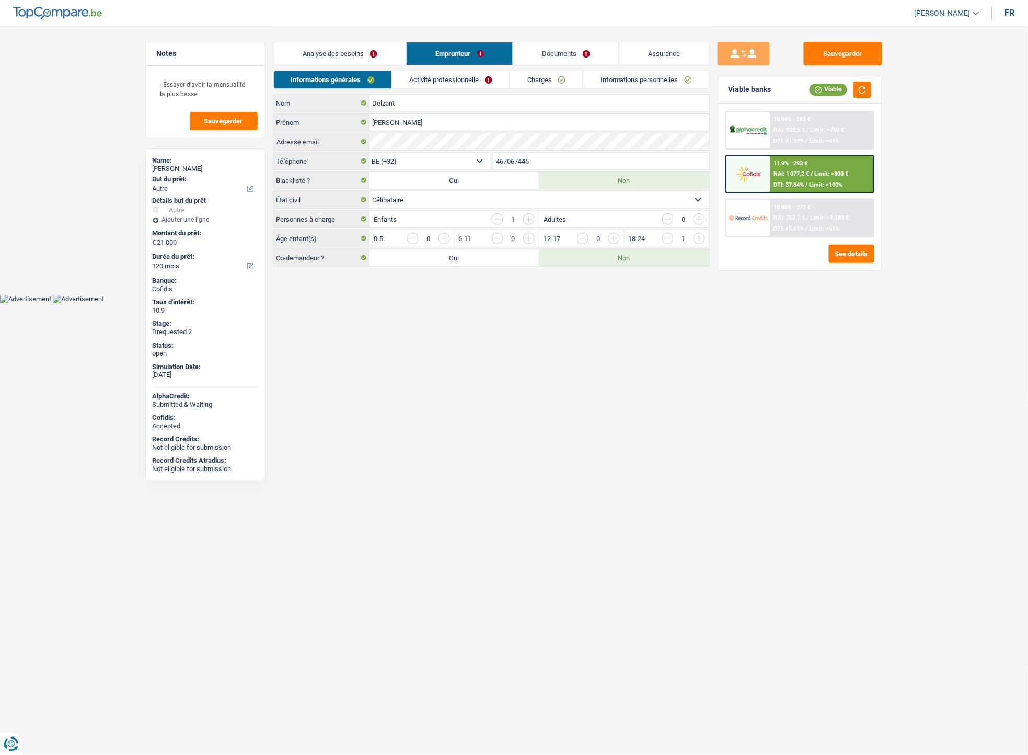
click at [555, 40] on div "Analyse des besoins Emprunteur Documents Assurance" at bounding box center [491, 48] width 436 height 44
click at [437, 66] on div "Analyse des besoins Emprunteur Documents Assurance" at bounding box center [491, 48] width 436 height 44
click at [441, 76] on link "Activité professionnelle" at bounding box center [451, 79] width 118 height 17
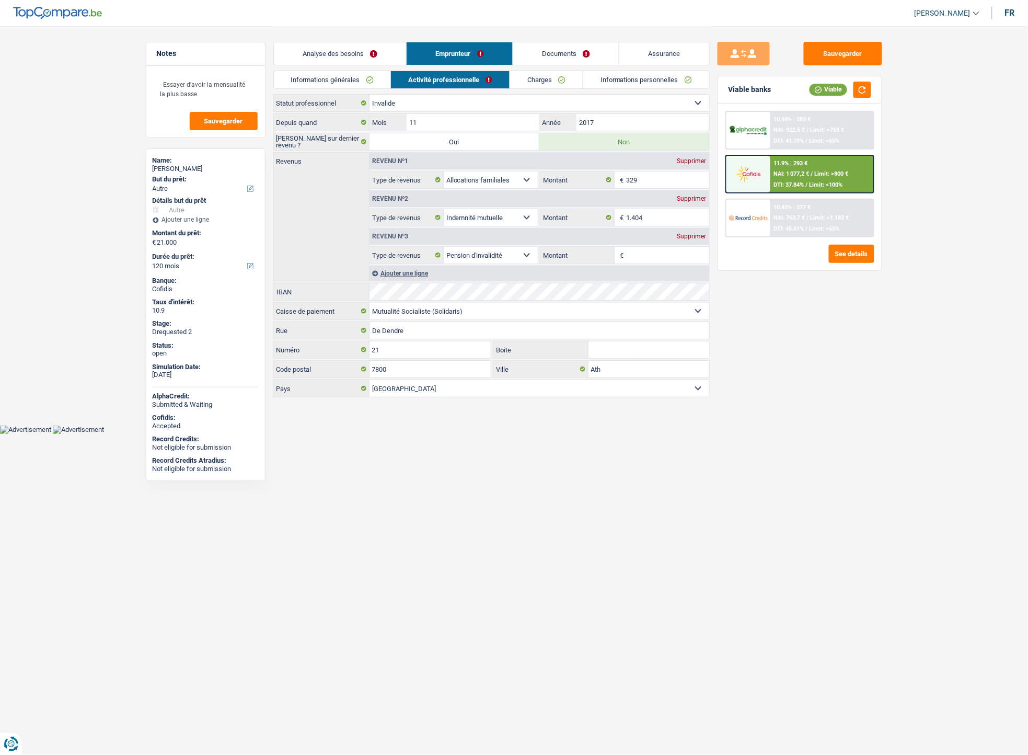
click at [533, 77] on link "Charges" at bounding box center [546, 79] width 73 height 17
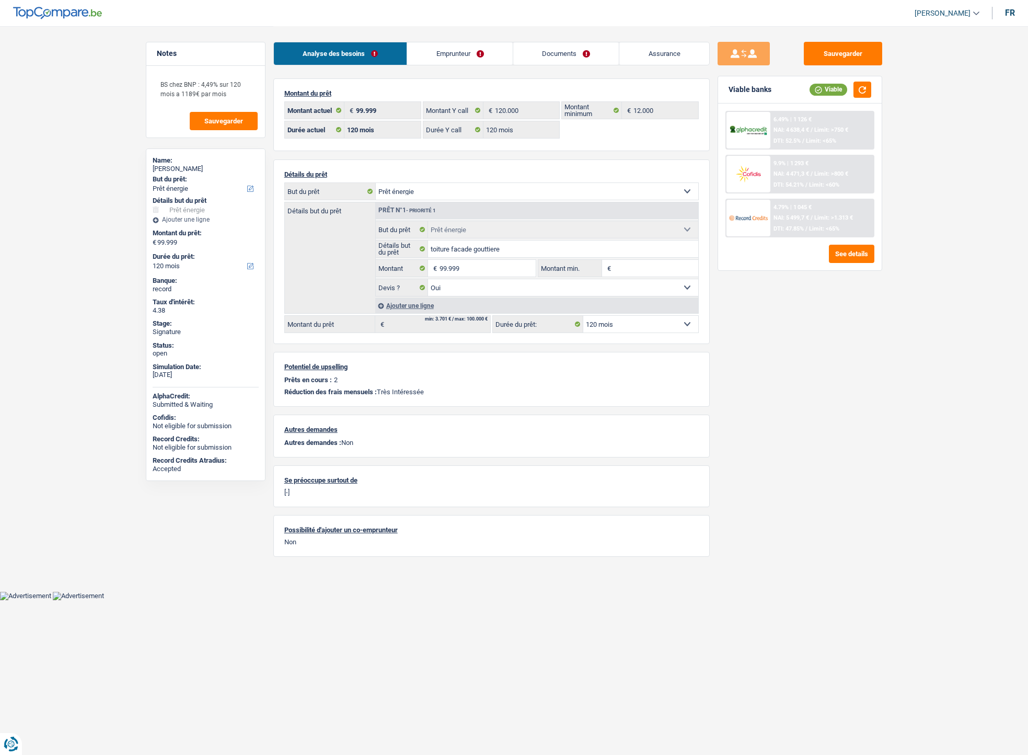
select select "energy"
select select "120"
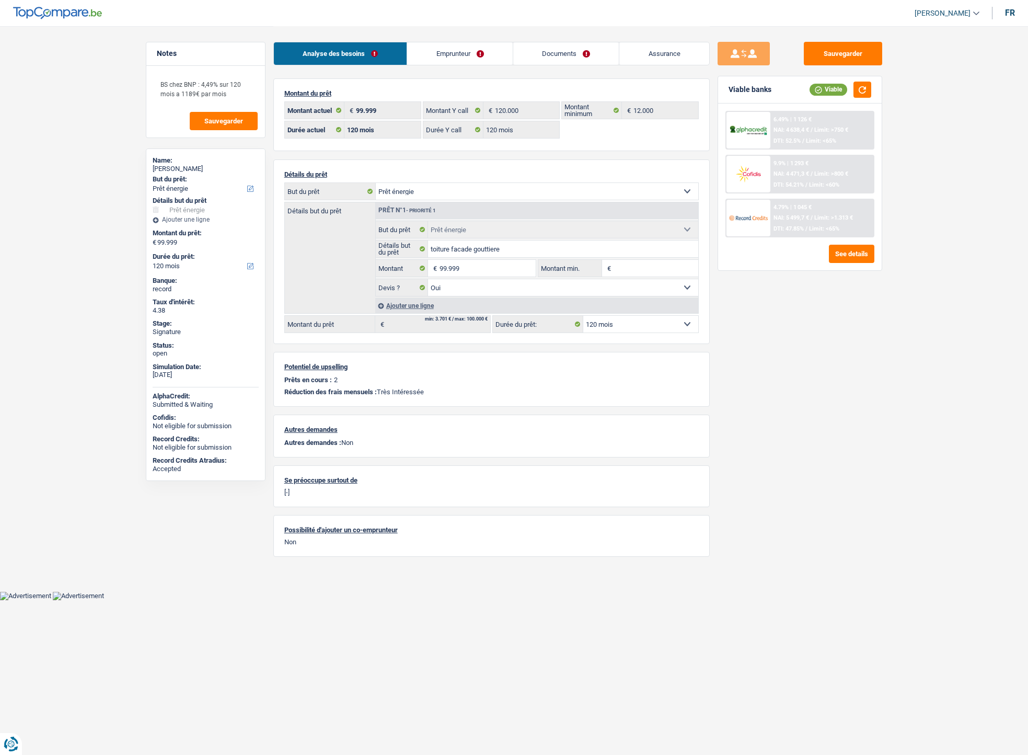
select select "energy"
select select "yes"
select select "120"
click at [561, 51] on link "Documents" at bounding box center [566, 53] width 106 height 22
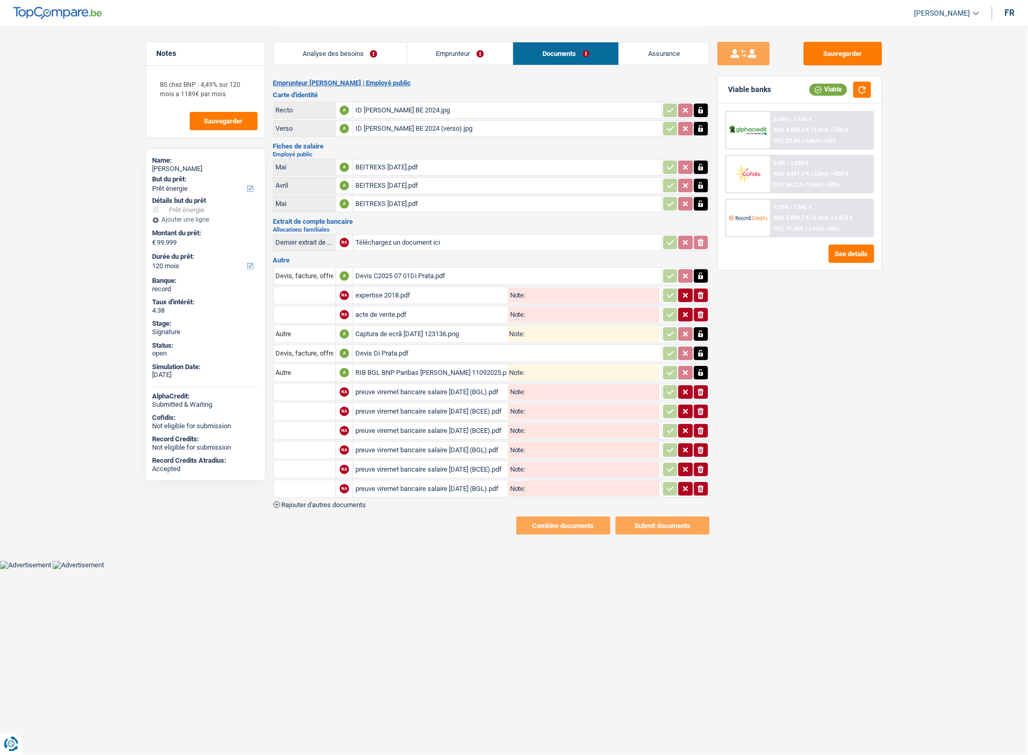
click at [393, 384] on div "preuve viremet bancaire salaire juillet 2025 (BGL).pdf" at bounding box center [430, 392] width 150 height 16
click at [431, 442] on div "preuve viremet bancaire salaire juillet 2025 (BGL).pdf" at bounding box center [430, 450] width 150 height 16
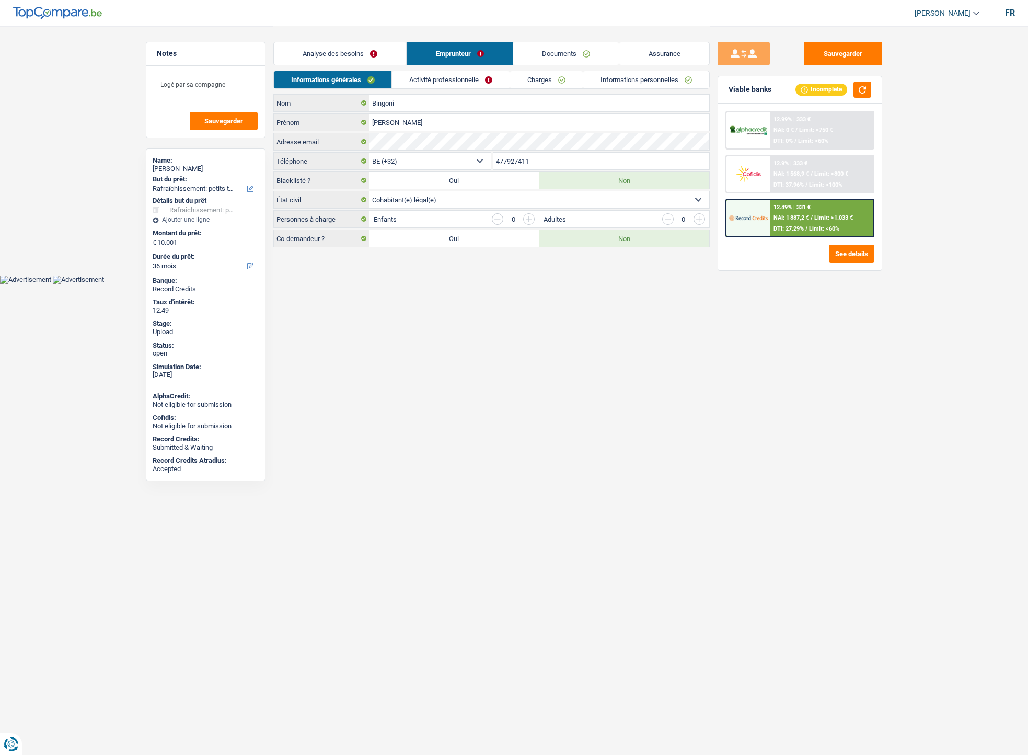
select select "houseOrGarden"
select select "36"
select select "32"
select select "cohabitation"
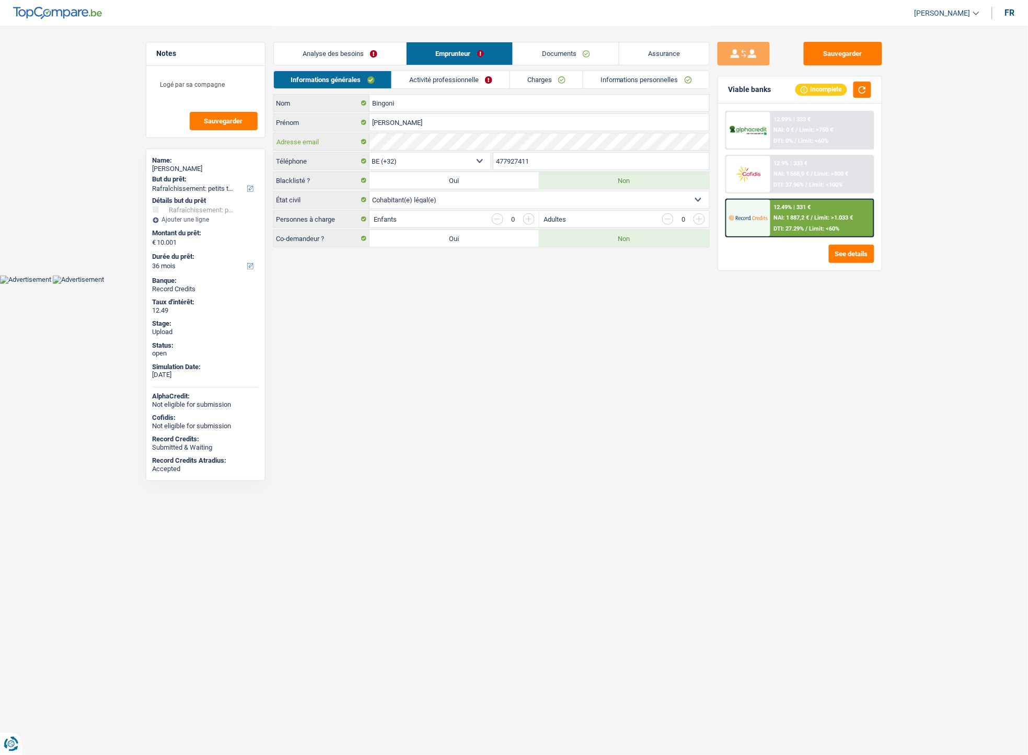
click at [340, 144] on div "Adresse email" at bounding box center [491, 141] width 435 height 17
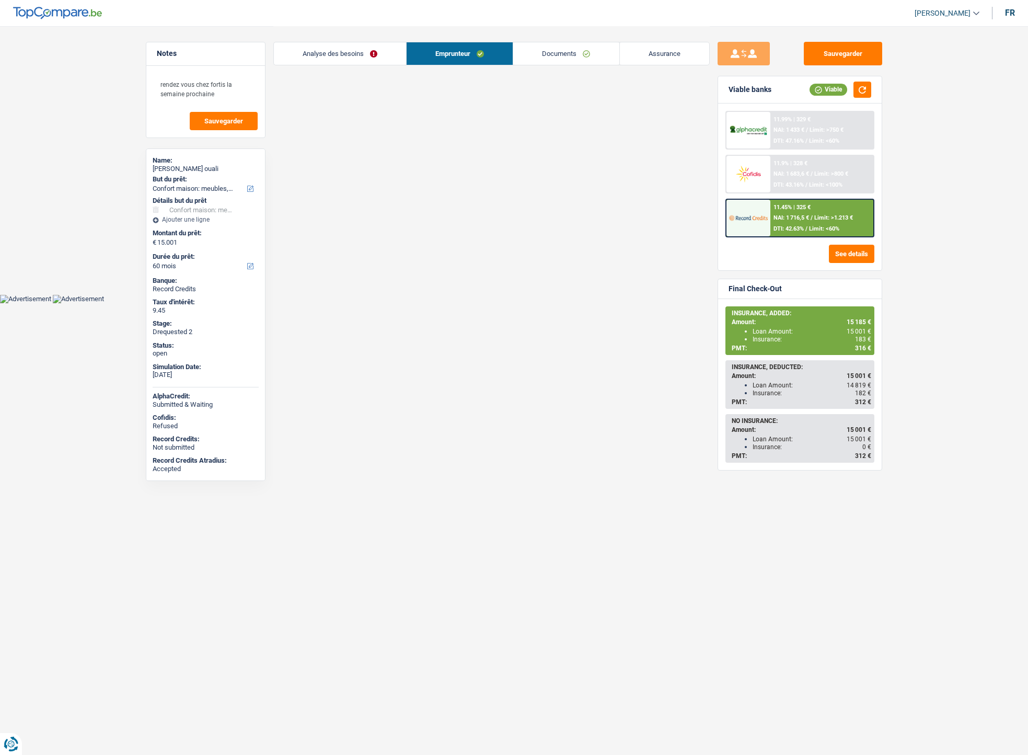
select select "household"
select select "60"
select select "32"
select select "cohabitation"
